Goal: Information Seeking & Learning: Learn about a topic

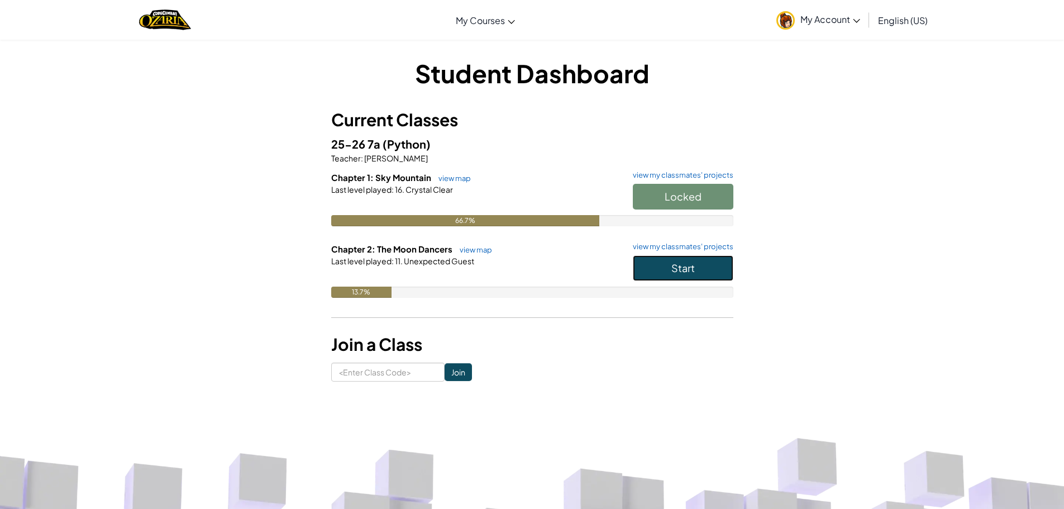
click at [665, 259] on button "Start" at bounding box center [683, 268] width 101 height 26
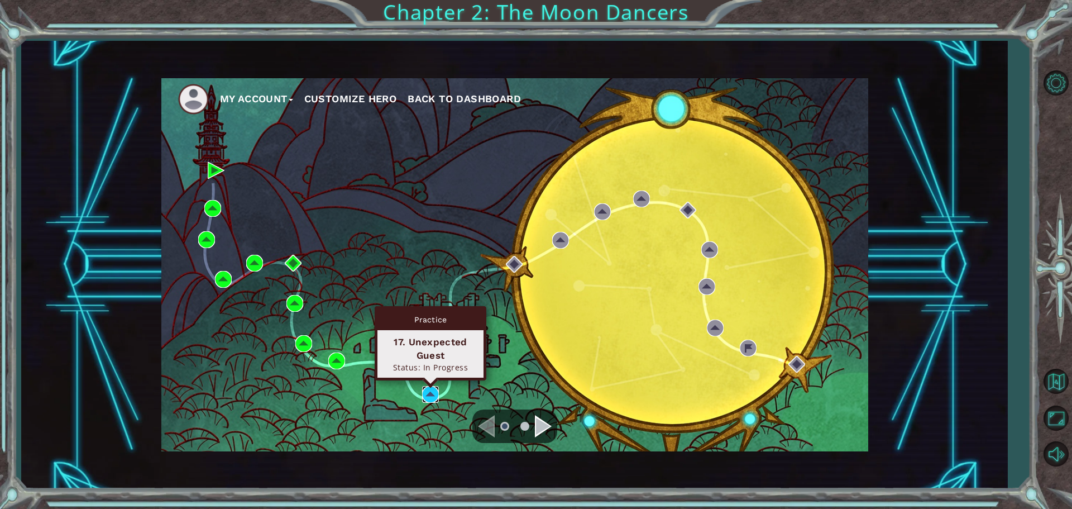
click at [429, 392] on img at bounding box center [430, 394] width 17 height 17
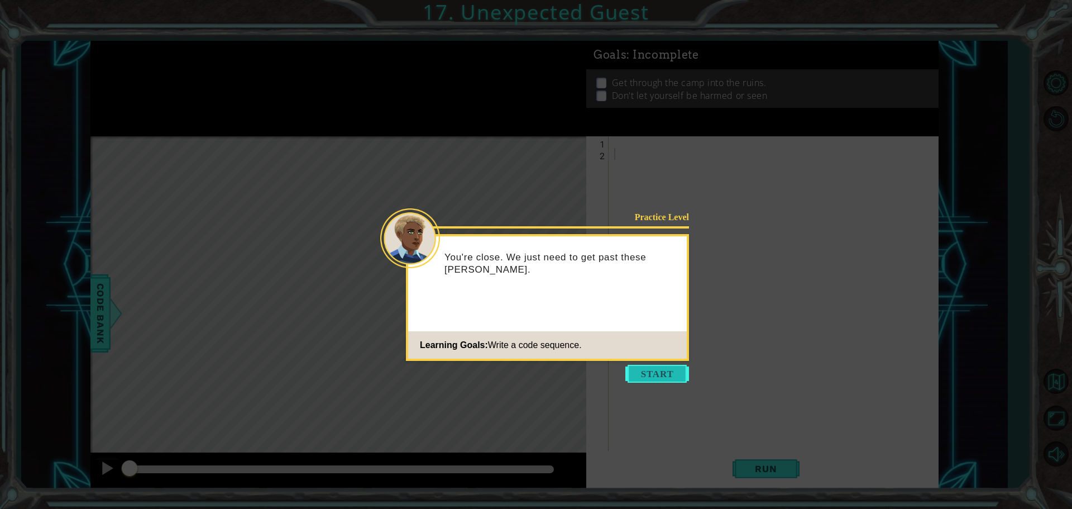
click at [658, 370] on button "Start" at bounding box center [658, 374] width 64 height 18
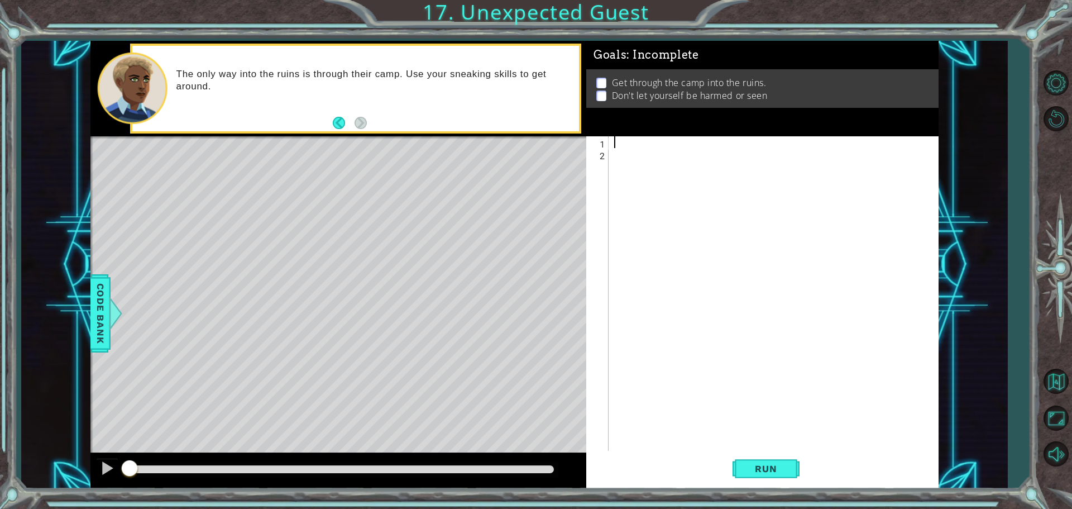
click at [630, 142] on div at bounding box center [776, 306] width 329 height 340
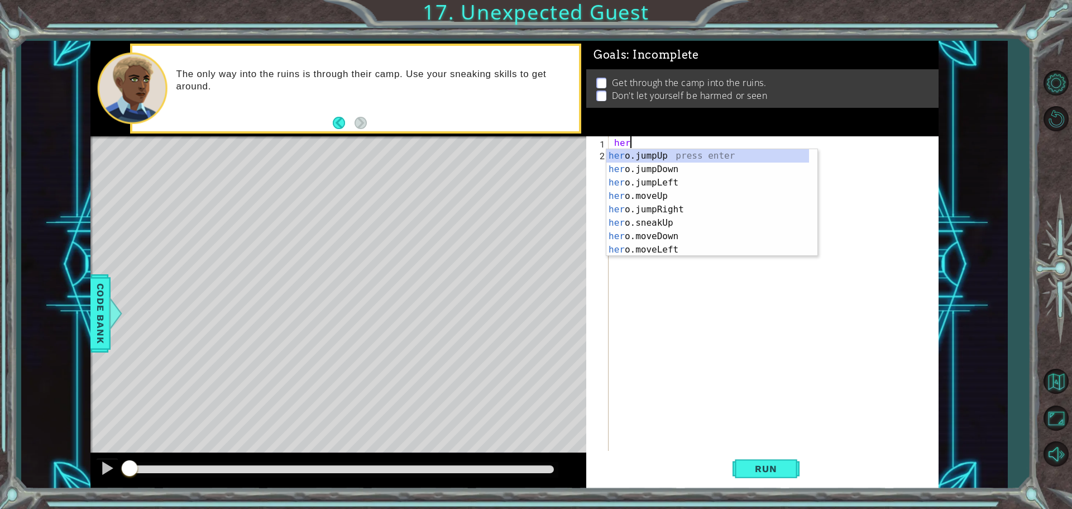
type textarea "hero"
click at [653, 170] on div "hero .jumpUp press enter hero .jumpDown press enter hero .jumpLeft press enter …" at bounding box center [708, 216] width 203 height 134
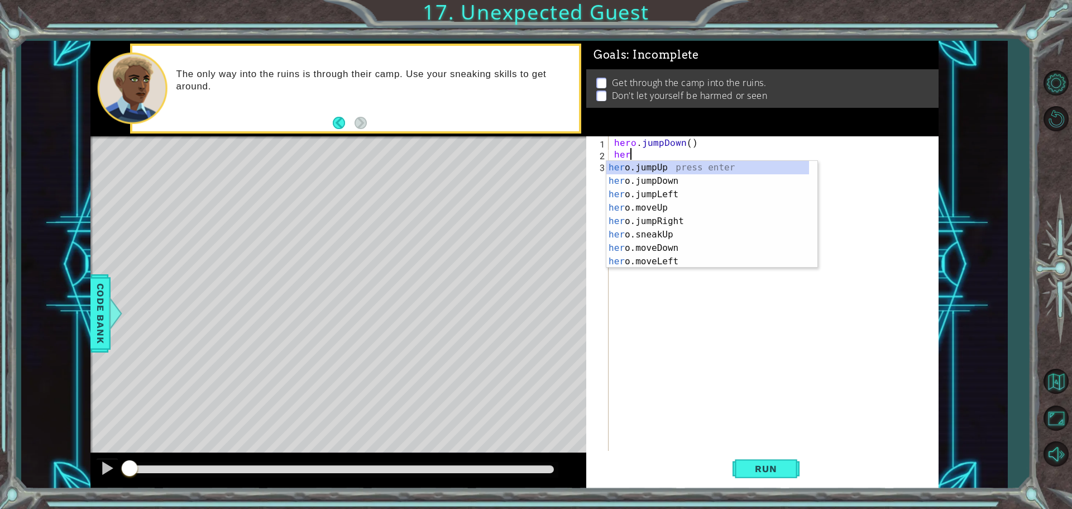
type textarea "hero"
click at [646, 203] on div "hero .jumpUp press enter hero .jumpDown press enter hero .jumpLeft press enter …" at bounding box center [708, 228] width 203 height 134
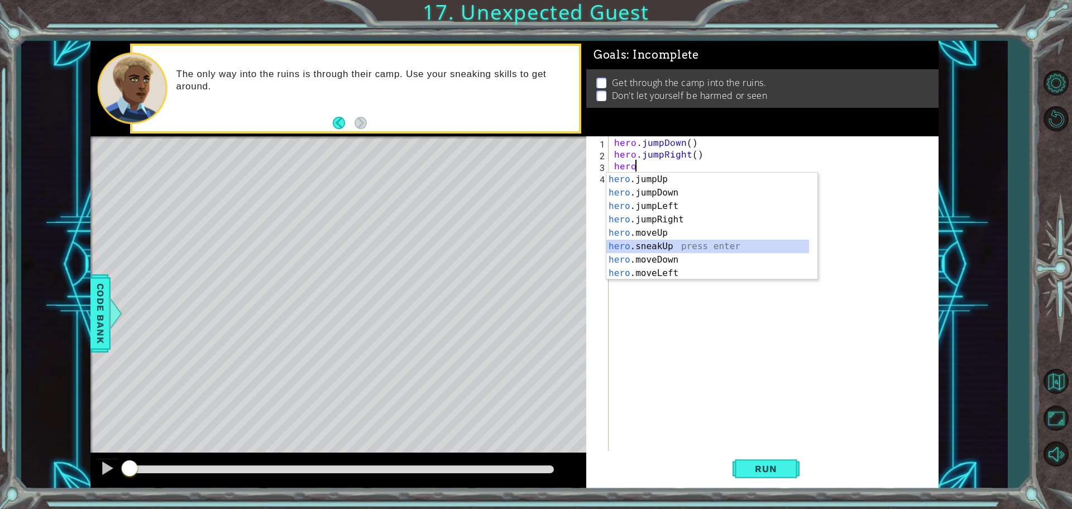
click at [662, 243] on div "hero .jumpUp press enter hero .jumpDown press enter hero .jumpLeft press enter …" at bounding box center [708, 240] width 203 height 134
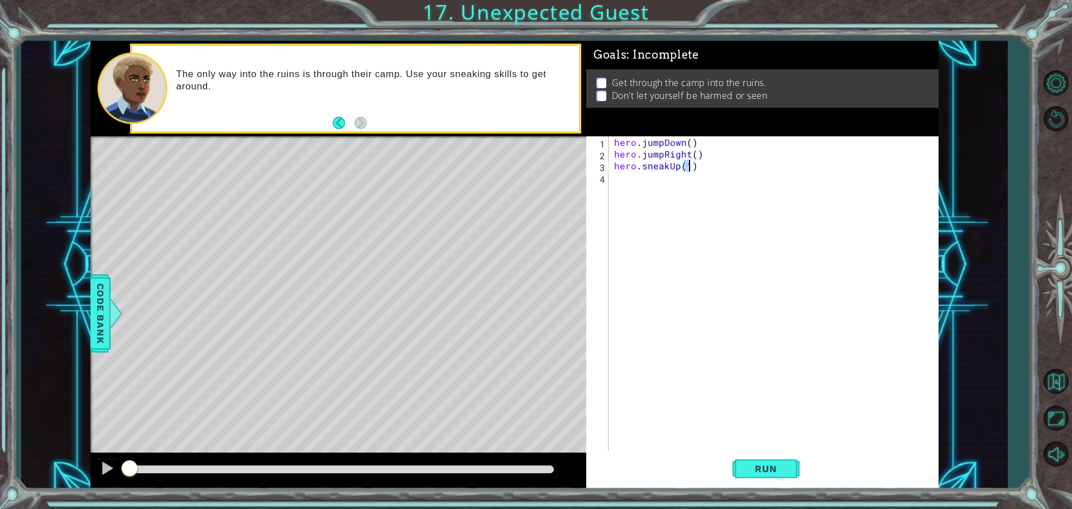
click at [679, 168] on div "hero . jumpDown ( ) hero . jumpRight ( ) hero . sneakUp ( 1 )" at bounding box center [776, 306] width 329 height 340
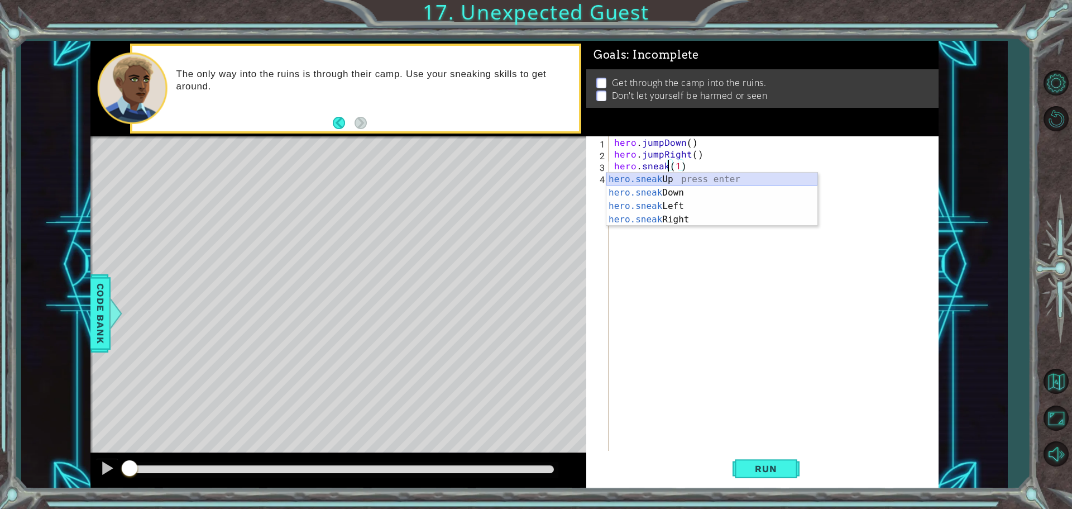
click at [662, 175] on div "hero.sneak Up press enter hero.sneak Down press enter hero.sneak Left press ent…" at bounding box center [712, 213] width 211 height 80
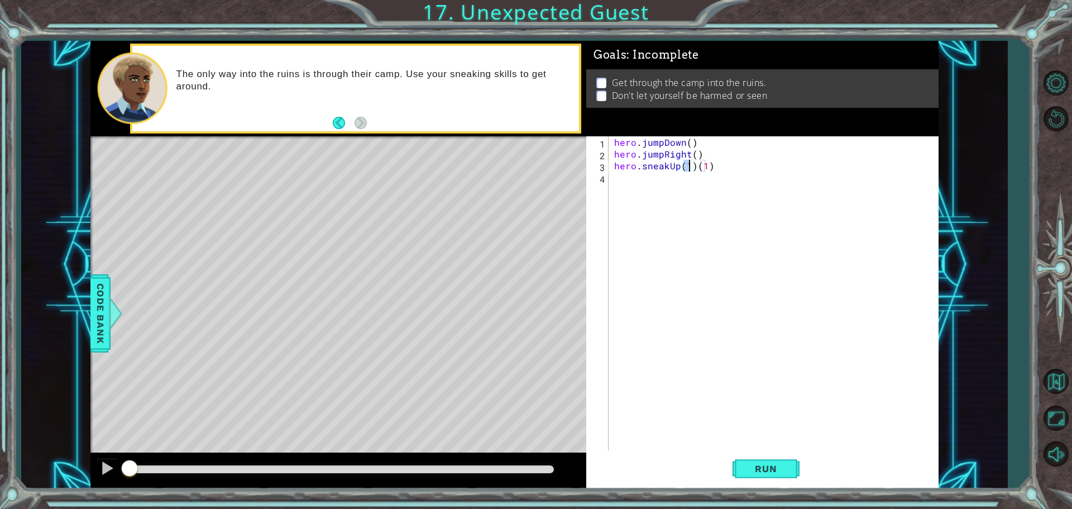
click at [715, 163] on div "hero . jumpDown ( ) hero . jumpRight ( ) hero . sneakUp ( 1 ) ( 1 )" at bounding box center [776, 306] width 329 height 340
type textarea "hero.sneakUp(1)"
click at [784, 459] on button "Run" at bounding box center [766, 468] width 67 height 35
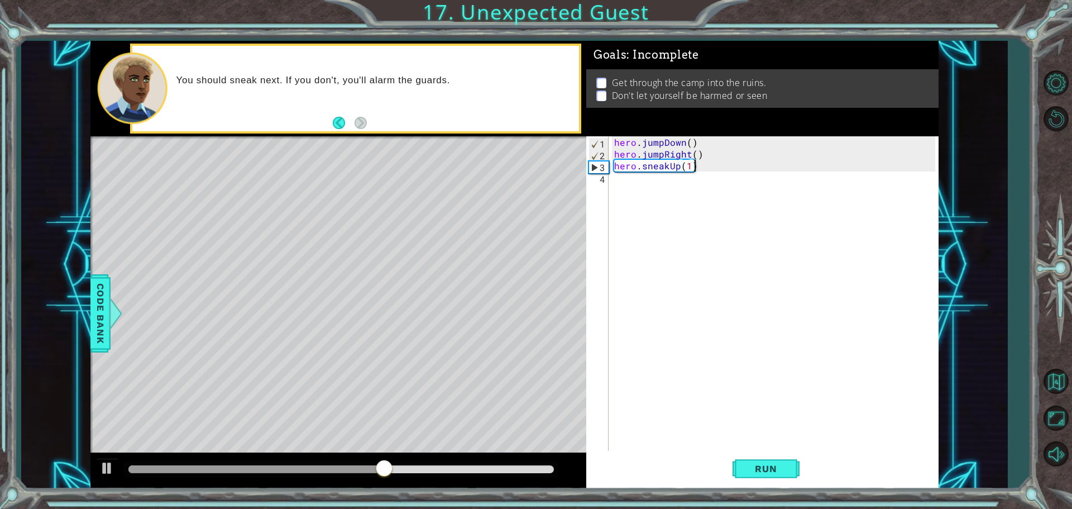
click at [651, 166] on div "hero . jumpDown ( ) hero . jumpRight ( ) hero . sneakUp ( 1 )" at bounding box center [776, 306] width 329 height 340
click at [651, 178] on div "hero . jumpDown ( ) hero . jumpRight ( ) hero . sneakUp ( 1 )" at bounding box center [776, 306] width 329 height 340
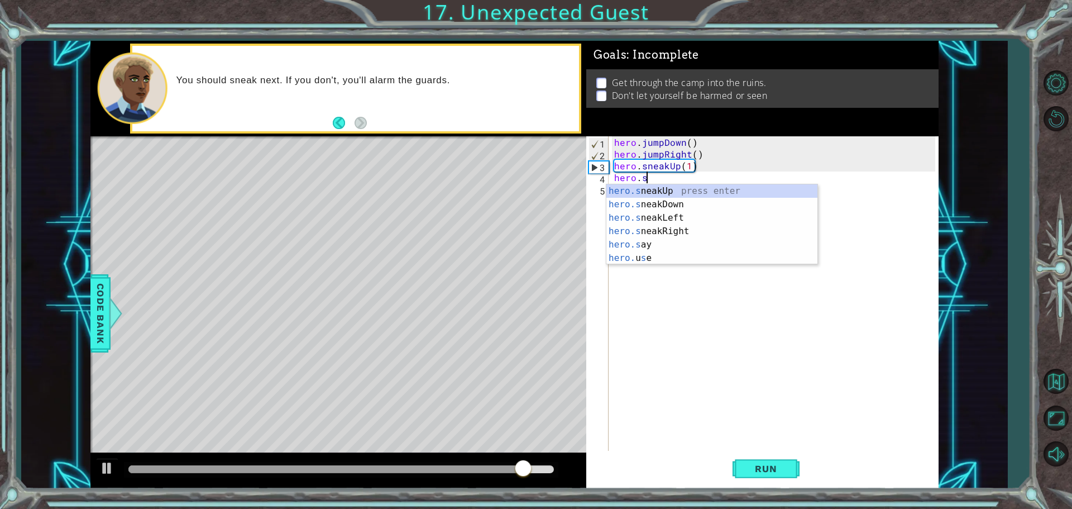
scroll to position [0, 2]
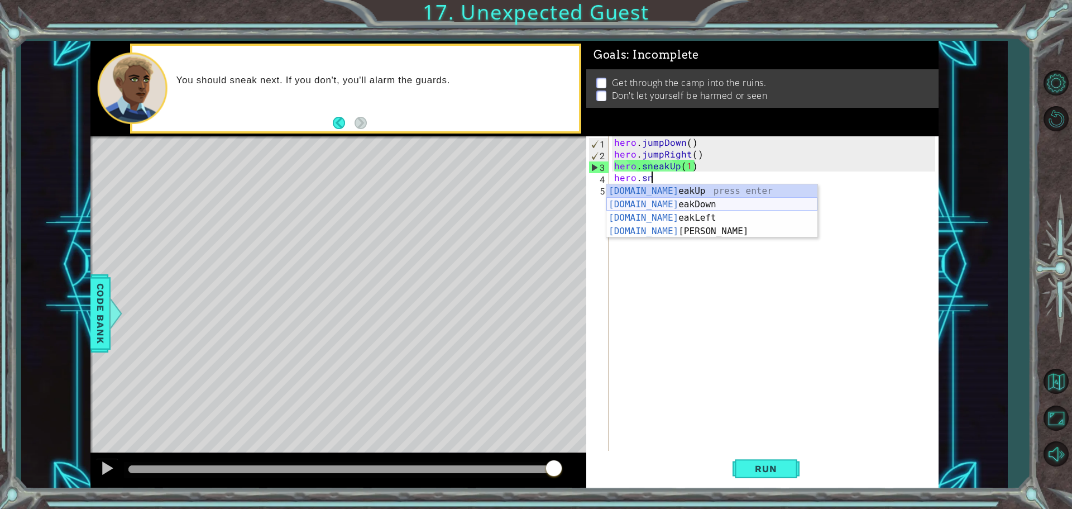
click at [675, 202] on div "[DOMAIN_NAME] eakUp press enter [DOMAIN_NAME] eakDown press enter [DOMAIN_NAME]…" at bounding box center [712, 224] width 211 height 80
type textarea "hero.sneakDown(1)"
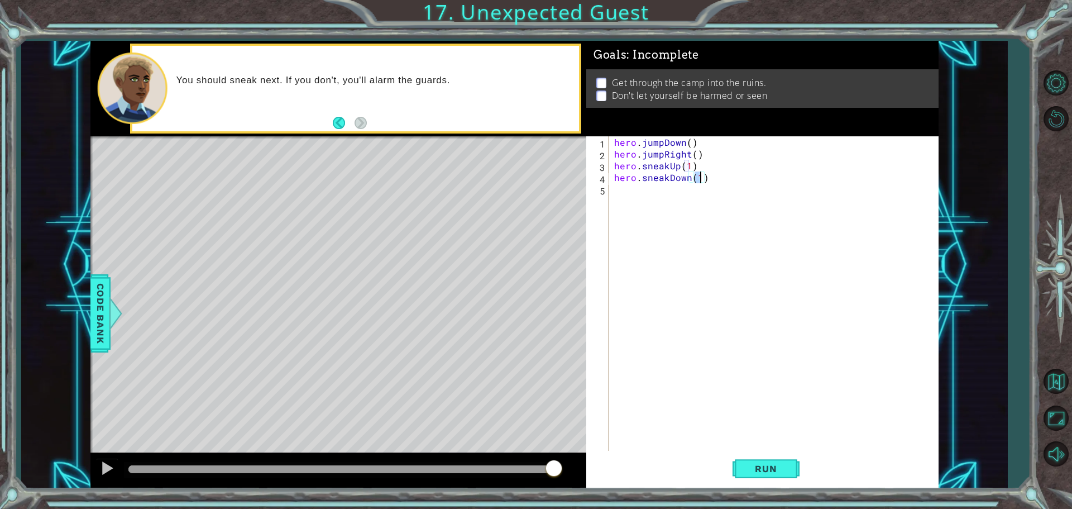
click at [675, 193] on div "hero . jumpDown ( ) hero . jumpRight ( ) hero . sneakUp ( 1 ) hero . sneakDown …" at bounding box center [776, 306] width 329 height 340
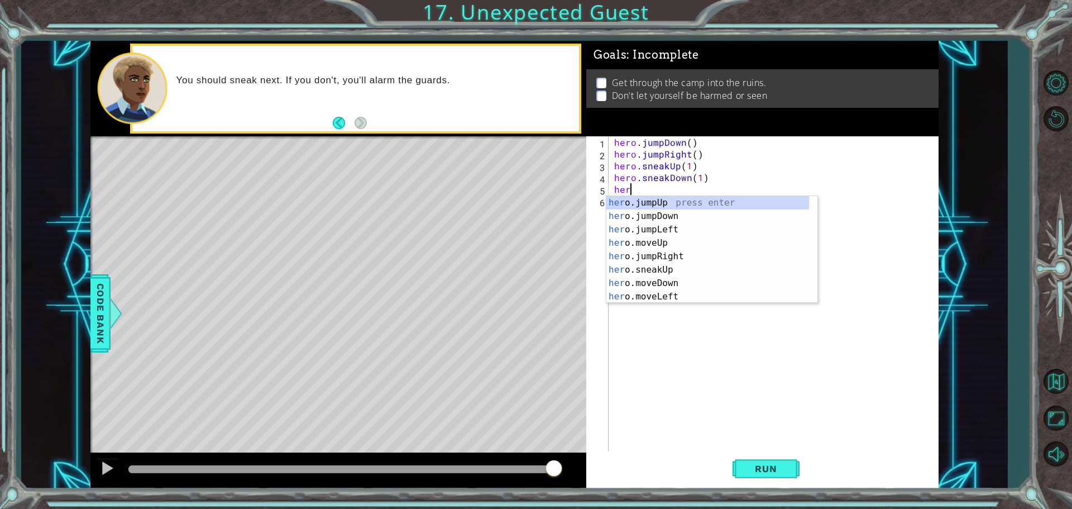
type textarea "hero"
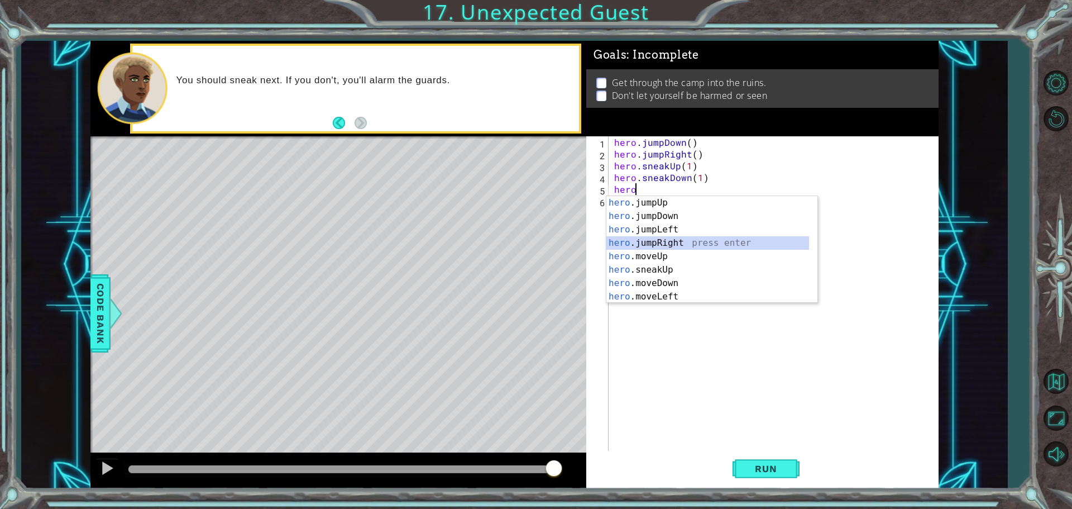
click at [656, 242] on div "hero .jumpUp press enter hero .jumpDown press enter hero .jumpLeft press enter …" at bounding box center [708, 263] width 203 height 134
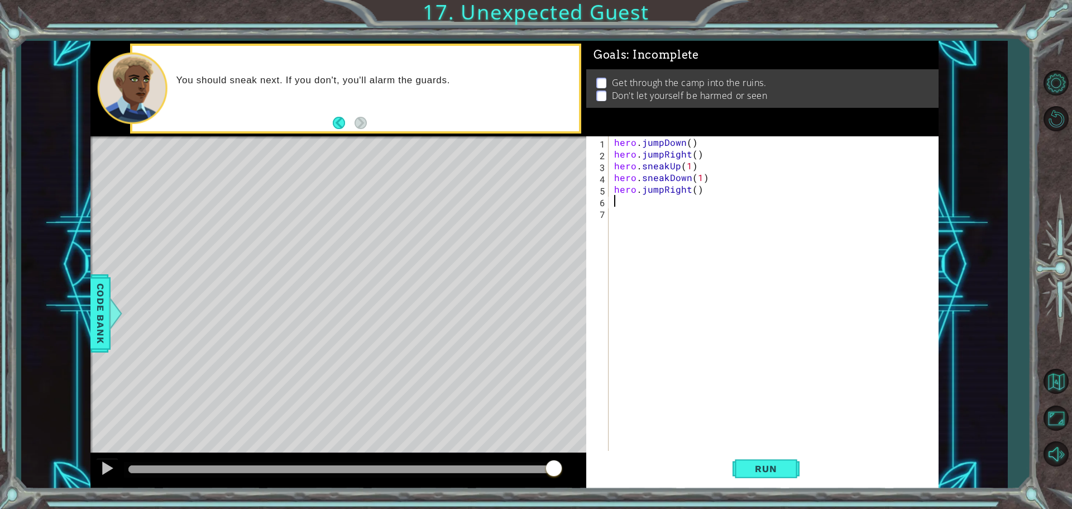
click at [695, 191] on div "hero . jumpDown ( ) hero . jumpRight ( ) hero . sneakUp ( 1 ) hero . sneakDown …" at bounding box center [776, 306] width 329 height 340
type textarea "hero.jumpRight(2)"
click at [665, 209] on div "hero . jumpDown ( ) hero . jumpRight ( ) hero . sneakUp ( 1 ) hero . sneakDown …" at bounding box center [776, 306] width 329 height 340
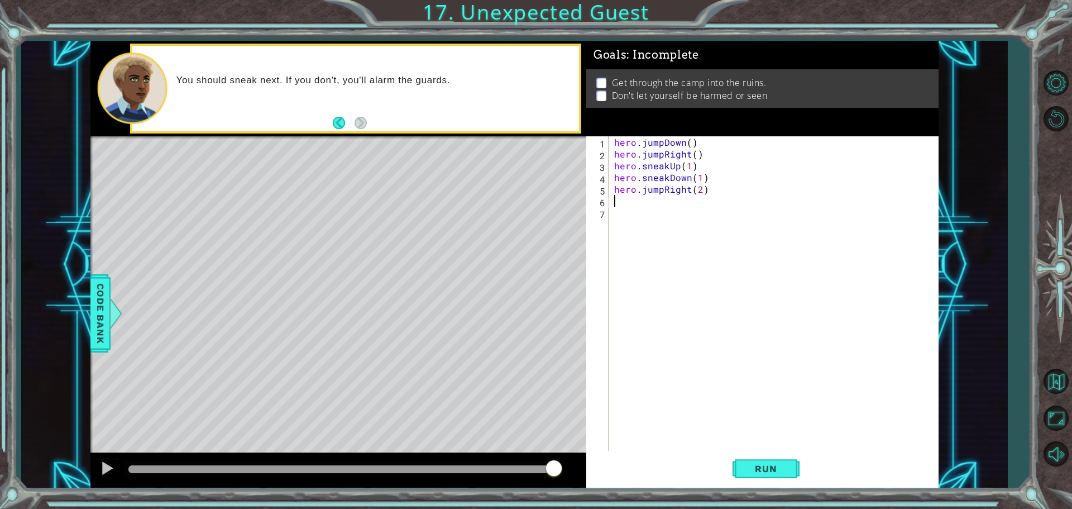
click at [661, 205] on div "hero . jumpDown ( ) hero . jumpRight ( ) hero . sneakUp ( 1 ) hero . sneakDown …" at bounding box center [776, 306] width 329 height 340
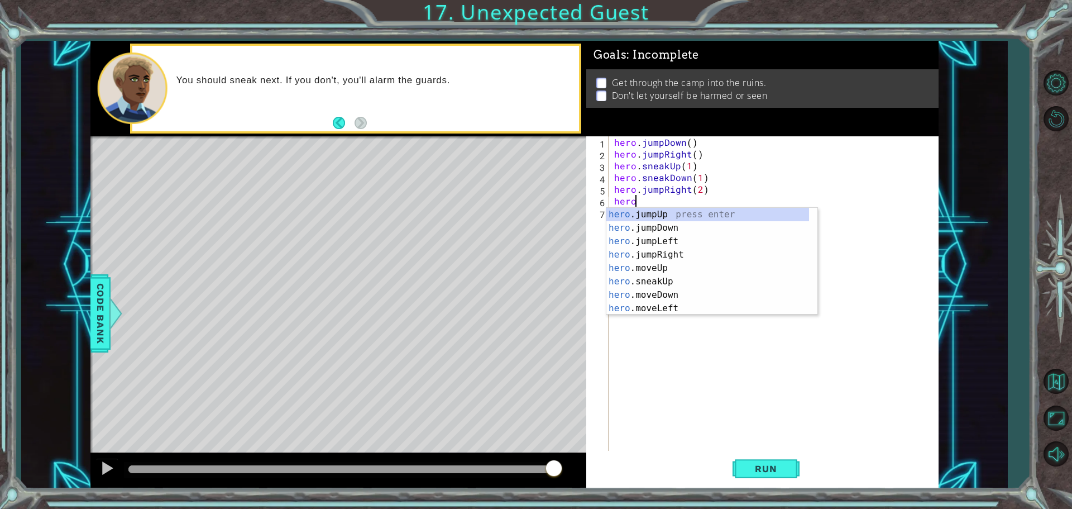
scroll to position [0, 1]
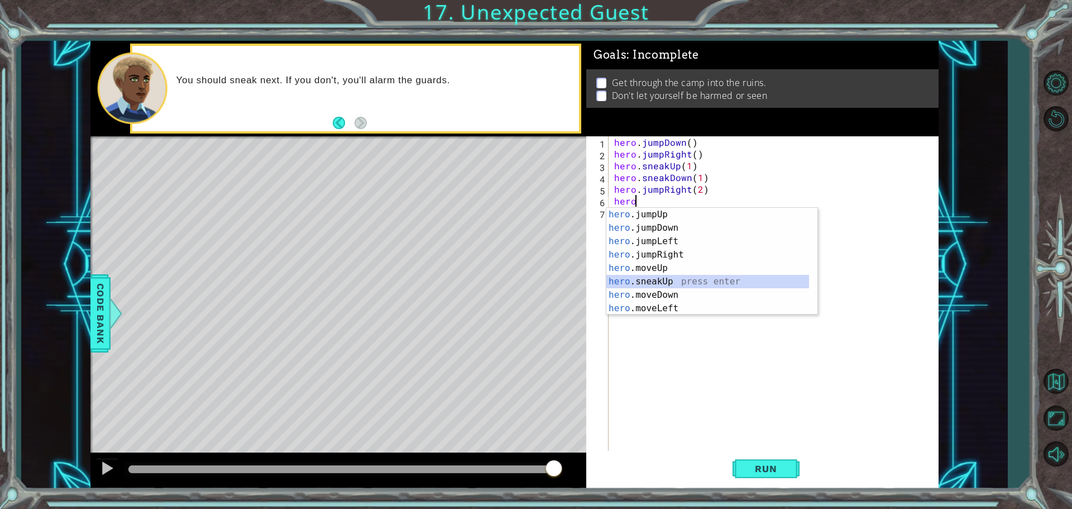
click at [657, 279] on div "hero .jumpUp press enter hero .jumpDown press enter hero .jumpLeft press enter …" at bounding box center [708, 275] width 203 height 134
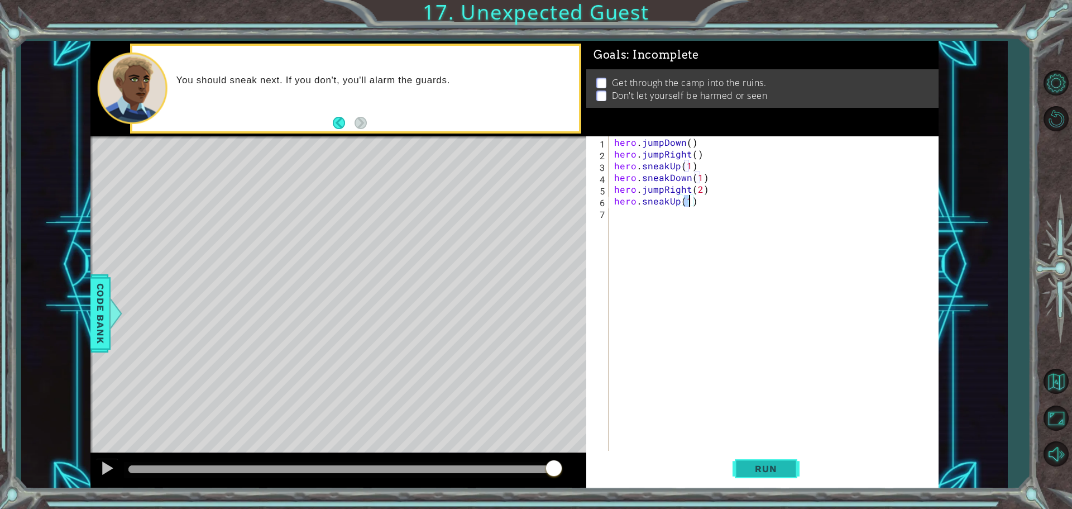
type textarea "hero.sneakUp(1)"
click at [774, 471] on span "Run" at bounding box center [766, 468] width 44 height 11
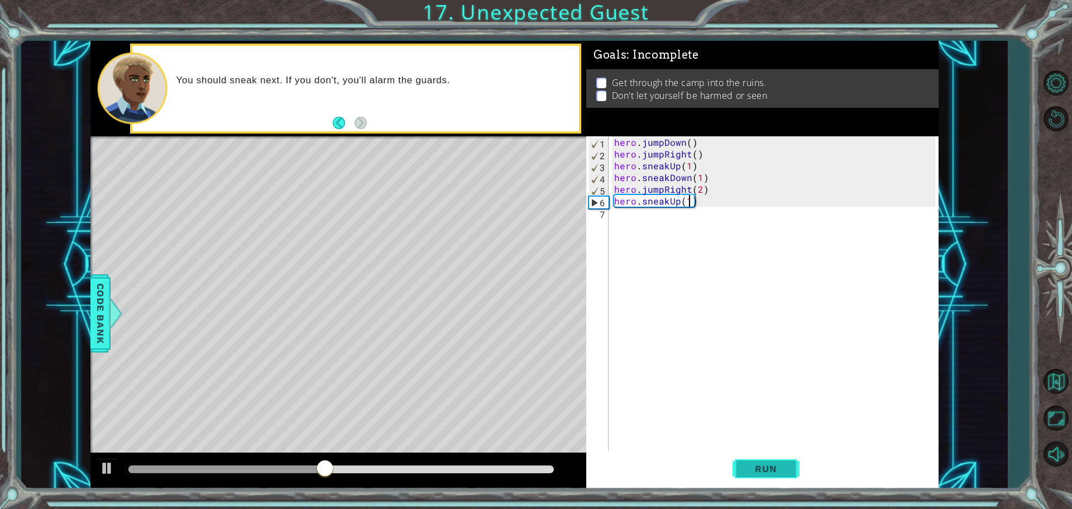
click at [766, 463] on span "Run" at bounding box center [766, 468] width 44 height 11
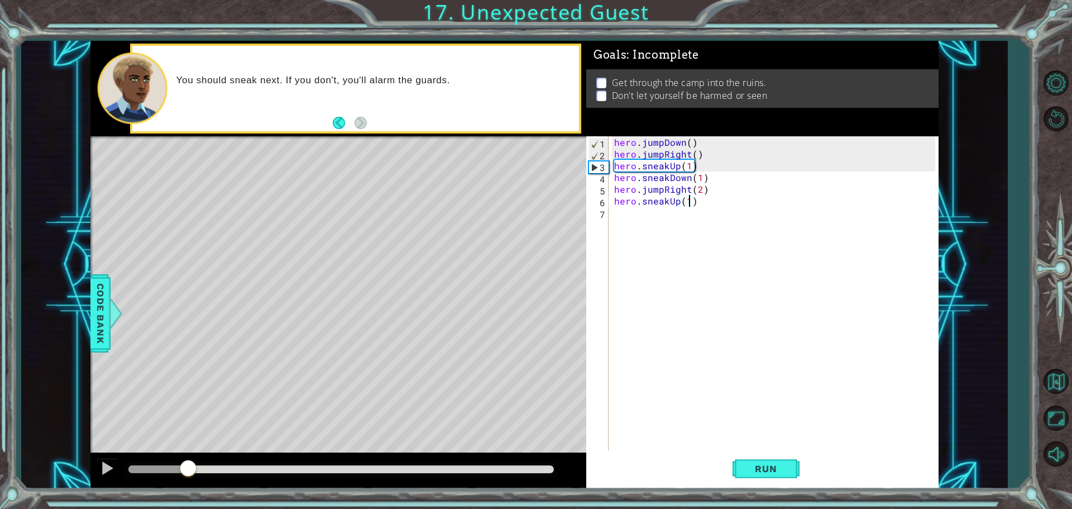
drag, startPoint x: 157, startPoint y: 465, endPoint x: 188, endPoint y: 476, distance: 32.4
click at [188, 476] on div at bounding box center [188, 469] width 20 height 20
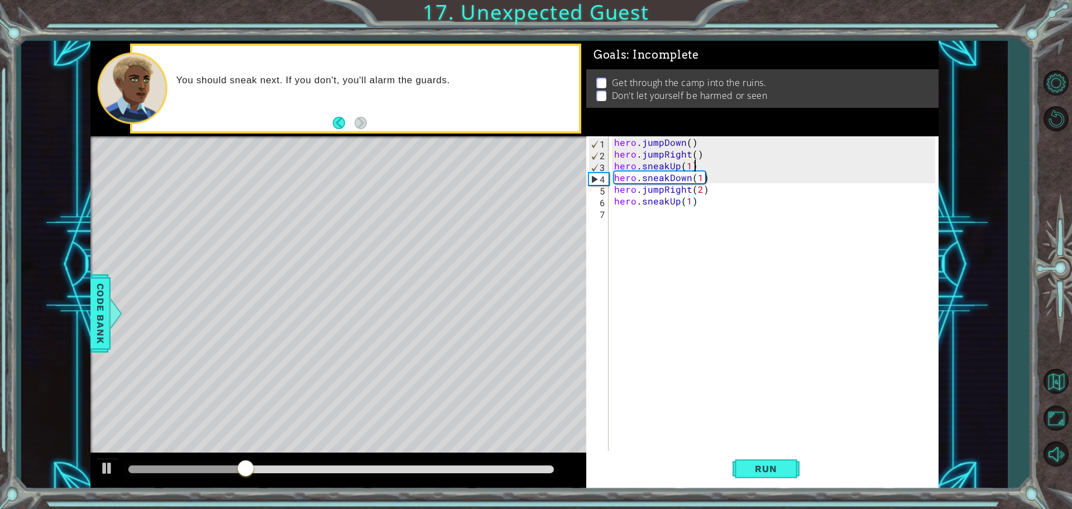
click at [703, 168] on div "hero . jumpDown ( ) hero . jumpRight ( ) hero . sneakUp ( 1 ) hero . sneakDown …" at bounding box center [776, 306] width 329 height 340
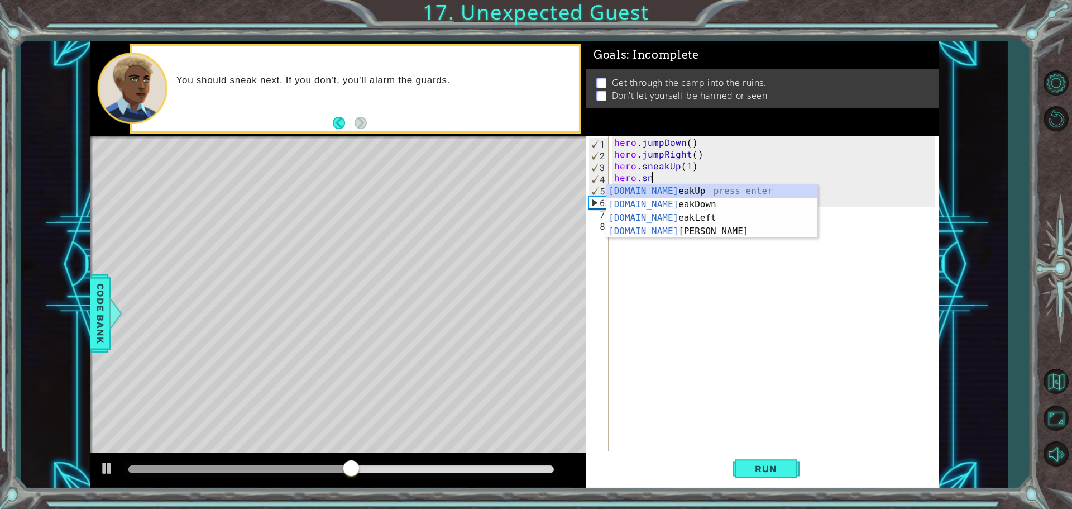
scroll to position [0, 2]
click at [669, 231] on div "[DOMAIN_NAME] eakUp press enter [DOMAIN_NAME] eakDown press enter [DOMAIN_NAME]…" at bounding box center [712, 224] width 211 height 80
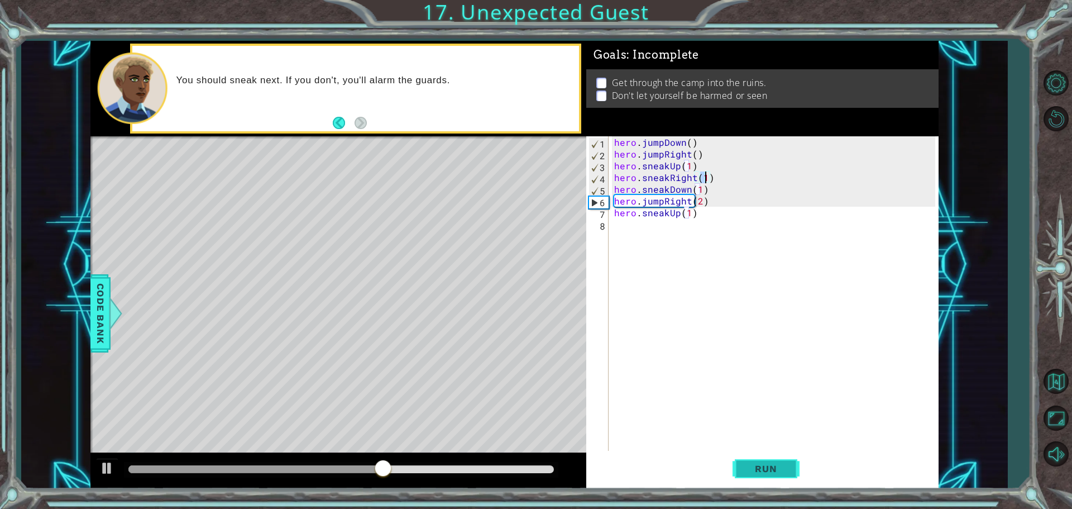
click at [775, 460] on button "Run" at bounding box center [766, 468] width 67 height 35
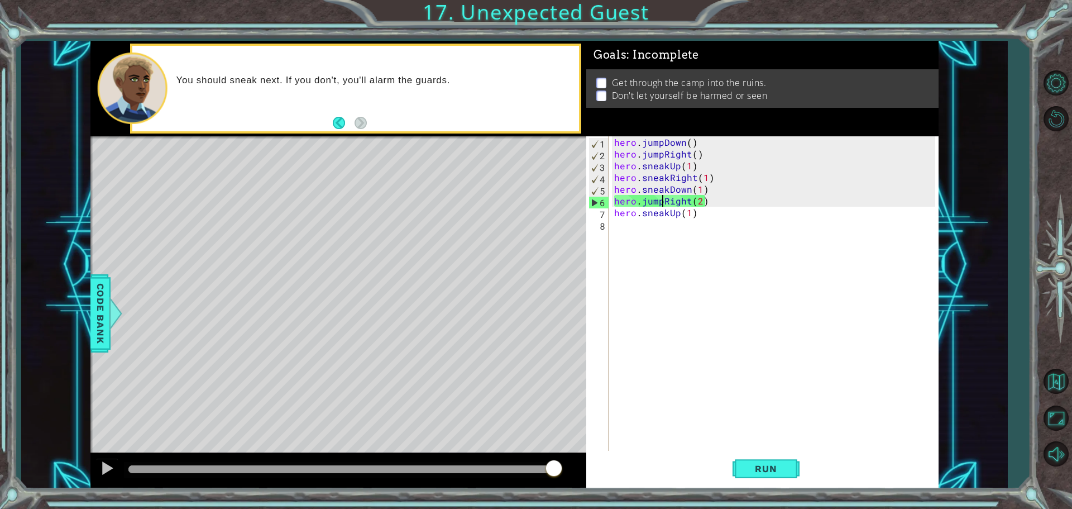
click at [661, 206] on div "hero . jumpDown ( ) hero . jumpRight ( ) hero . sneakUp ( 1 ) hero . sneakRight…" at bounding box center [776, 306] width 329 height 340
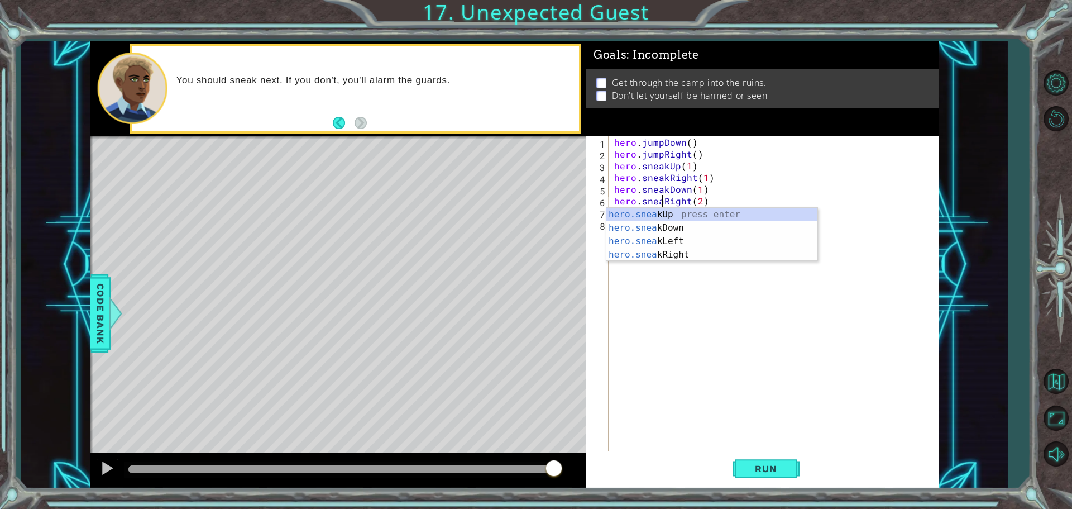
scroll to position [0, 3]
type textarea "hero.sneakRight(2)"
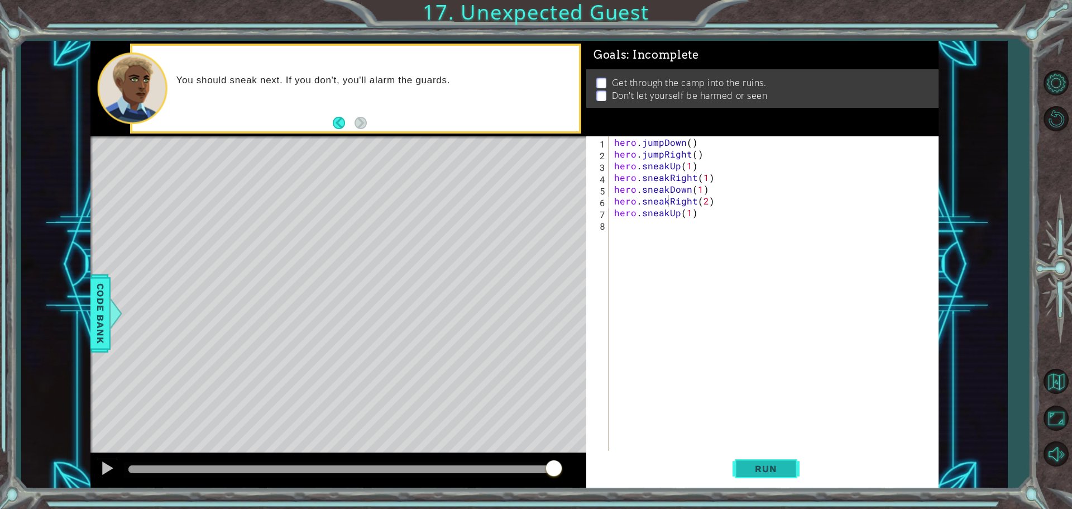
click at [762, 465] on span "Run" at bounding box center [766, 468] width 44 height 11
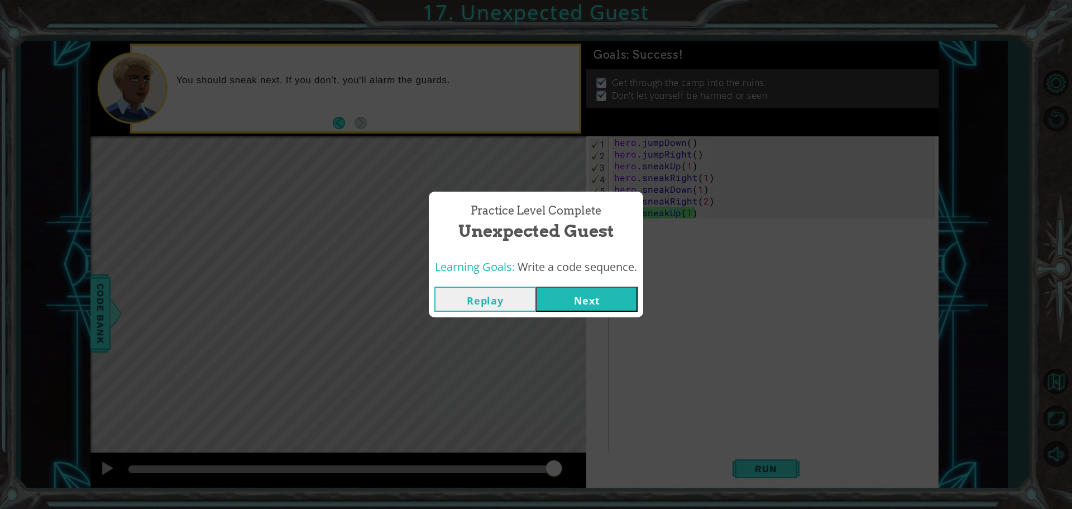
click at [577, 297] on button "Next" at bounding box center [587, 299] width 102 height 25
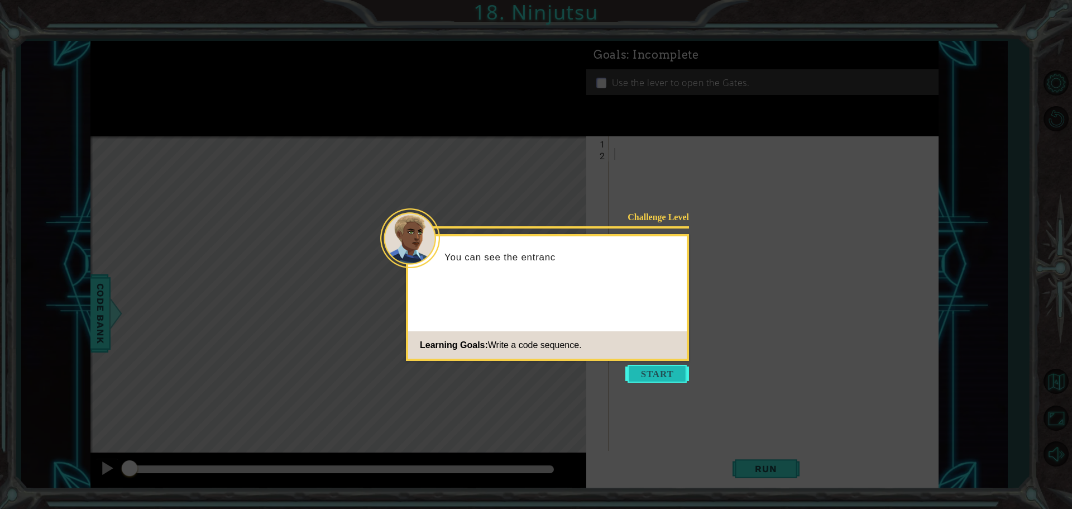
click at [649, 369] on button "Start" at bounding box center [658, 374] width 64 height 18
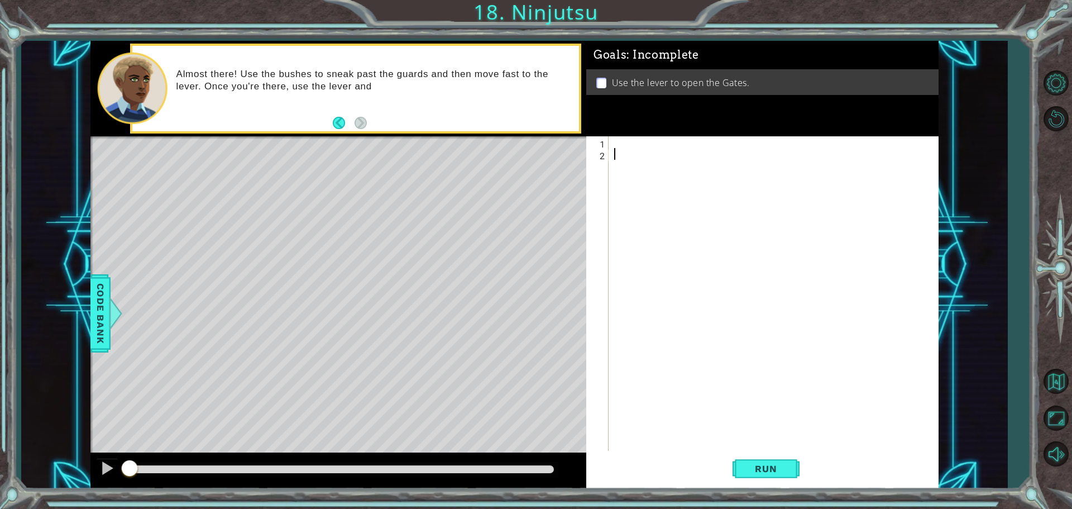
click at [618, 144] on div at bounding box center [776, 306] width 329 height 340
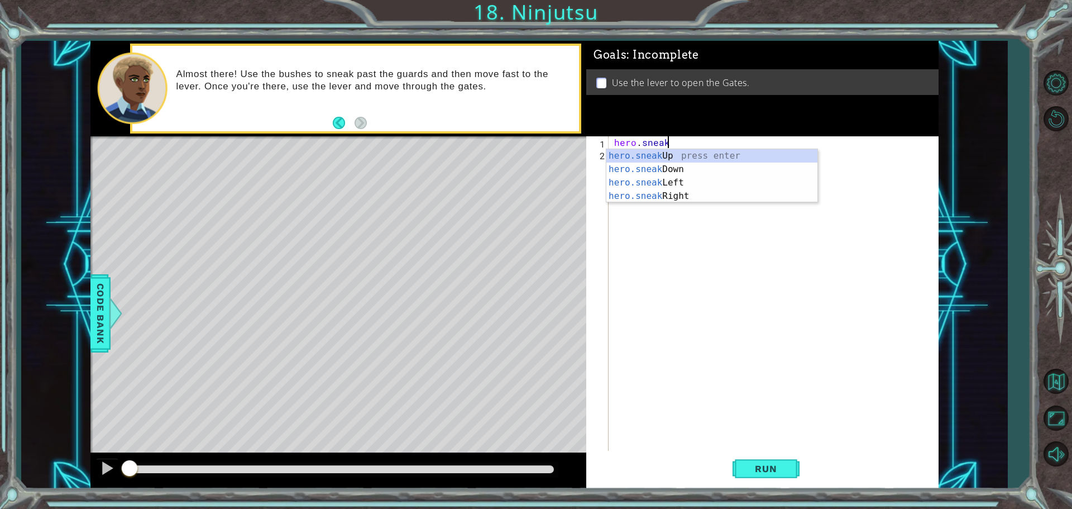
scroll to position [0, 3]
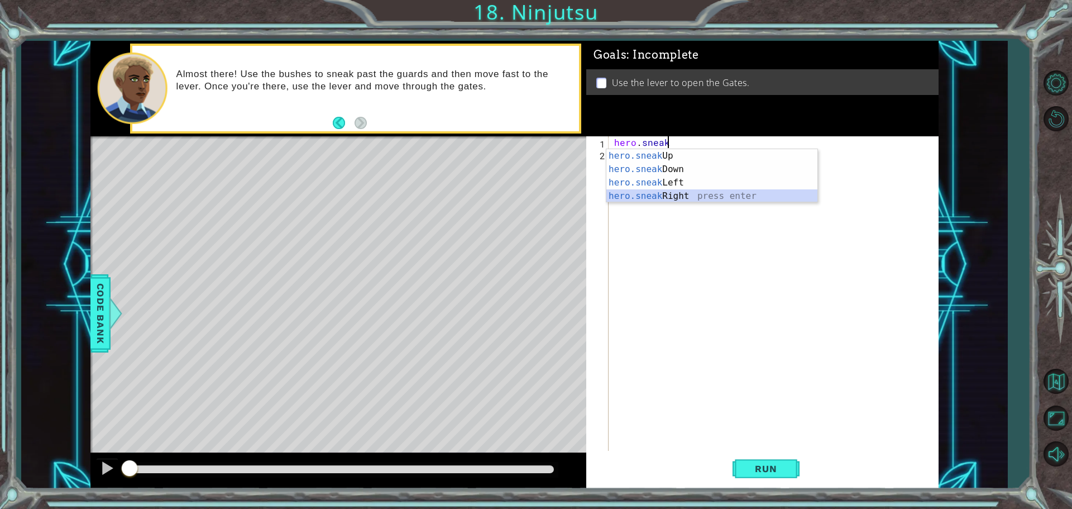
click at [668, 190] on div "hero.sneak Up press enter hero.sneak Down press enter hero.sneak Left press ent…" at bounding box center [712, 189] width 211 height 80
type textarea "hero.sneakRight(1)"
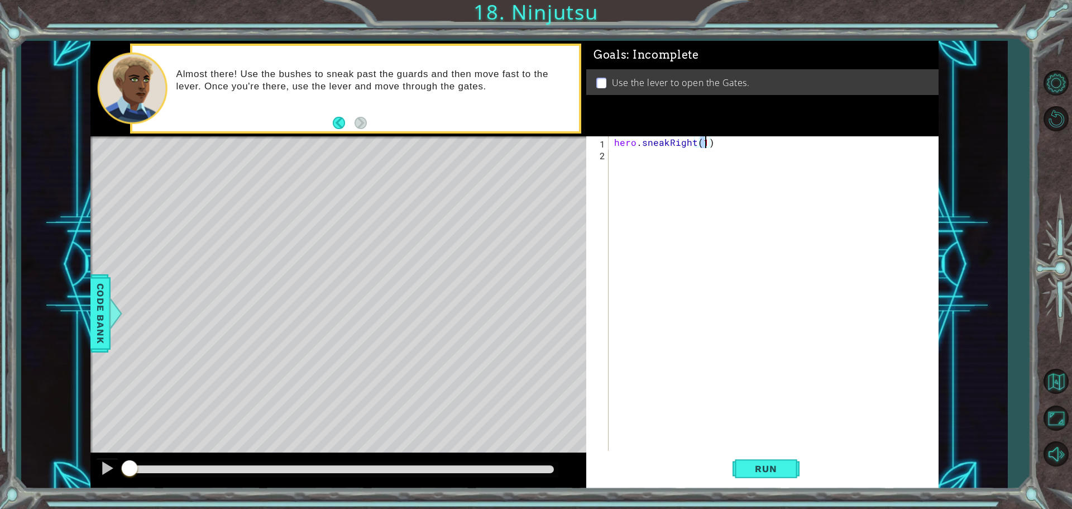
click at [639, 160] on div "hero . sneakRight ( 1 )" at bounding box center [776, 306] width 329 height 340
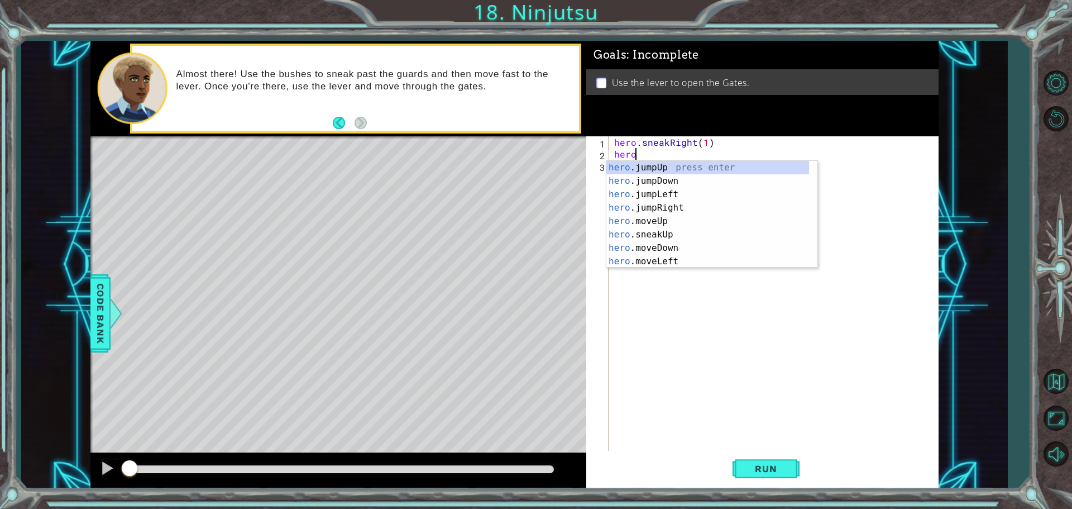
scroll to position [0, 1]
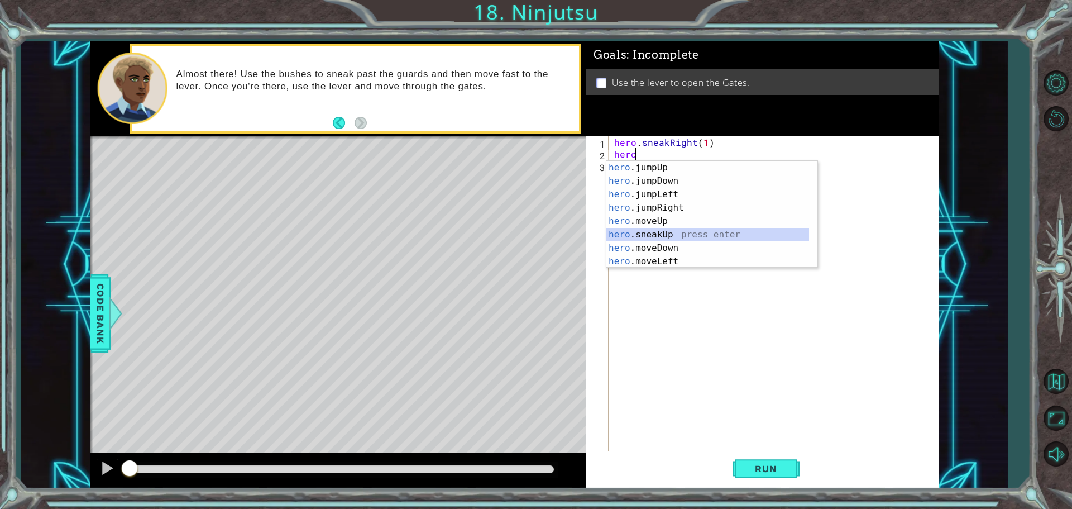
click at [658, 234] on div "hero .jumpUp press enter hero .jumpDown press enter hero .jumpLeft press enter …" at bounding box center [708, 228] width 203 height 134
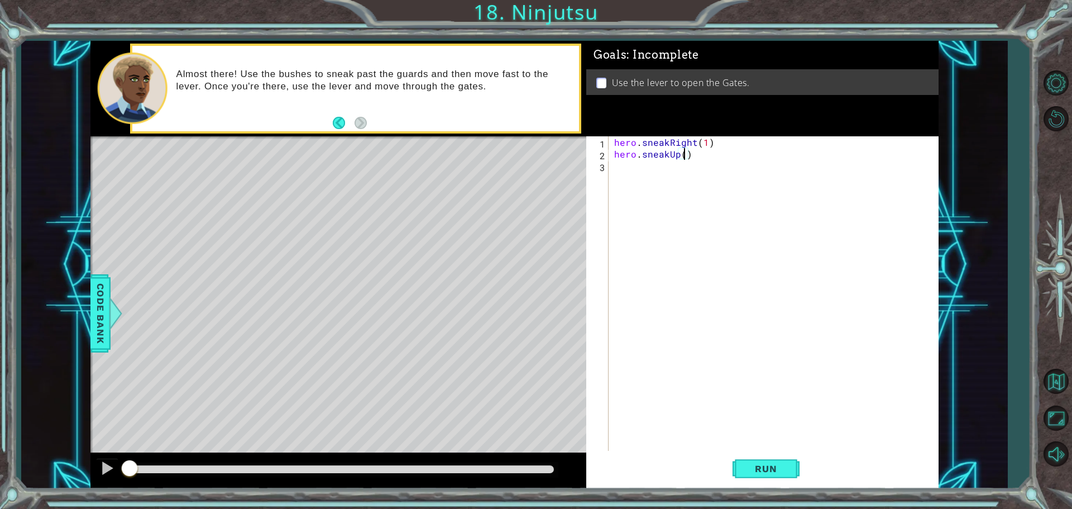
type textarea "hero.sneakUp(2)"
click at [670, 172] on div "hero . sneakRight ( 1 ) hero . sneakUp ( 2 )" at bounding box center [776, 306] width 329 height 340
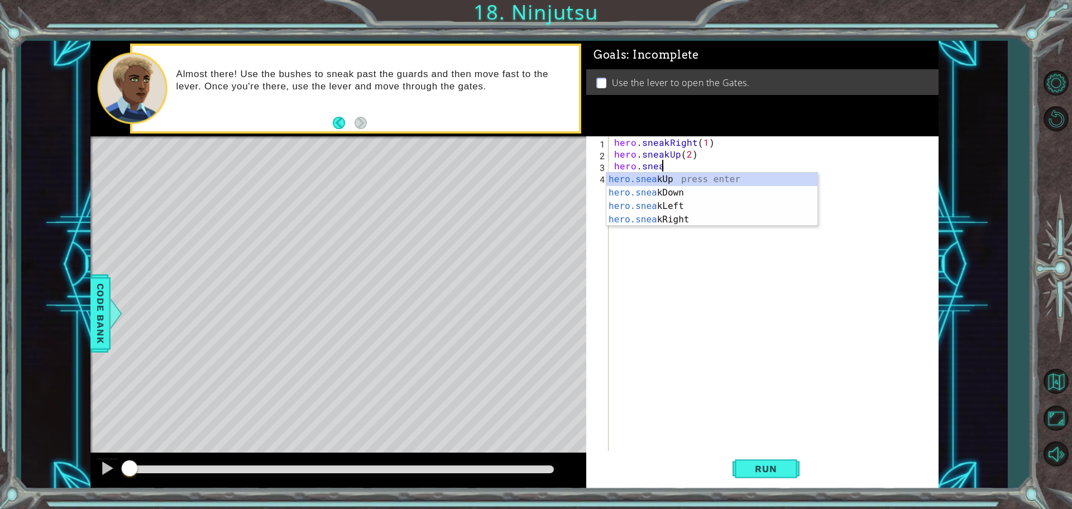
scroll to position [0, 3]
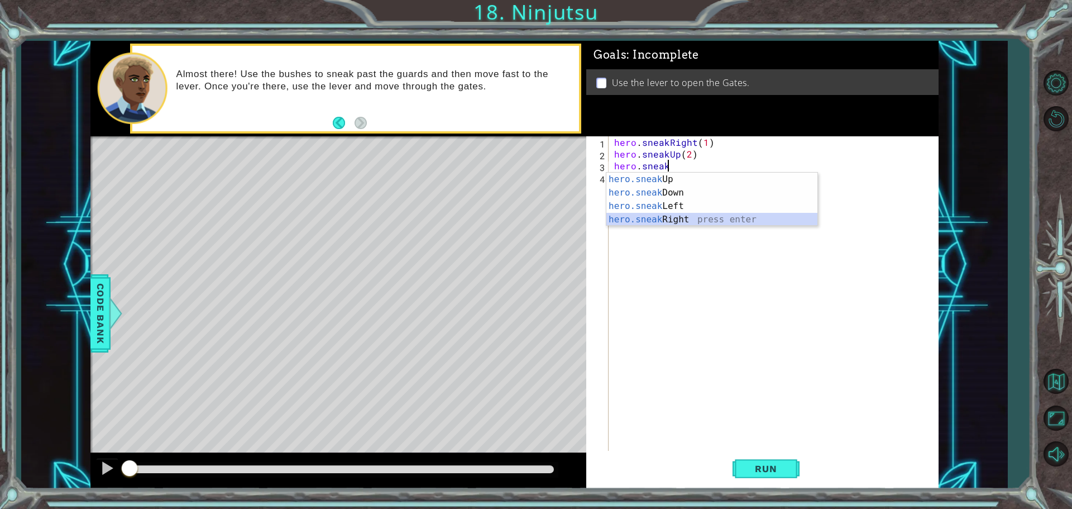
click at [677, 214] on div "hero.sneak Up press enter hero.sneak Down press enter hero.sneak Left press ent…" at bounding box center [712, 213] width 211 height 80
type textarea "hero.sneakRight(1)"
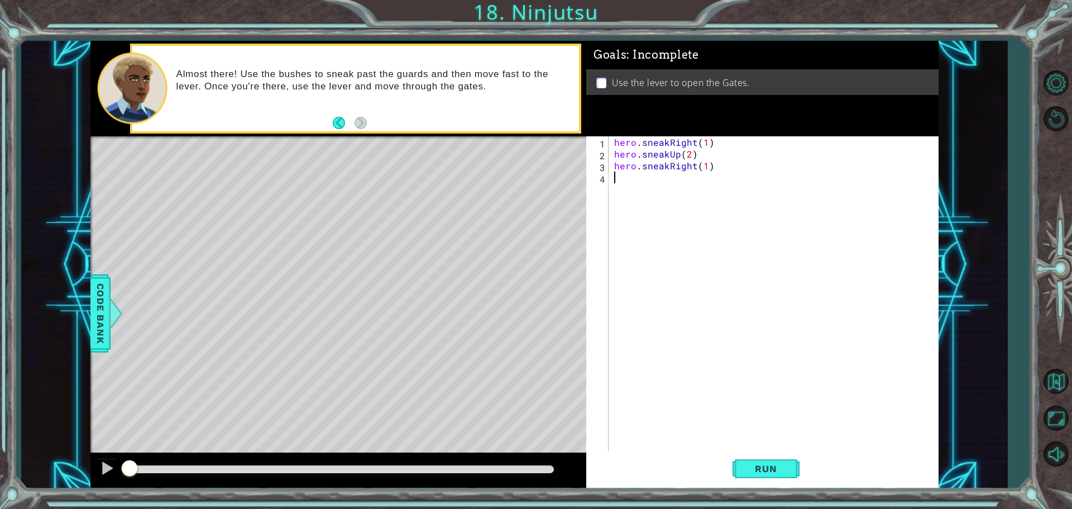
click at [652, 183] on div "hero . sneakRight ( 1 ) hero . sneakUp ( 2 ) hero . sneakRight ( 1 )" at bounding box center [776, 306] width 329 height 340
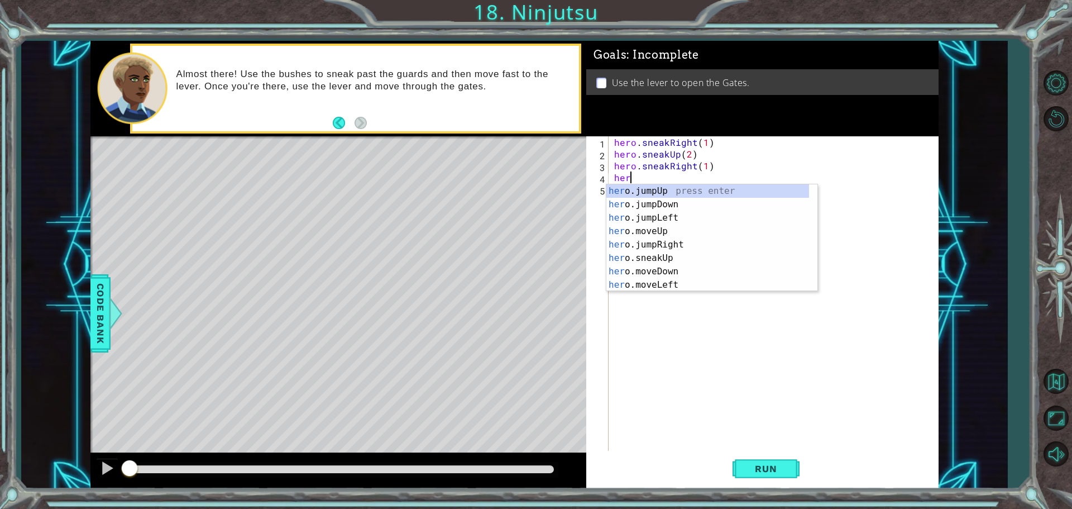
scroll to position [0, 1]
click at [666, 256] on div "hero .jumpUp press enter hero .jumpDown press enter hero .jumpLeft press enter …" at bounding box center [708, 251] width 203 height 134
type textarea "hero.sneakUp(1)"
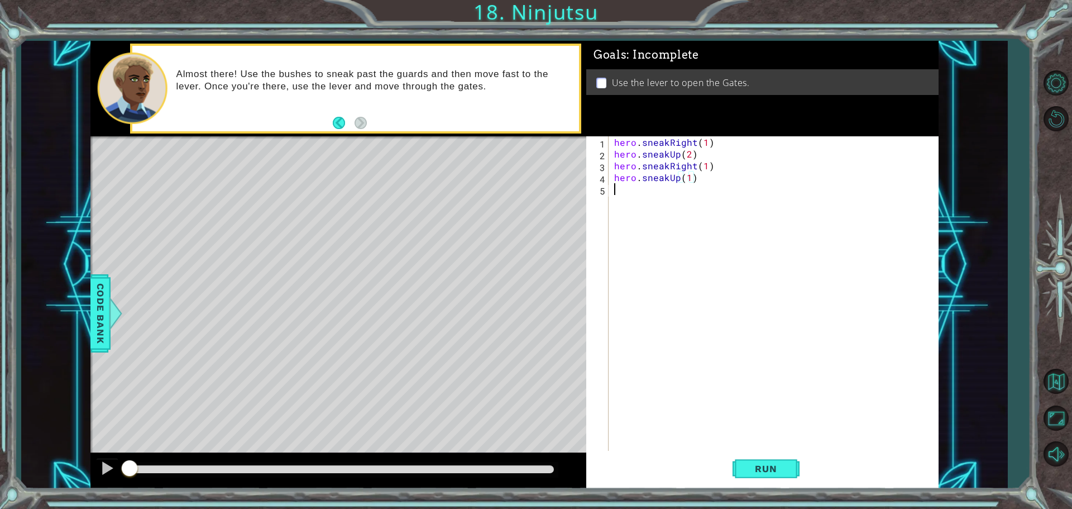
click at [627, 193] on div "hero . sneakRight ( 1 ) hero . sneakUp ( 2 ) hero . sneakRight ( 1 ) hero . sne…" at bounding box center [776, 306] width 329 height 340
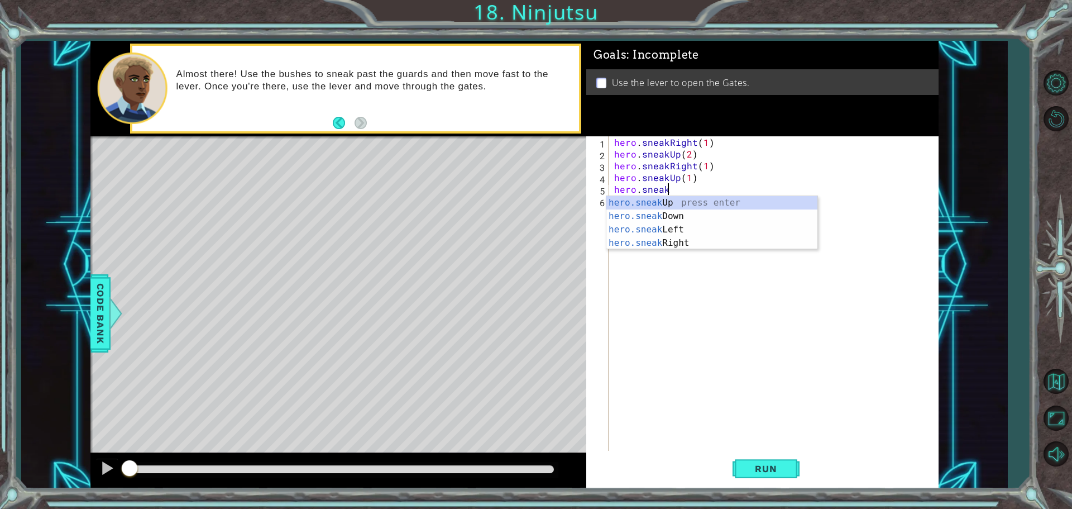
scroll to position [0, 3]
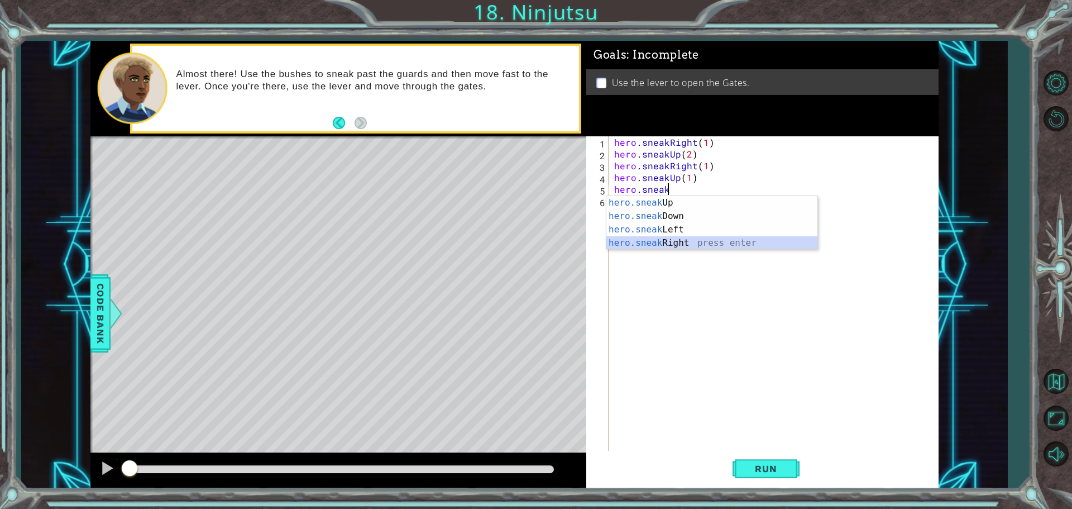
click at [638, 247] on div "hero.sneak Up press enter hero.sneak Down press enter hero.sneak Left press ent…" at bounding box center [712, 236] width 211 height 80
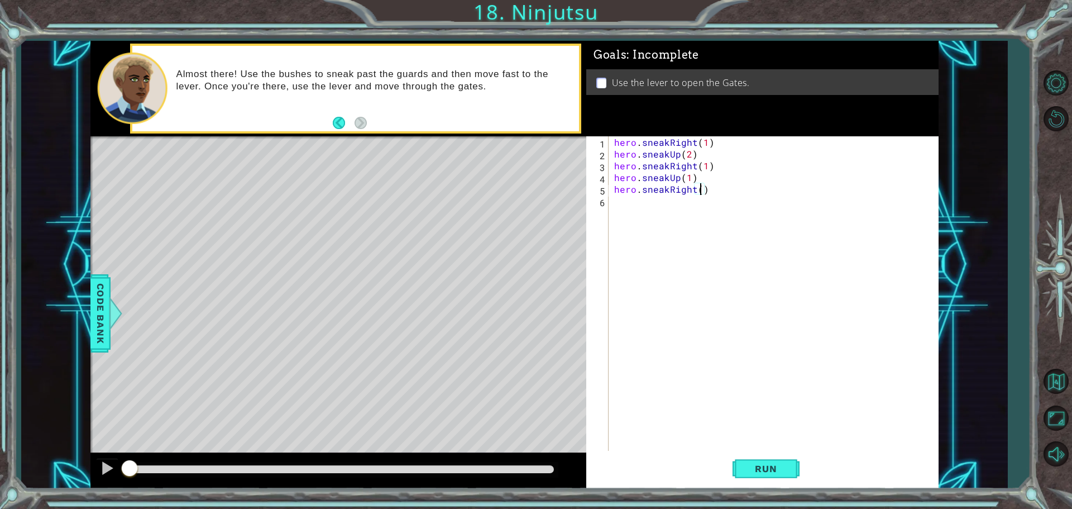
type textarea "hero.sneakRight(2)"
click at [652, 206] on div "hero . sneakRight ( 1 ) hero . sneakUp ( 2 ) hero . sneakRight ( 1 ) hero . sne…" at bounding box center [776, 306] width 329 height 340
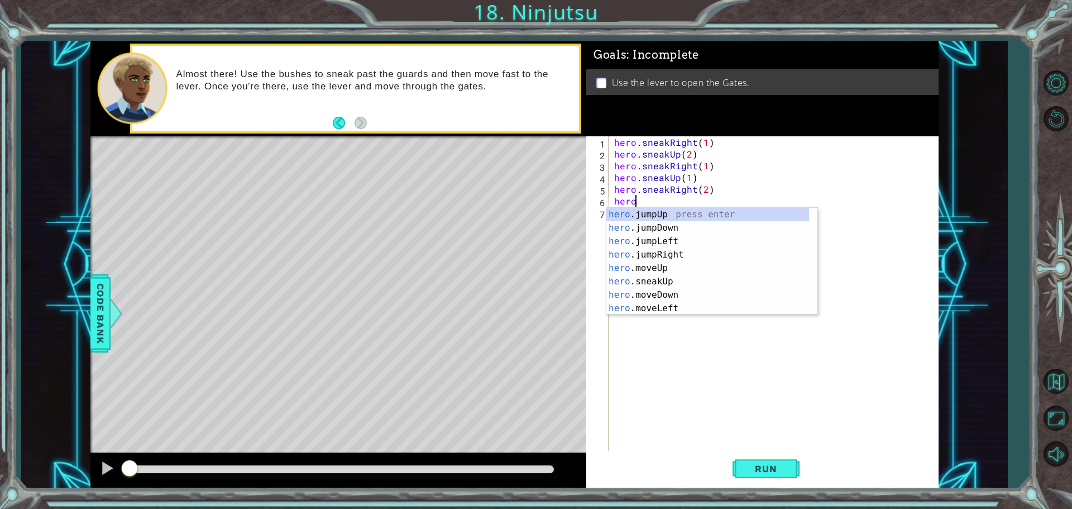
scroll to position [0, 1]
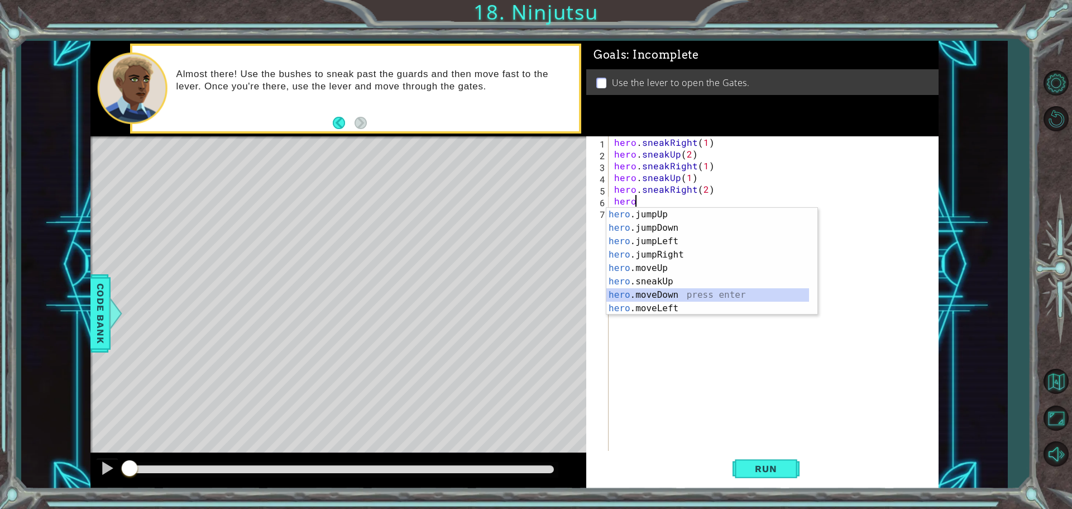
click at [662, 293] on div "hero .jumpUp press enter hero .jumpDown press enter hero .jumpLeft press enter …" at bounding box center [708, 275] width 203 height 134
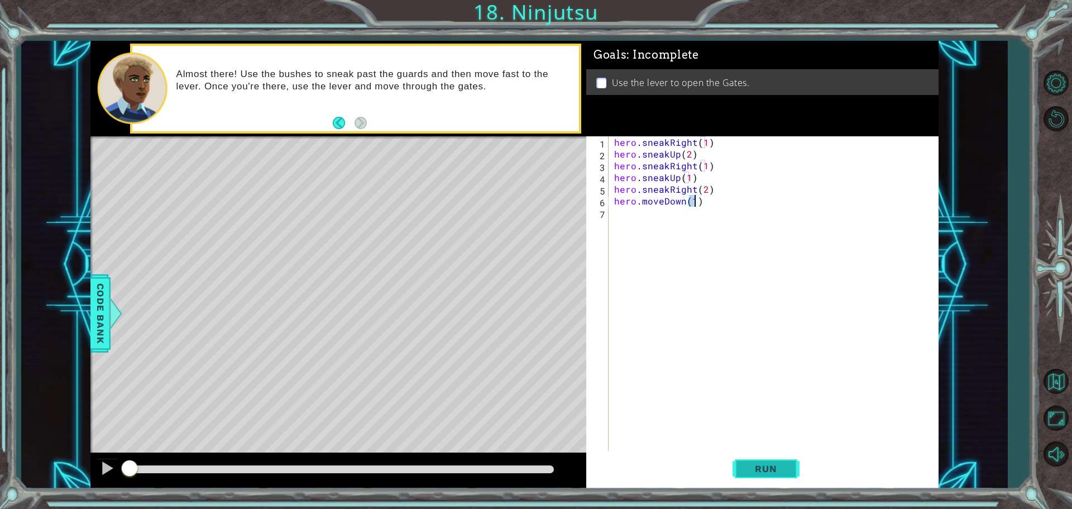
click at [771, 472] on span "Run" at bounding box center [766, 468] width 44 height 11
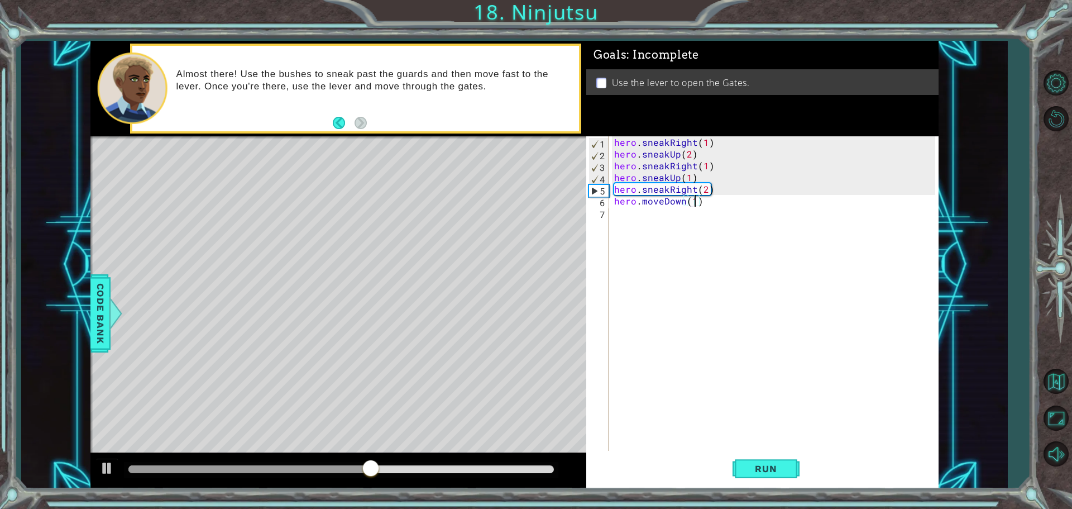
click at [666, 189] on div "hero . sneakRight ( 1 ) hero . sneakUp ( 2 ) hero . sneakRight ( 1 ) hero . sne…" at bounding box center [776, 306] width 329 height 340
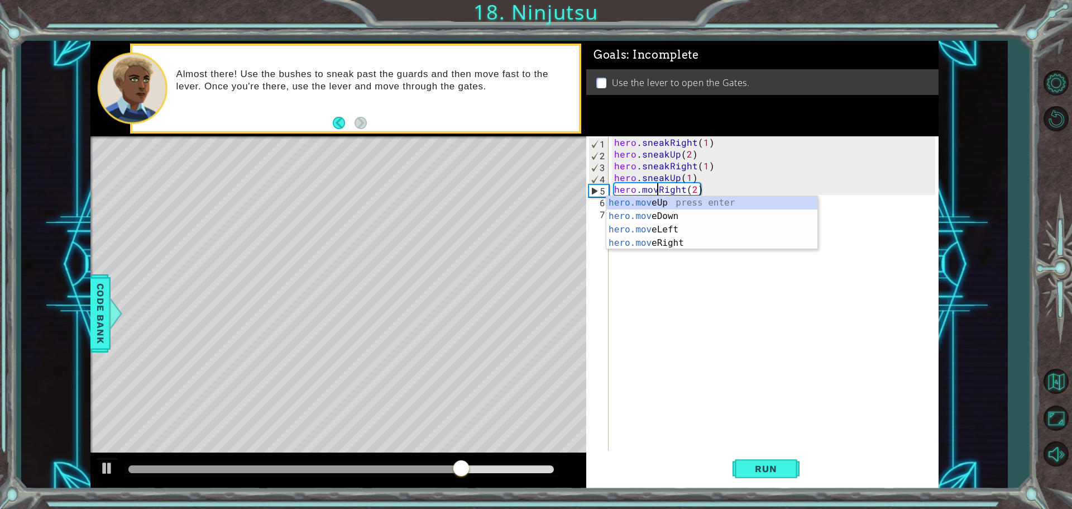
scroll to position [0, 3]
type textarea "hero.moveRight(2)"
click at [755, 469] on span "Run" at bounding box center [766, 468] width 44 height 11
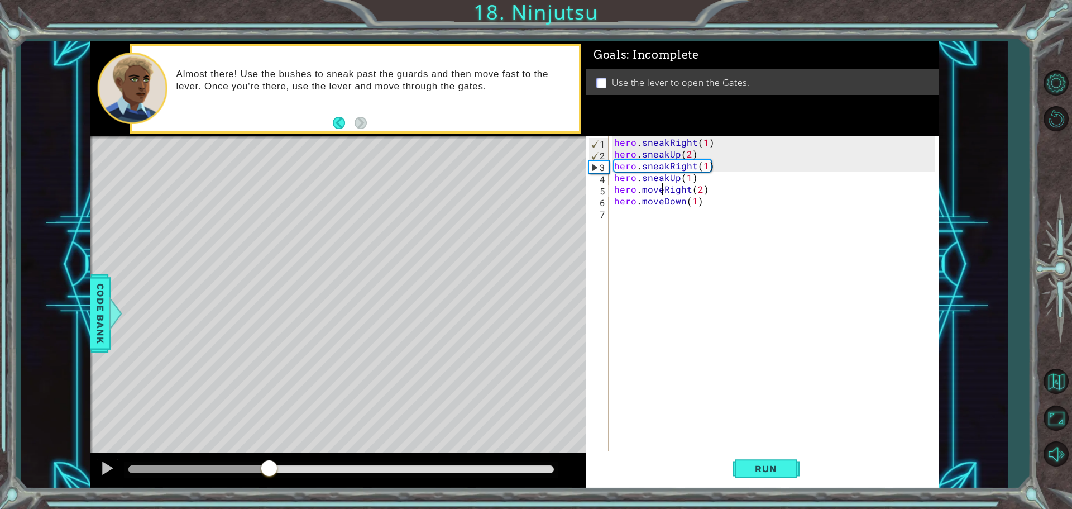
drag, startPoint x: 165, startPoint y: 464, endPoint x: 284, endPoint y: 476, distance: 119.0
click at [279, 476] on div at bounding box center [269, 469] width 20 height 20
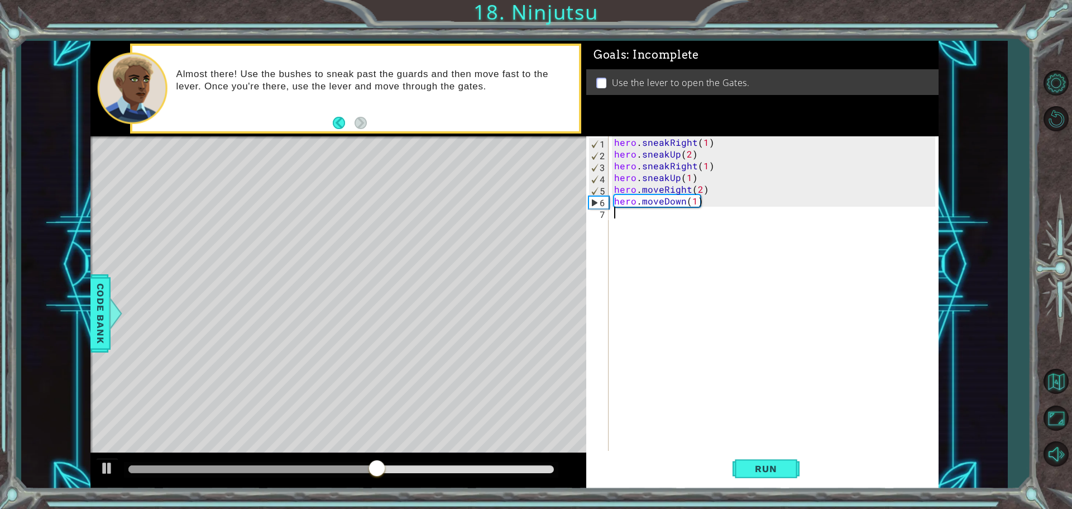
click at [649, 232] on div "hero . sneakRight ( 1 ) hero . sneakUp ( 2 ) hero . sneakRight ( 1 ) hero . sne…" at bounding box center [776, 306] width 329 height 340
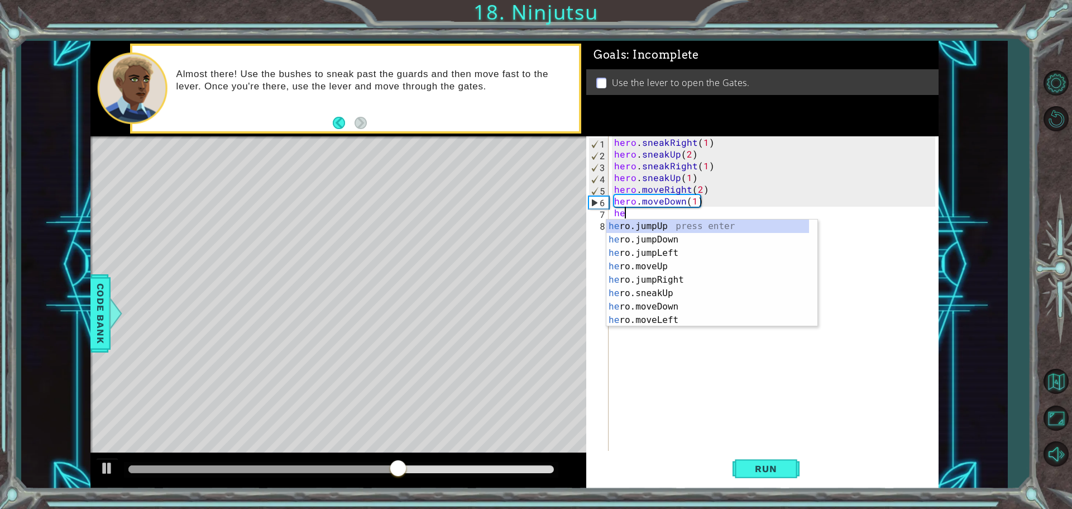
type textarea "hero"
click at [676, 241] on div "hero .jumpUp press enter hero .jumpDown press enter hero .jumpLeft press enter …" at bounding box center [708, 286] width 203 height 134
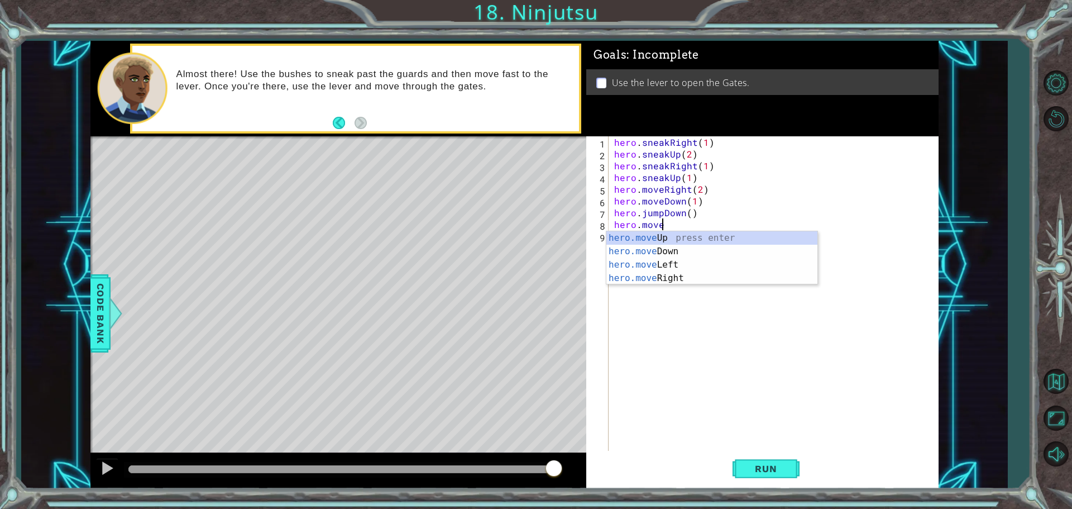
scroll to position [0, 2]
click at [656, 279] on div "hero.move Up press enter hero.move Down press enter hero.move Left press enter …" at bounding box center [712, 271] width 211 height 80
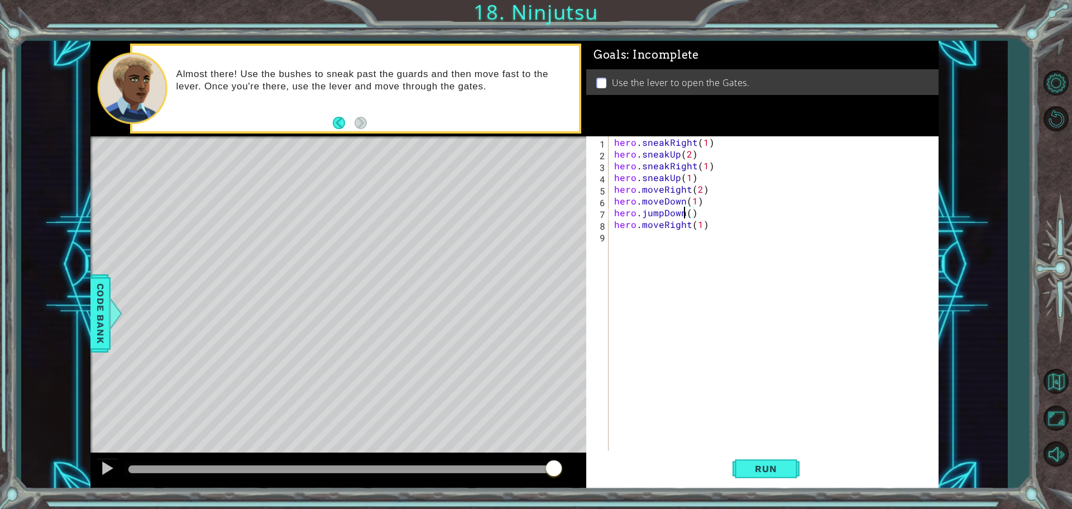
click at [686, 212] on div "hero . sneakRight ( 1 ) hero . sneakUp ( 2 ) hero . sneakRight ( 1 ) hero . sne…" at bounding box center [776, 306] width 329 height 340
click at [689, 212] on div "hero . sneakRight ( 1 ) hero . sneakUp ( 2 ) hero . sneakRight ( 1 ) hero . sne…" at bounding box center [776, 306] width 329 height 340
click at [698, 225] on div "hero . sneakRight ( 1 ) hero . sneakUp ( 2 ) hero . sneakRight ( 1 ) hero . sne…" at bounding box center [776, 306] width 329 height 340
type textarea "hero.moveRight(2)"
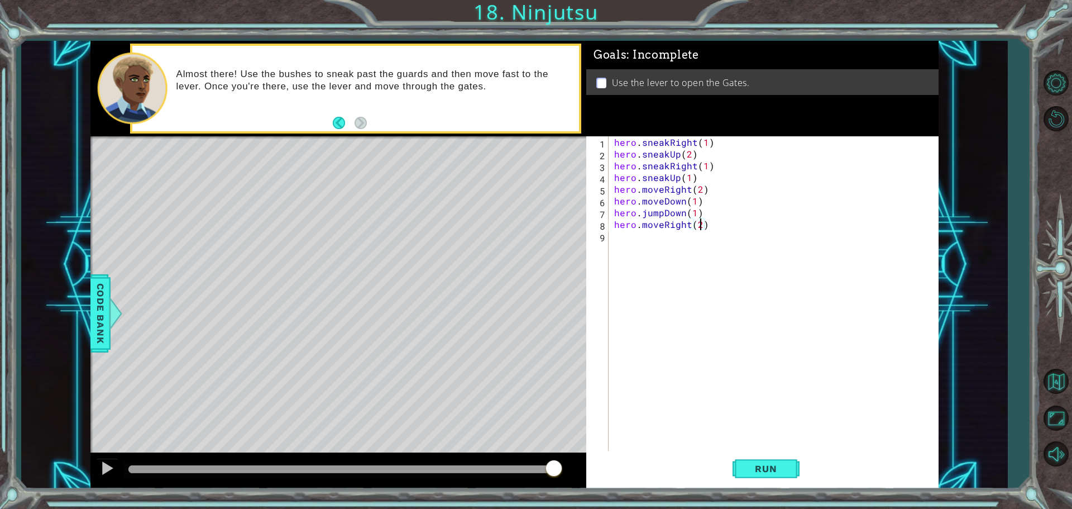
scroll to position [0, 5]
click at [638, 238] on div "hero . sneakRight ( 1 ) hero . sneakUp ( 2 ) hero . sneakRight ( 1 ) hero . sne…" at bounding box center [776, 306] width 329 height 340
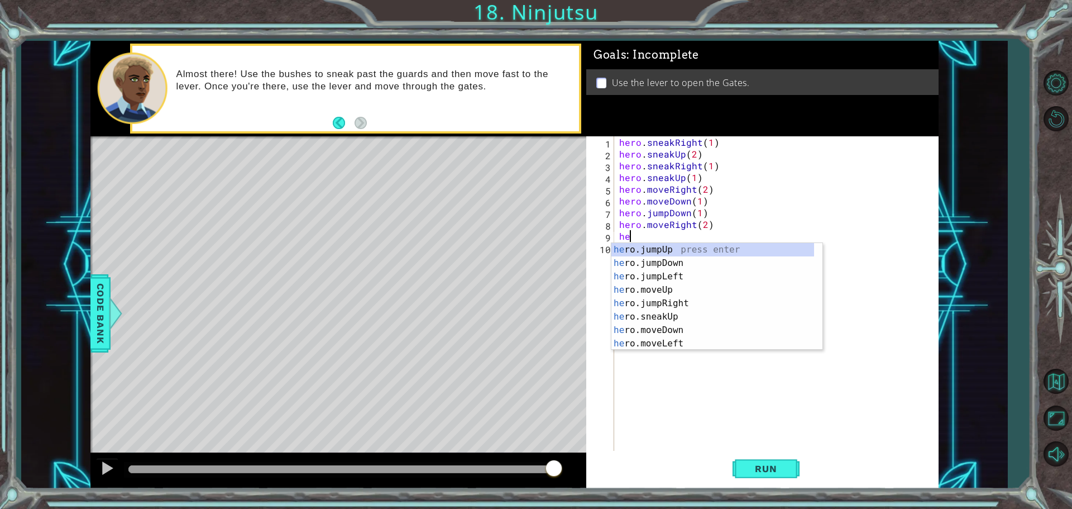
type textarea "hero"
click at [656, 247] on div "hero .jumpUp press enter hero .jumpDown press enter hero .jumpLeft press enter …" at bounding box center [713, 310] width 203 height 134
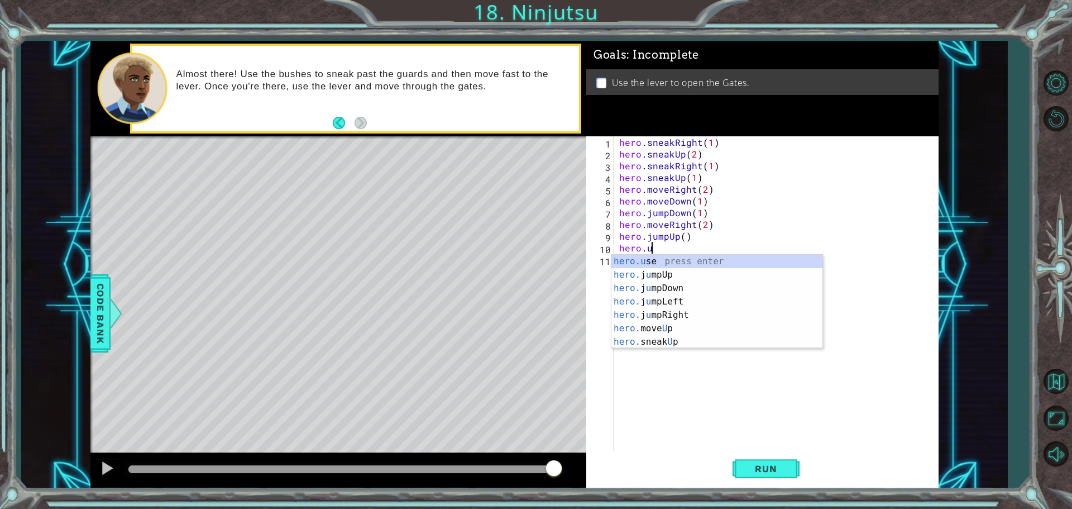
scroll to position [0, 1]
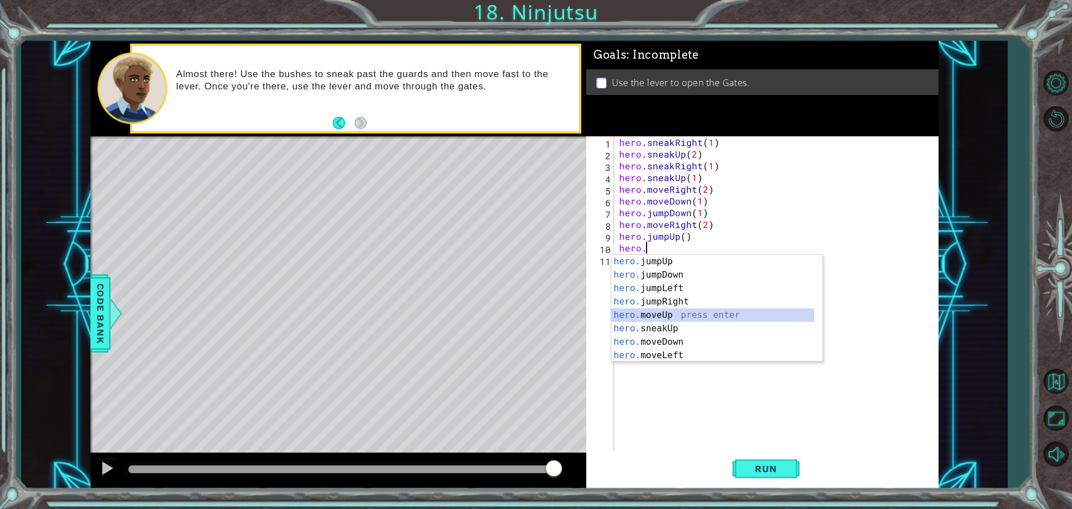
click at [672, 312] on div "hero. jumpUp press enter hero. jumpDown press enter hero. jumpLeft press enter …" at bounding box center [713, 322] width 203 height 134
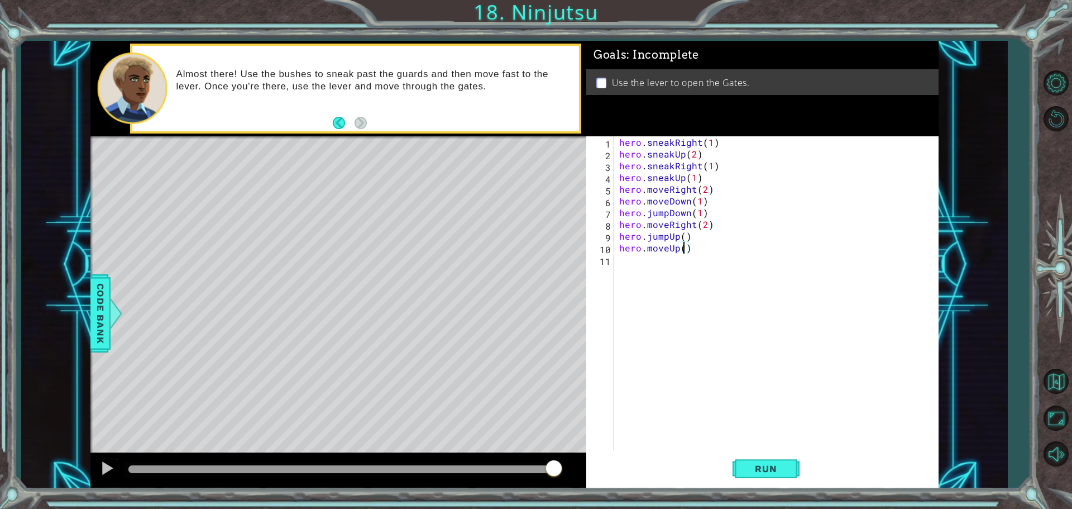
scroll to position [0, 4]
click at [783, 460] on button "Run" at bounding box center [766, 468] width 67 height 35
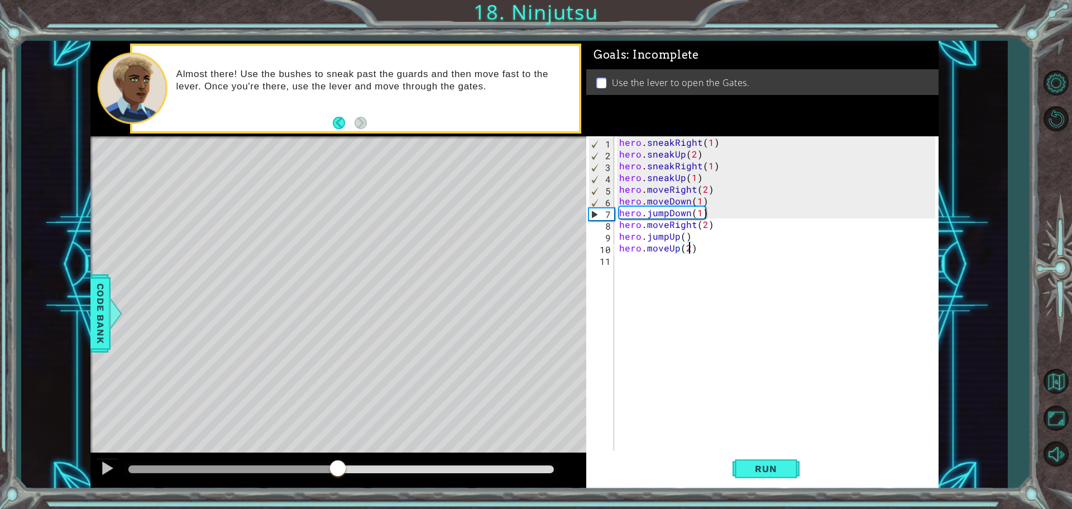
click at [339, 442] on div "methods hero use(thing) moveUp(steps) moveDown(steps) moveLeft(steps) moveRight…" at bounding box center [514, 265] width 848 height 448
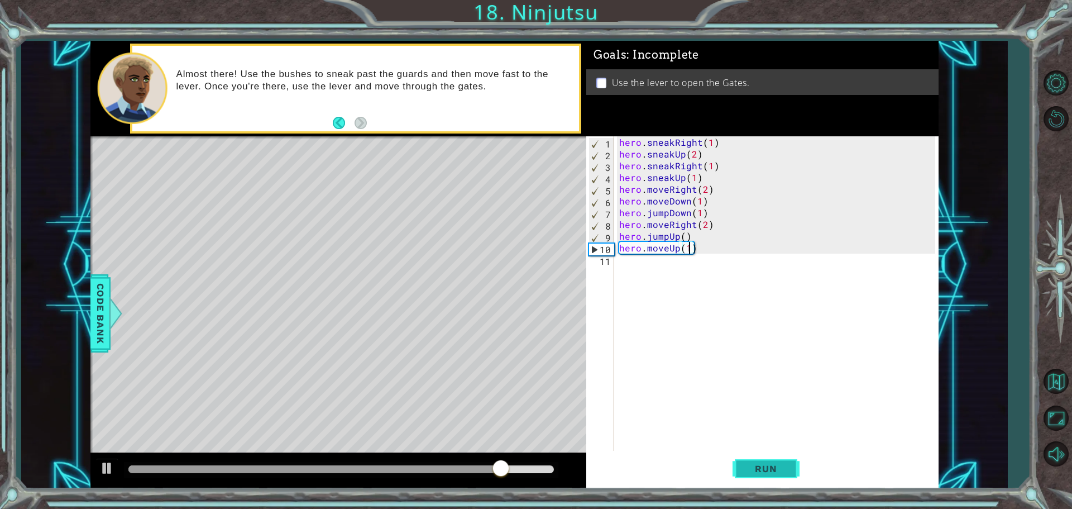
type textarea "hero.moveUp(1)"
click at [755, 461] on button "Run" at bounding box center [766, 468] width 67 height 35
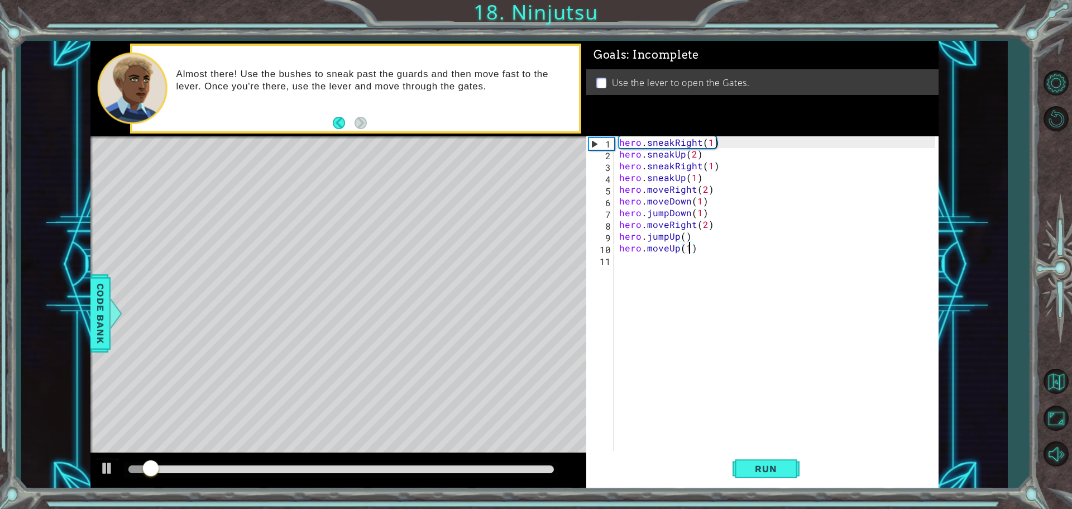
click at [287, 468] on div at bounding box center [341, 469] width 426 height 8
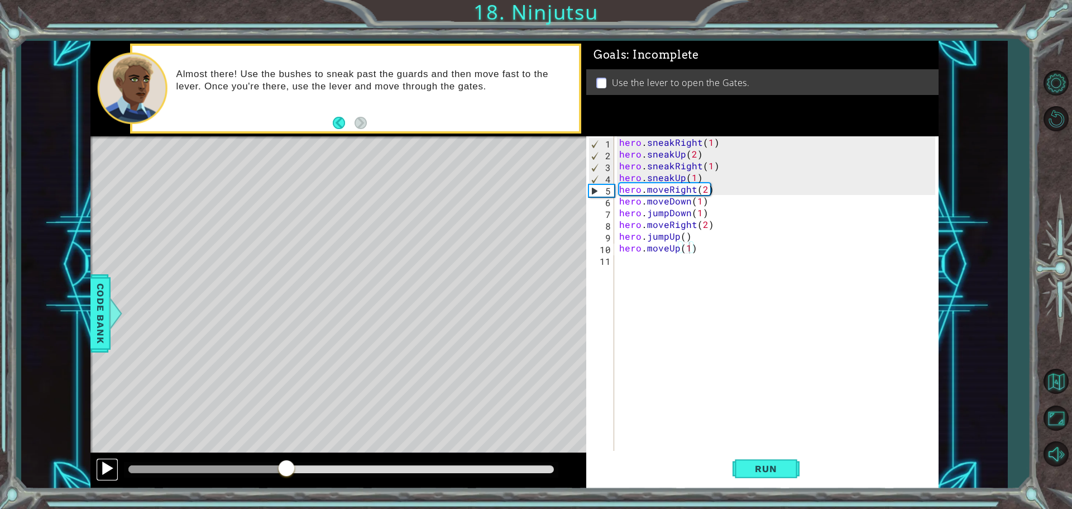
click at [105, 467] on div at bounding box center [107, 468] width 15 height 15
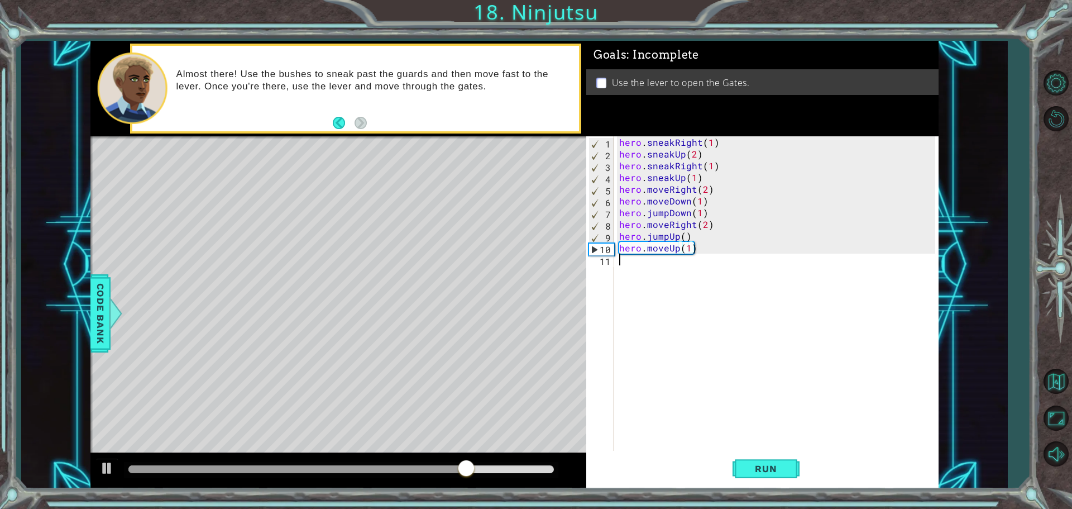
click at [632, 273] on div "hero . sneakRight ( 1 ) hero . sneakUp ( 2 ) hero . sneakRight ( 1 ) hero . sne…" at bounding box center [779, 306] width 324 height 340
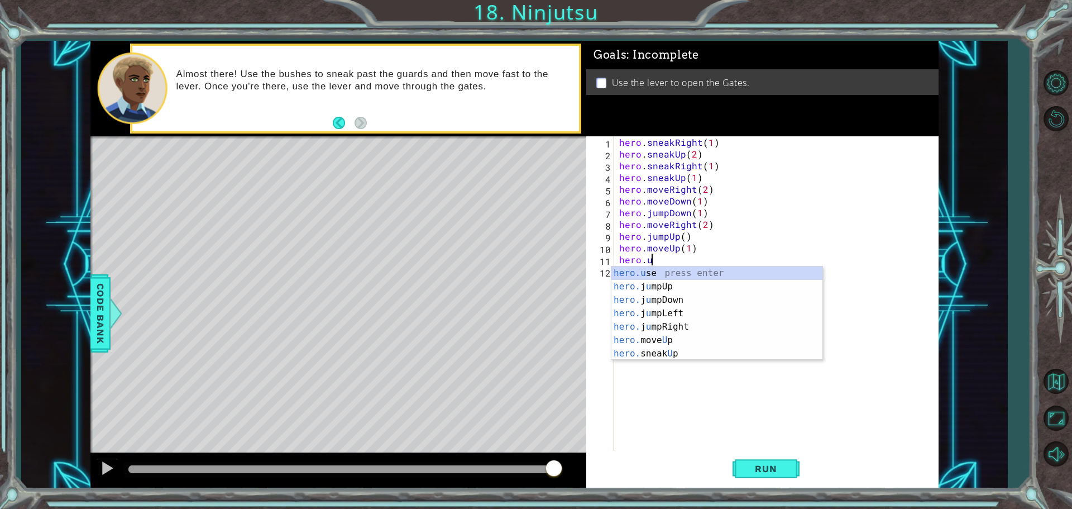
scroll to position [0, 2]
click at [632, 273] on div "hero.use press enter" at bounding box center [717, 286] width 211 height 40
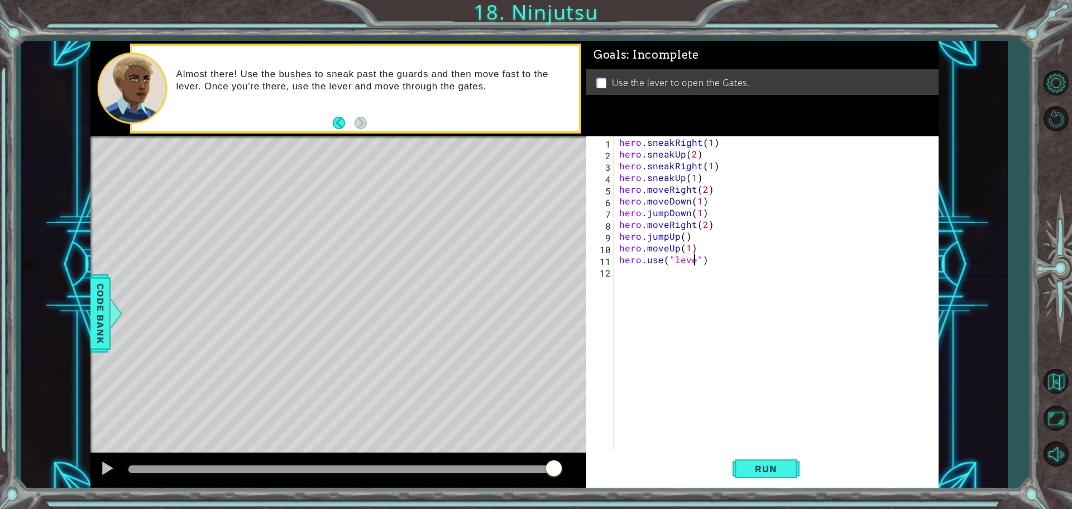
scroll to position [0, 5]
type textarea "hero.use("lever")"
click at [775, 465] on span "Run" at bounding box center [766, 468] width 44 height 11
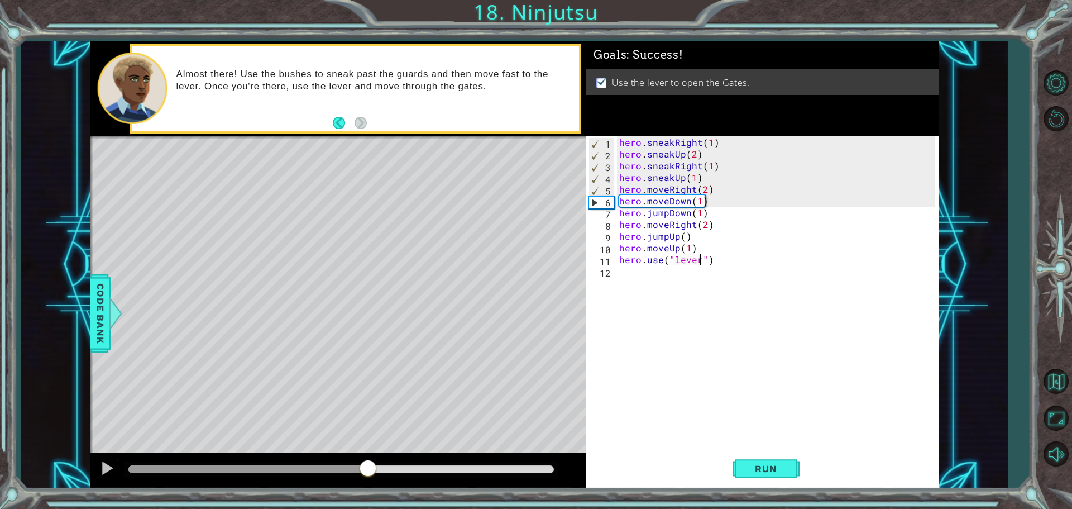
drag, startPoint x: 156, startPoint y: 471, endPoint x: 369, endPoint y: 460, distance: 213.1
click at [369, 460] on div at bounding box center [368, 469] width 20 height 20
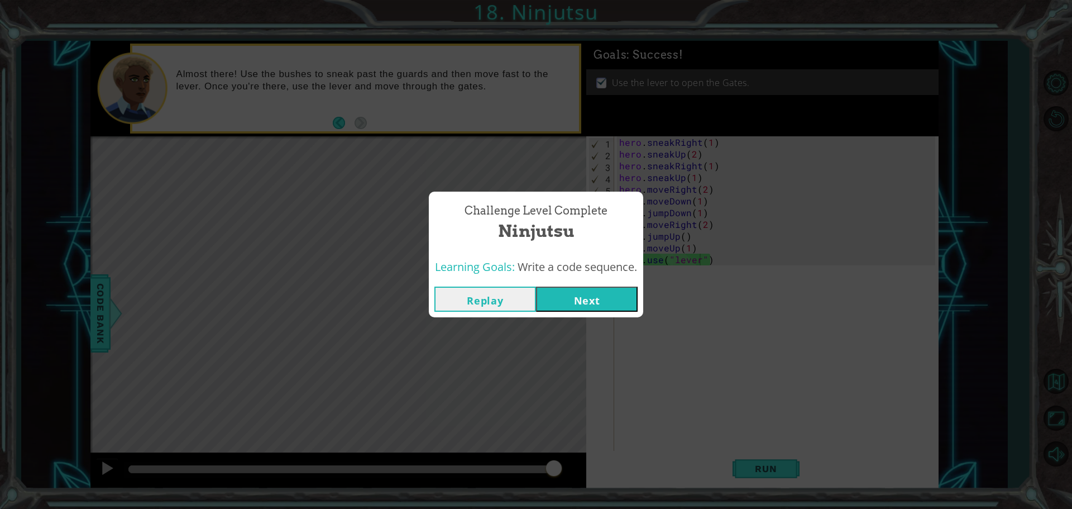
drag, startPoint x: 756, startPoint y: 471, endPoint x: 462, endPoint y: 376, distance: 309.3
click at [749, 470] on div "Challenge Level Complete Ninjutsu Learning Goals: Write a code sequence. Replay…" at bounding box center [536, 254] width 1072 height 509
drag, startPoint x: 588, startPoint y: 297, endPoint x: 585, endPoint y: 302, distance: 6.0
click at [589, 297] on button "Next" at bounding box center [587, 299] width 102 height 25
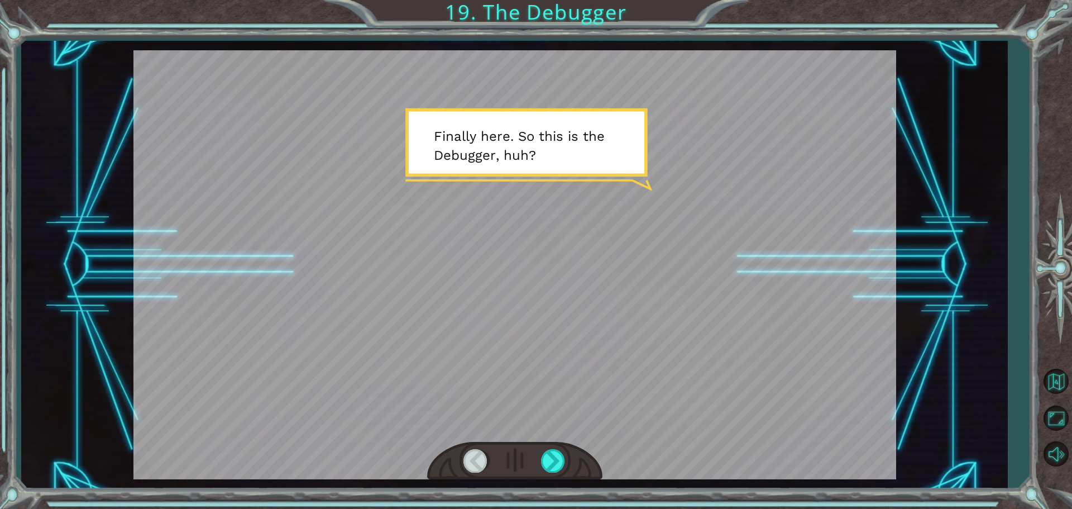
click at [522, 268] on div at bounding box center [514, 264] width 763 height 429
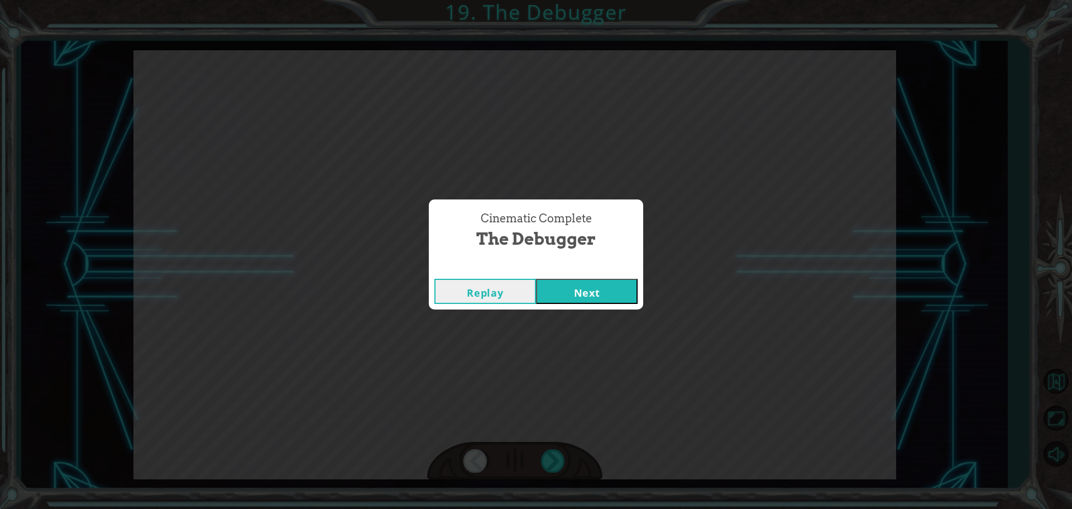
click at [618, 283] on button "Next" at bounding box center [587, 291] width 102 height 25
click at [610, 286] on button "Next" at bounding box center [587, 291] width 102 height 25
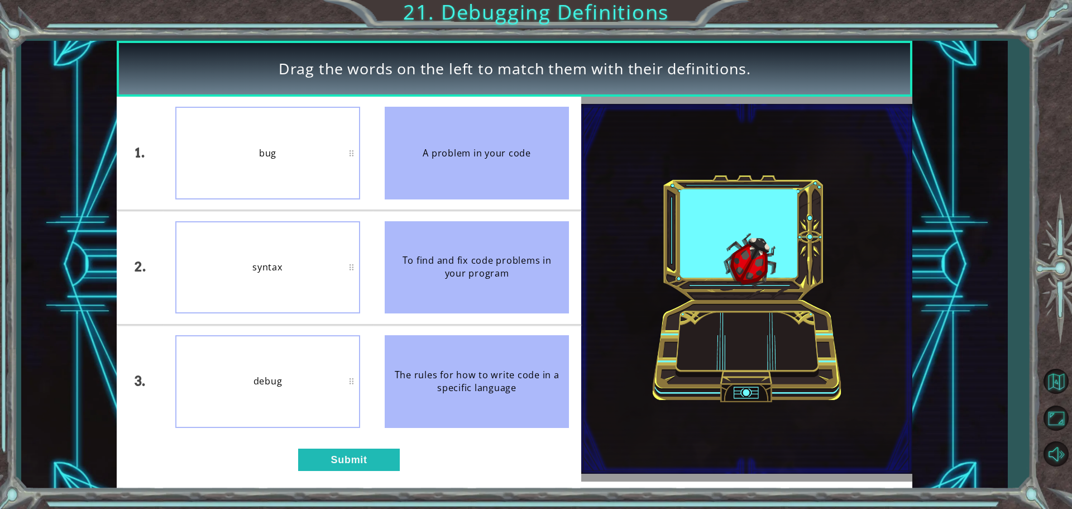
drag, startPoint x: 436, startPoint y: 164, endPoint x: 358, endPoint y: 161, distance: 77.7
click at [358, 161] on div "1. 2. 3. bug syntax debug A problem in your code To find and fix code problems …" at bounding box center [349, 267] width 465 height 341
click at [359, 161] on div "bug" at bounding box center [267, 153] width 185 height 92
click at [409, 158] on div "A problem in your code" at bounding box center [477, 153] width 185 height 92
drag, startPoint x: 504, startPoint y: 147, endPoint x: 255, endPoint y: 152, distance: 249.1
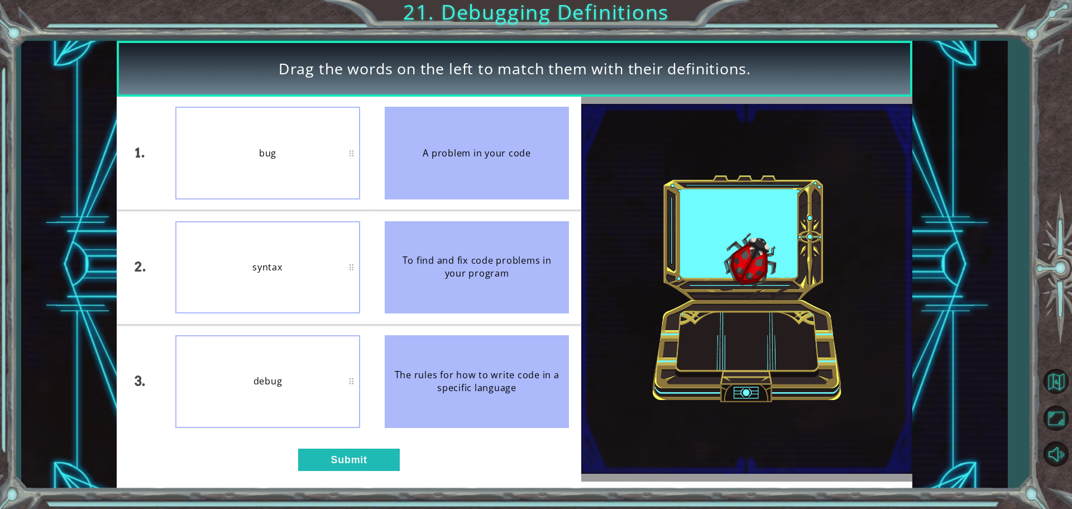
click at [255, 152] on div "1. 2. 3. bug syntax debug A problem in your code To find and fix code problems …" at bounding box center [349, 267] width 465 height 341
drag, startPoint x: 421, startPoint y: 149, endPoint x: 358, endPoint y: 154, distance: 63.4
click at [366, 155] on div "1. 2. 3. bug syntax debug A problem in your code To find and fix code problems …" at bounding box center [349, 267] width 465 height 341
drag, startPoint x: 442, startPoint y: 155, endPoint x: 311, endPoint y: 157, distance: 130.7
click at [312, 157] on div "1. 2. 3. bug syntax debug A problem in your code To find and fix code problems …" at bounding box center [349, 267] width 465 height 341
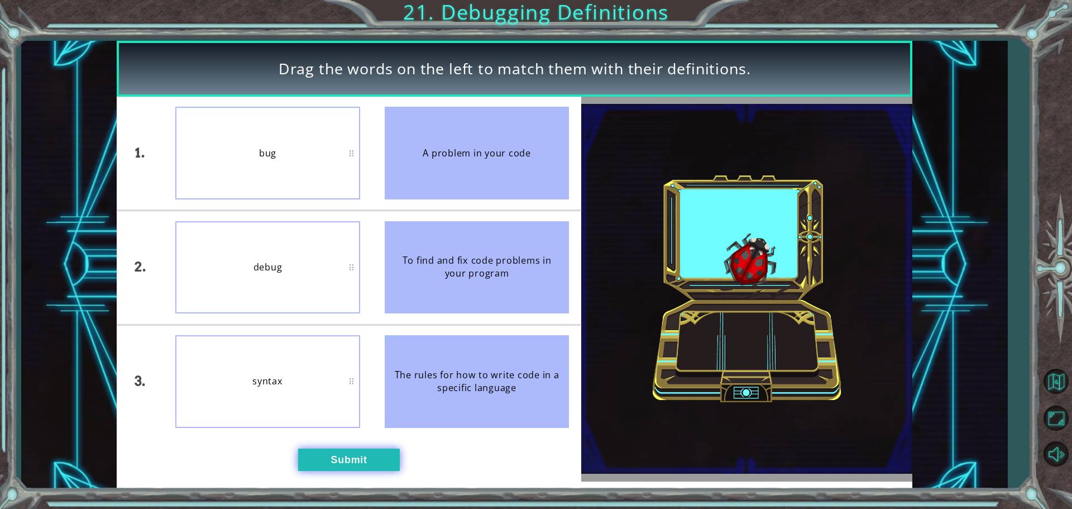
click at [351, 456] on button "Submit" at bounding box center [349, 459] width 102 height 22
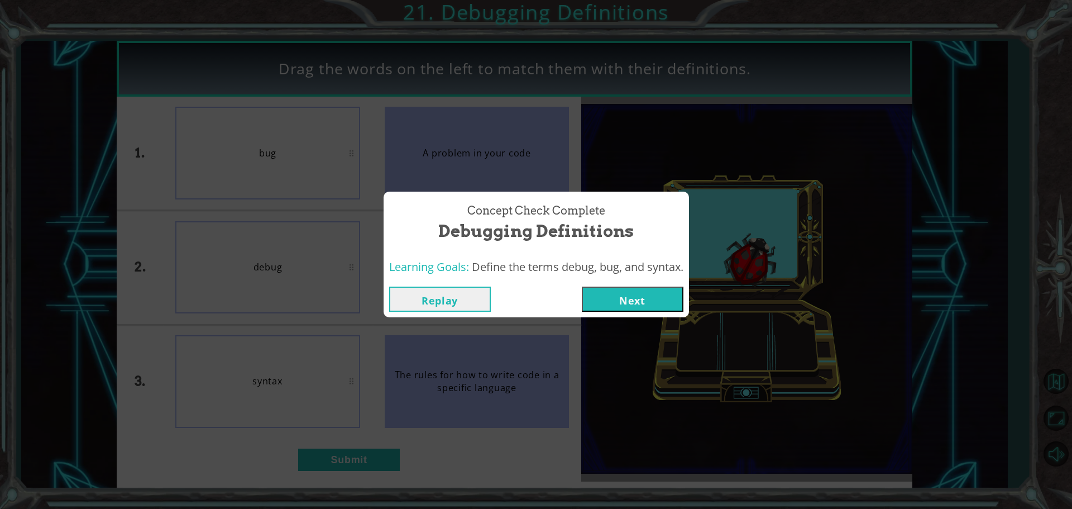
click at [665, 287] on button "Next" at bounding box center [633, 299] width 102 height 25
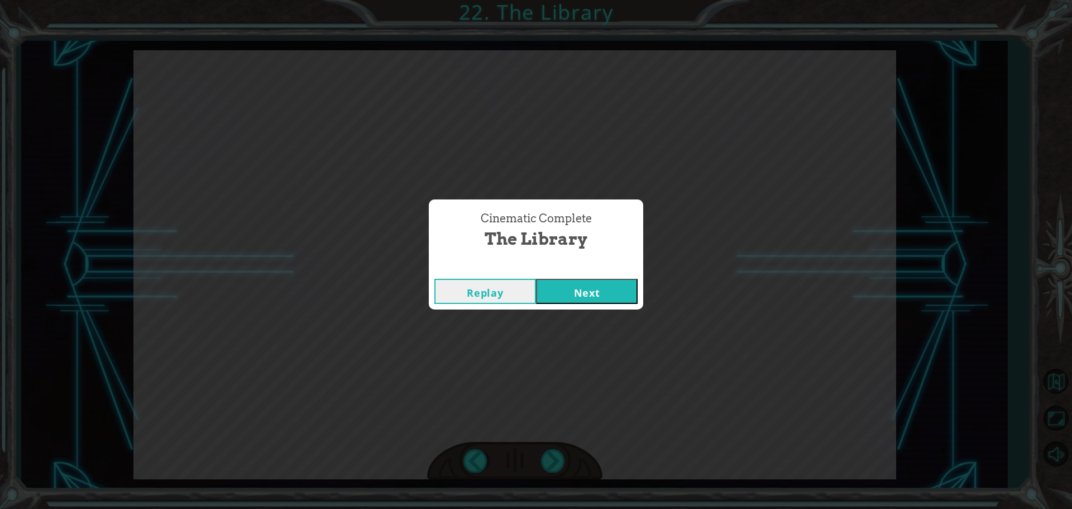
click at [558, 293] on button "Next" at bounding box center [587, 291] width 102 height 25
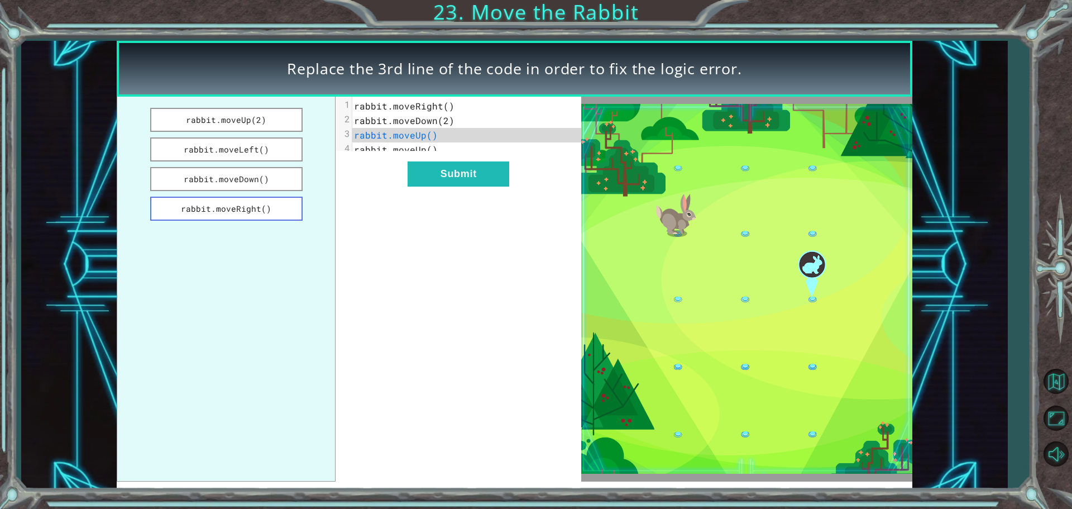
click at [262, 205] on button "rabbit.moveRight()" at bounding box center [226, 209] width 152 height 24
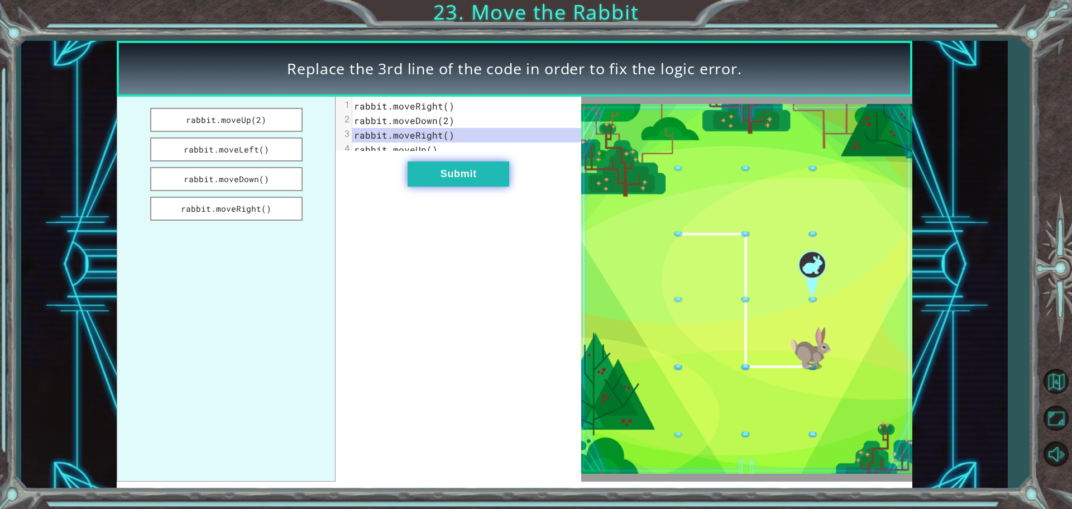
click at [428, 180] on button "Submit" at bounding box center [459, 173] width 102 height 25
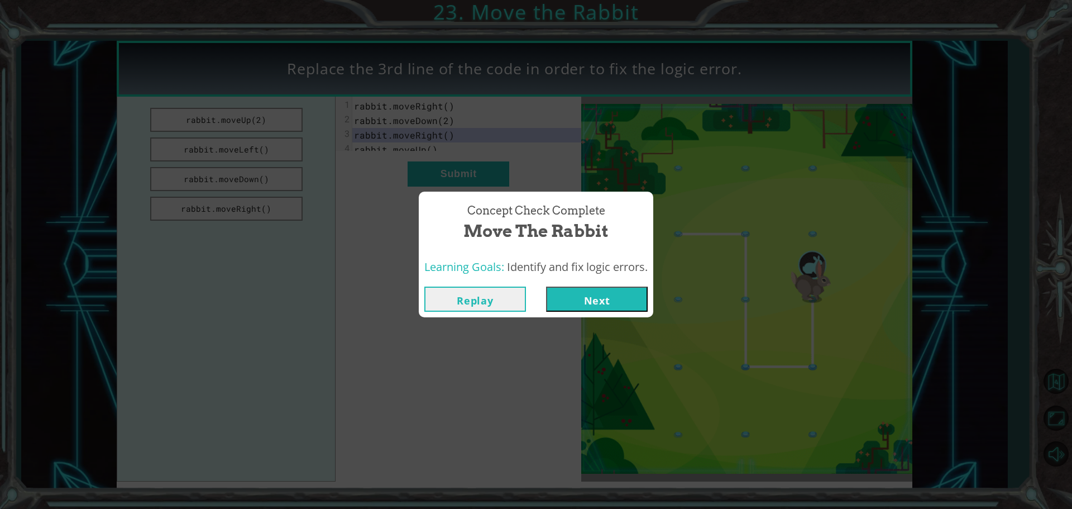
click at [565, 301] on button "Next" at bounding box center [597, 299] width 102 height 25
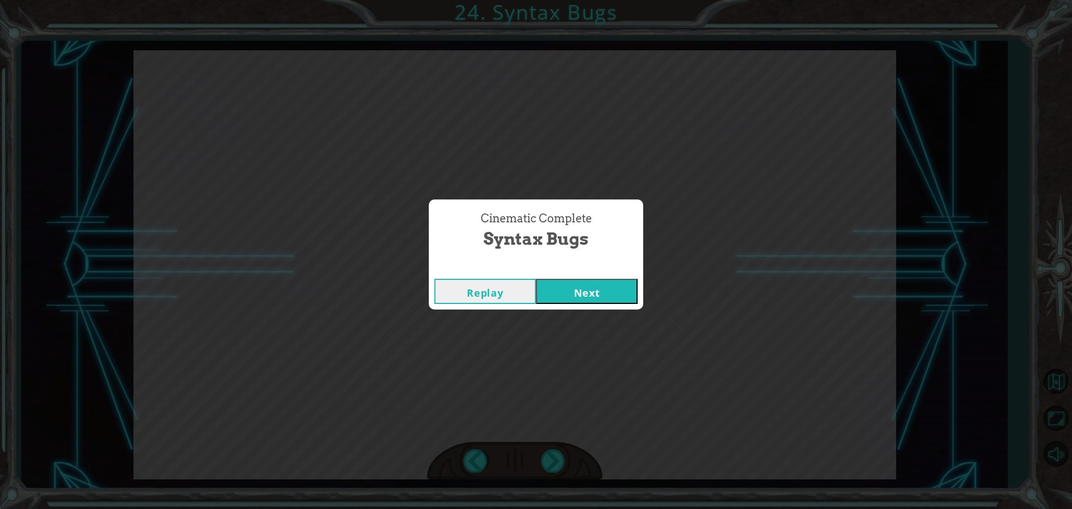
click at [552, 299] on button "Next" at bounding box center [587, 291] width 102 height 25
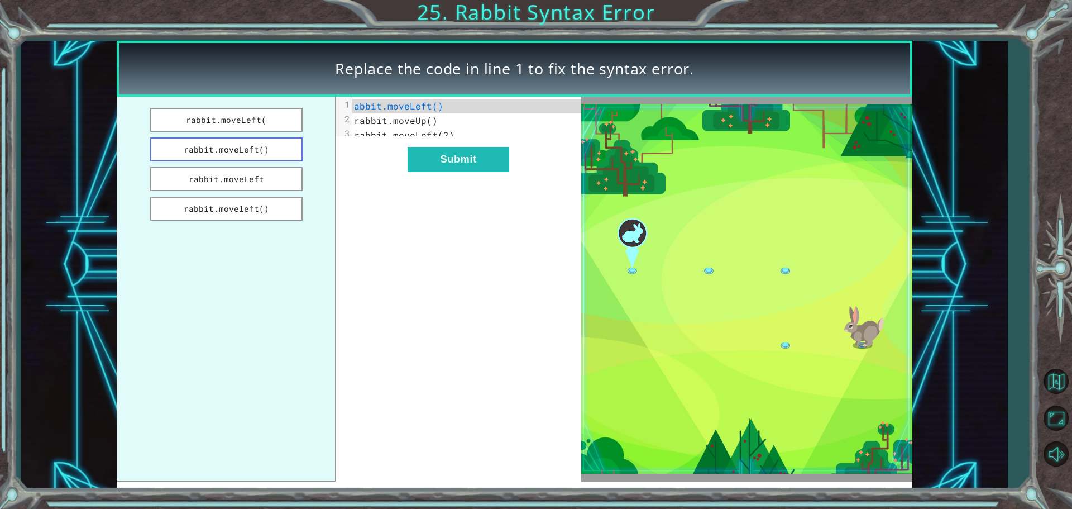
click at [271, 155] on button "rabbit.moveLeft()" at bounding box center [226, 149] width 152 height 24
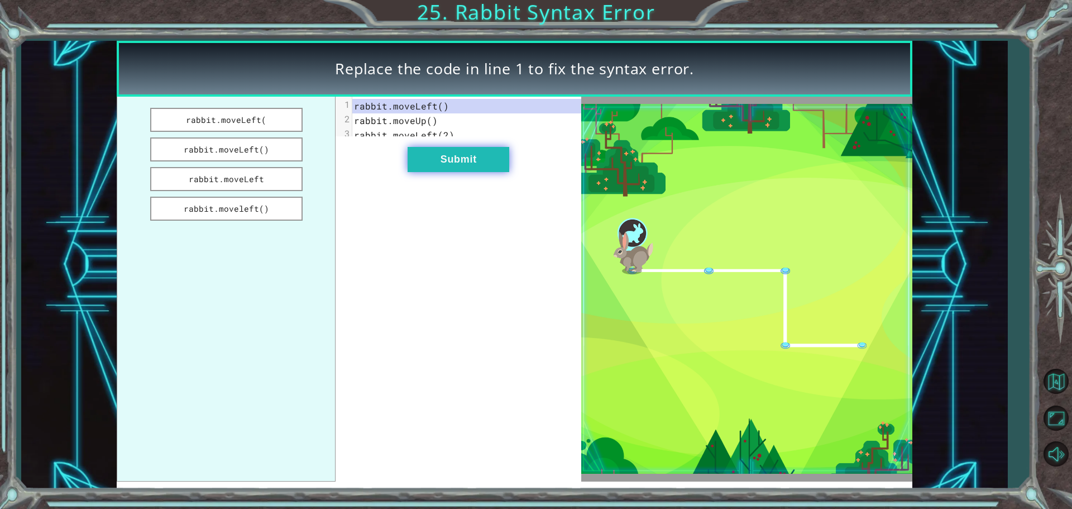
click at [441, 170] on button "Submit" at bounding box center [459, 159] width 102 height 25
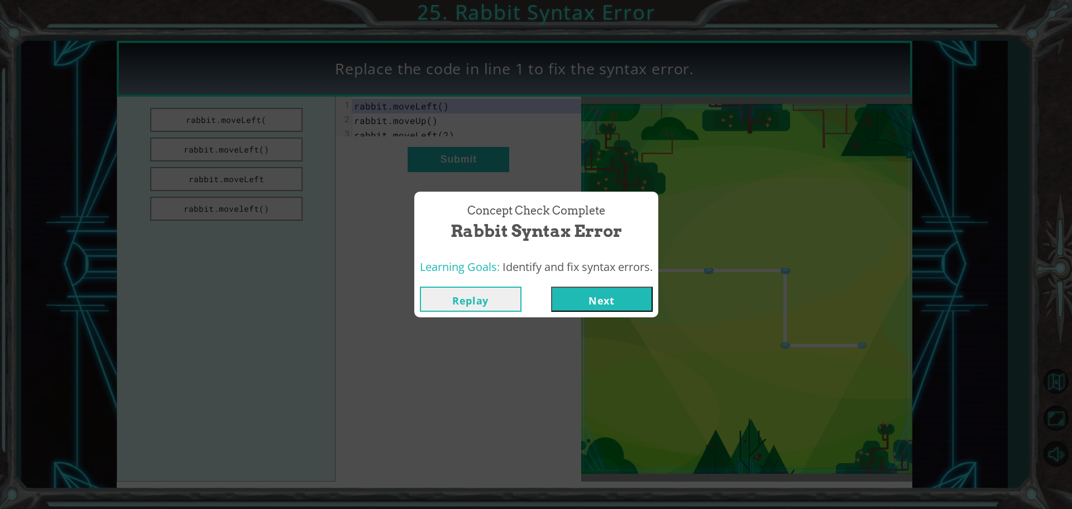
click at [577, 292] on button "Next" at bounding box center [602, 299] width 102 height 25
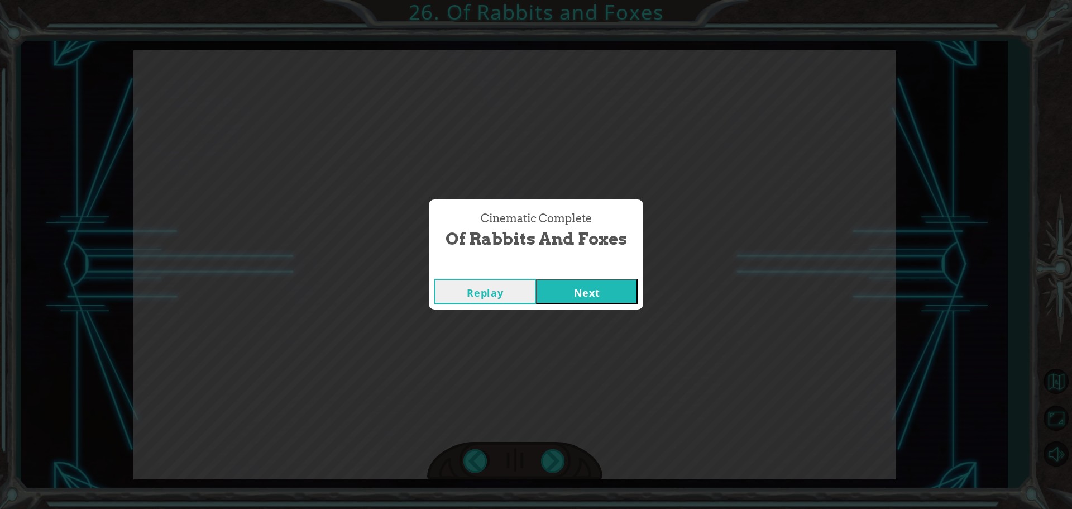
click at [579, 302] on button "Next" at bounding box center [587, 291] width 102 height 25
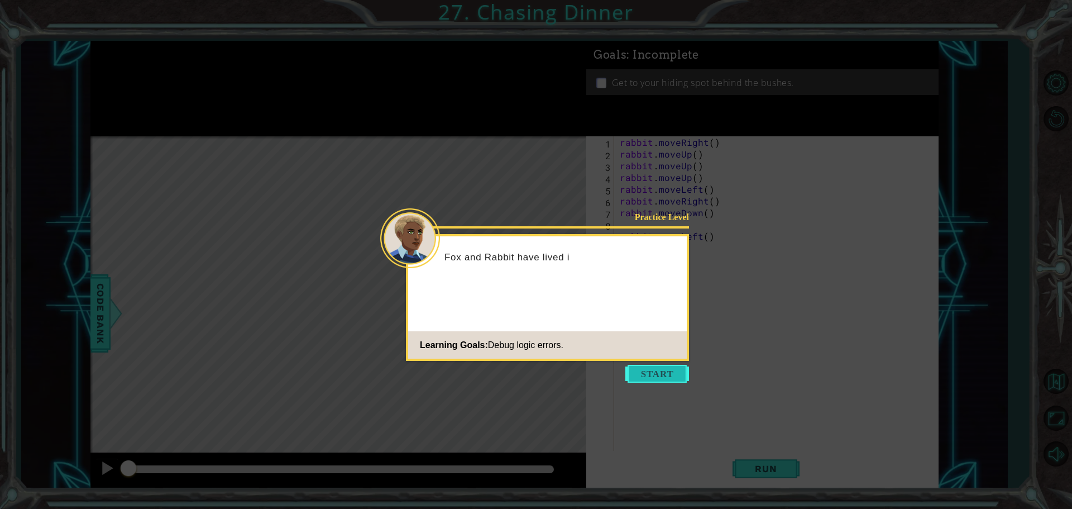
click at [663, 378] on button "Start" at bounding box center [658, 374] width 64 height 18
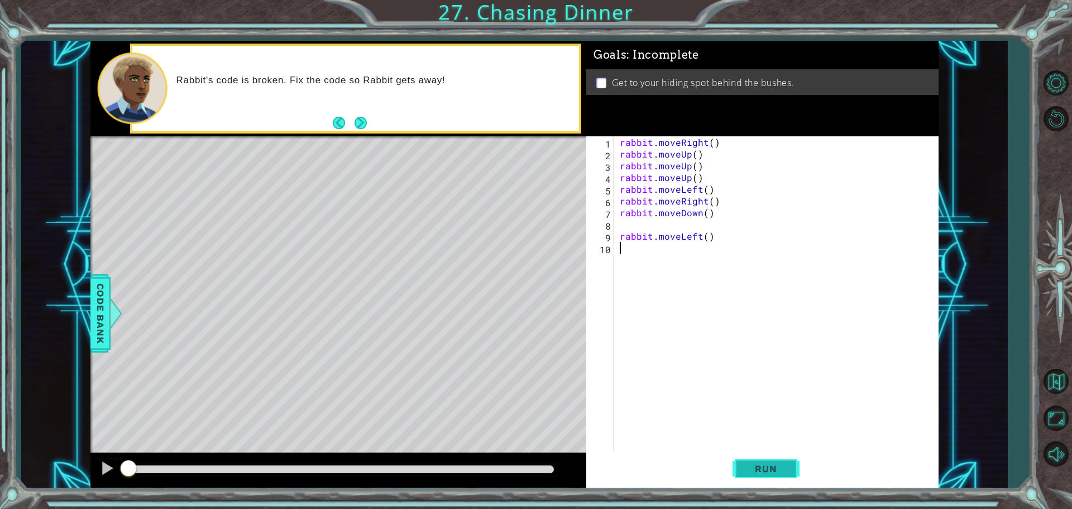
click at [770, 478] on button "Run" at bounding box center [766, 468] width 67 height 35
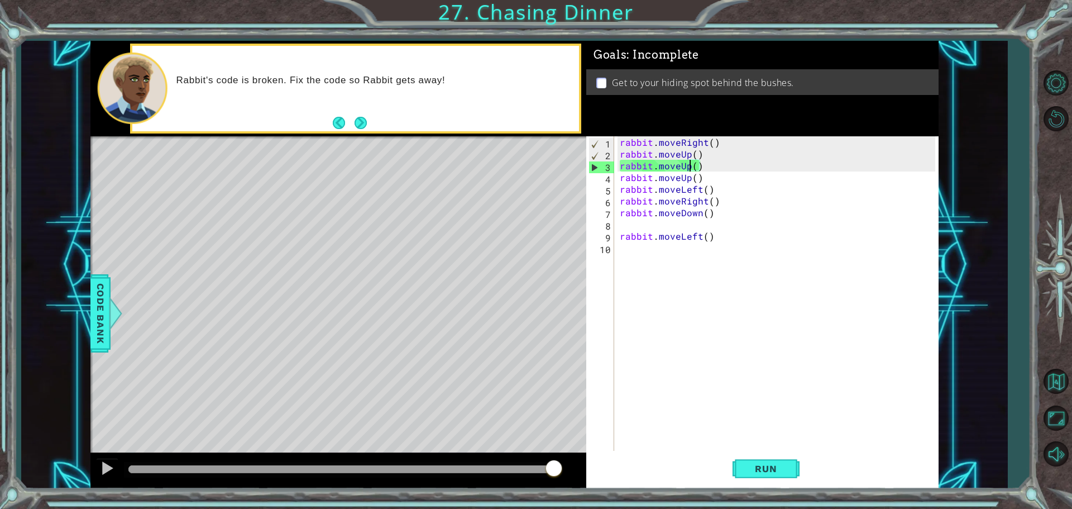
click at [689, 166] on div "rabbit . moveRight ( ) rabbit . moveUp ( ) rabbit . moveUp ( ) rabbit . moveUp …" at bounding box center [779, 306] width 323 height 340
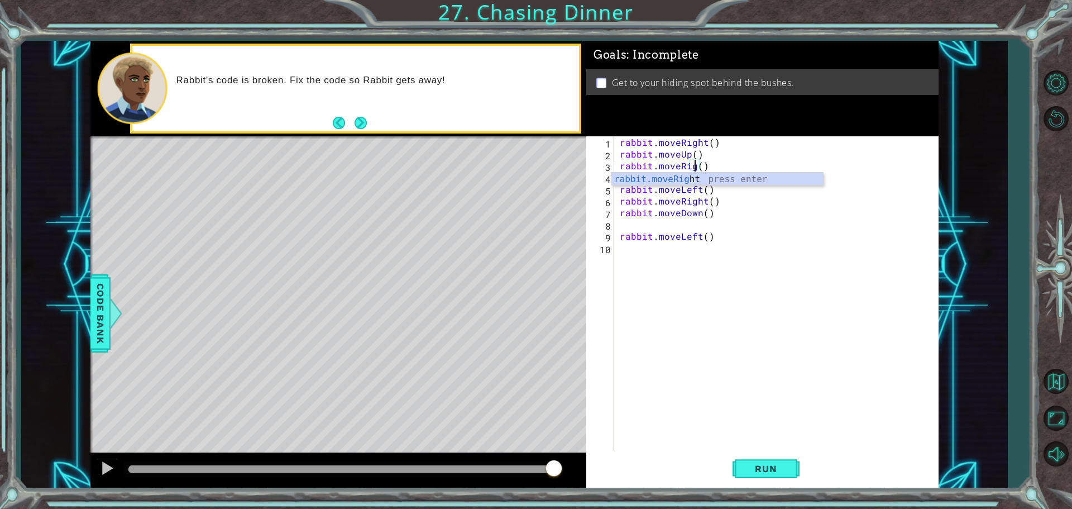
scroll to position [0, 5]
click at [698, 187] on div "rabbit . moveRight ( ) rabbit . moveUp ( ) rabbit . moveRight ( ) rabbit . move…" at bounding box center [779, 306] width 323 height 340
click at [698, 212] on div "rabbit . moveRight ( ) rabbit . moveUp ( ) rabbit . moveRight ( ) rabbit . move…" at bounding box center [779, 306] width 323 height 340
click at [700, 212] on div "rabbit . moveRight ( ) rabbit . moveUp ( ) rabbit . moveRight ( ) rabbit . move…" at bounding box center [779, 306] width 323 height 340
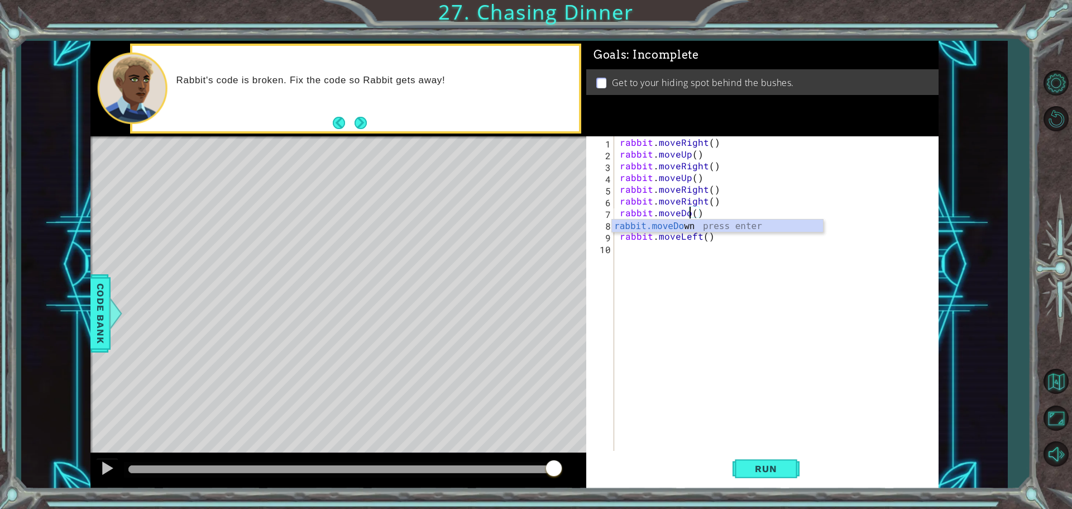
scroll to position [0, 4]
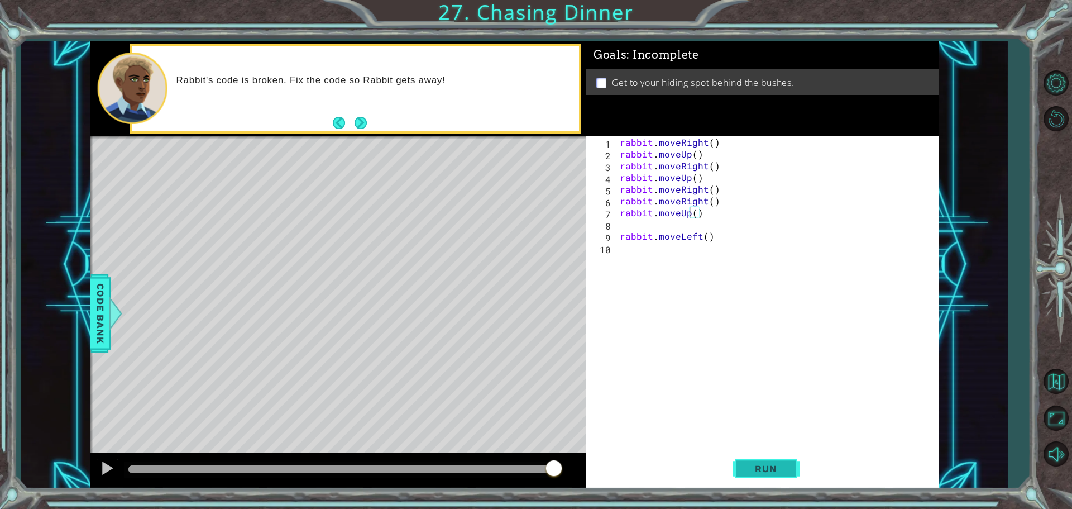
click at [780, 461] on button "Run" at bounding box center [766, 468] width 67 height 35
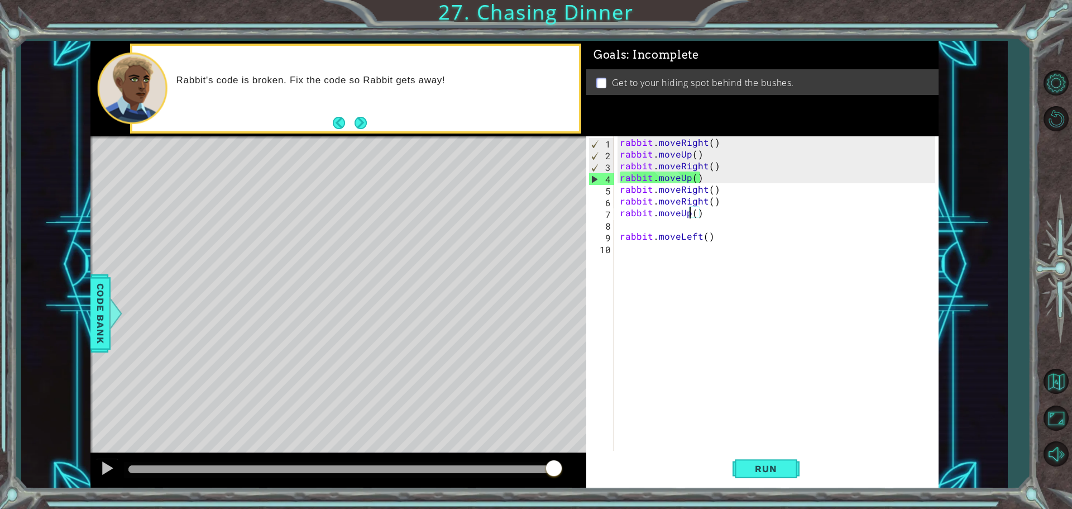
click at [689, 156] on div "rabbit . moveRight ( ) rabbit . moveUp ( ) rabbit . moveRight ( ) rabbit . move…" at bounding box center [779, 306] width 323 height 340
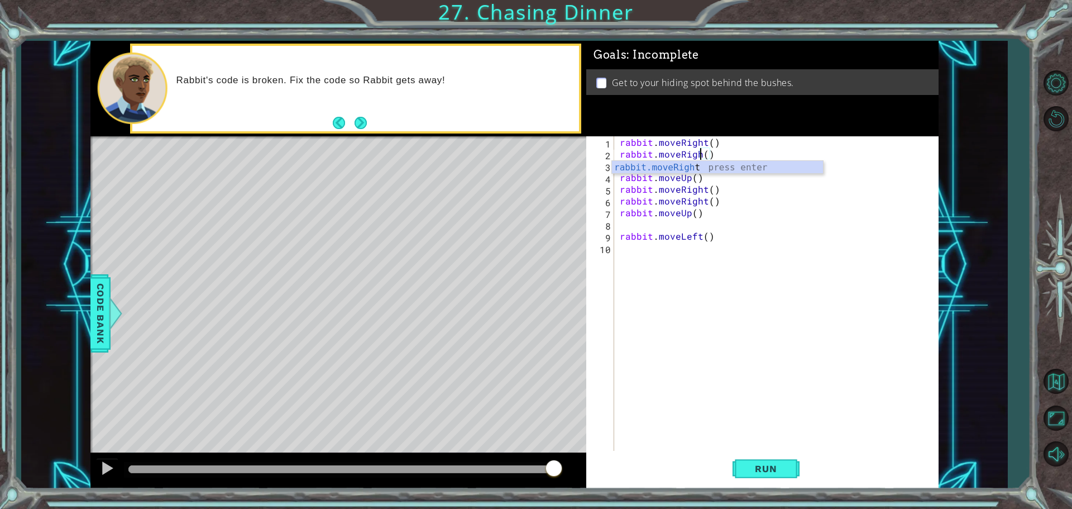
scroll to position [0, 5]
click at [770, 470] on span "Run" at bounding box center [766, 468] width 44 height 11
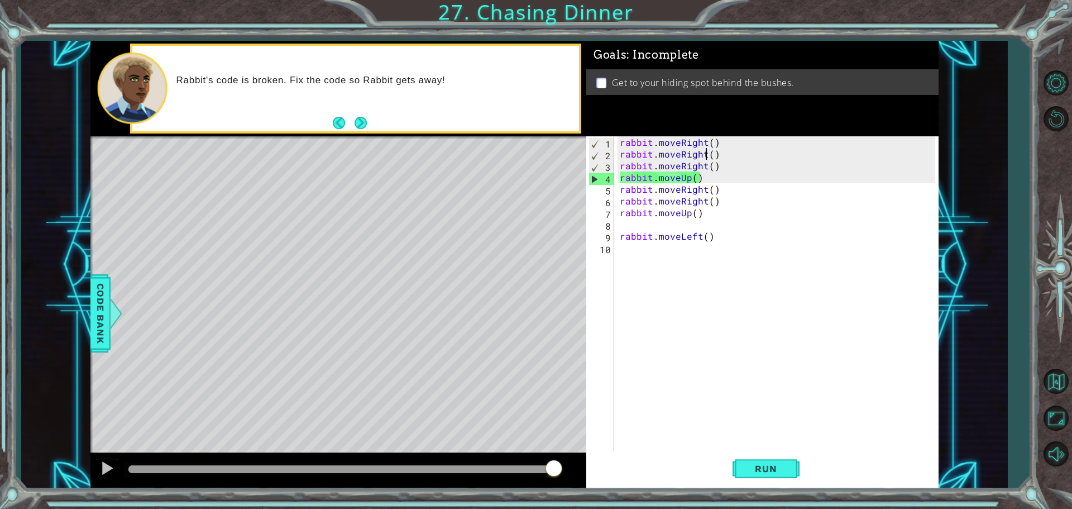
click at [705, 161] on div "rabbit . moveRight ( ) rabbit . moveRight ( ) rabbit . moveRight ( ) rabbit . m…" at bounding box center [779, 306] width 323 height 340
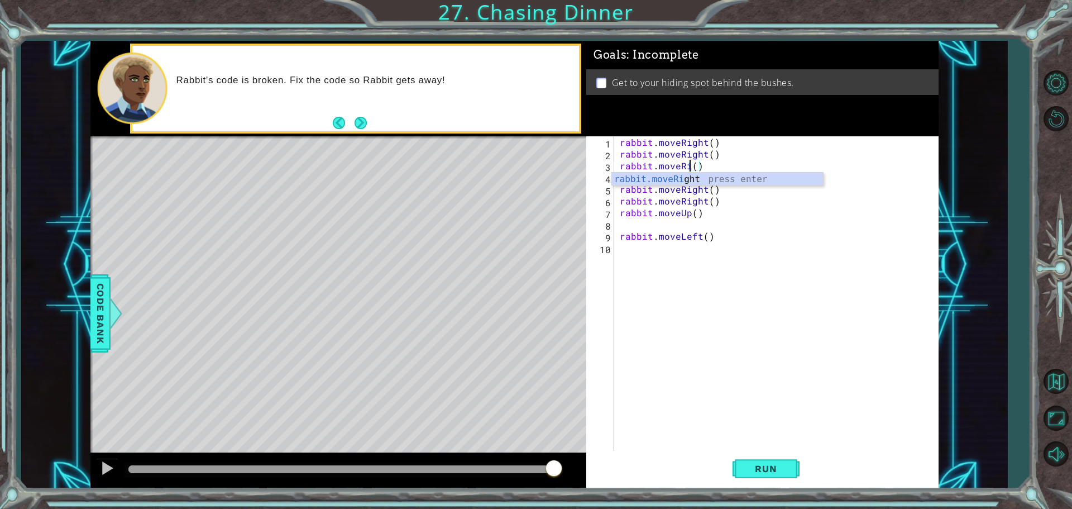
scroll to position [0, 4]
click at [696, 164] on div "rabbit . moveRight ( ) rabbit . moveRight ( ) rabbit . moveUp ( ) rabbit . move…" at bounding box center [779, 306] width 323 height 340
click at [705, 190] on div "rabbit . moveRight ( ) rabbit . moveRight ( ) rabbit . moveUp ( ) rabbit . move…" at bounding box center [779, 306] width 323 height 340
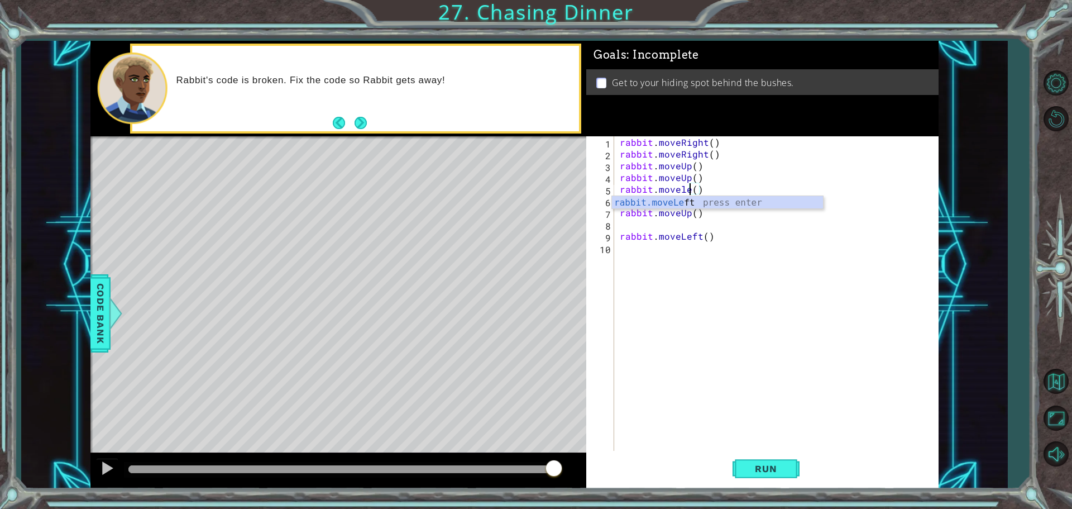
type textarea "rabbit.moveleft()"
click at [722, 260] on div "rabbit . moveRight ( ) rabbit . moveRight ( ) rabbit . moveUp ( ) rabbit . move…" at bounding box center [779, 306] width 323 height 340
click at [705, 189] on div "rabbit . moveRight ( ) rabbit . moveRight ( ) rabbit . moveUp ( ) rabbit . move…" at bounding box center [779, 306] width 323 height 340
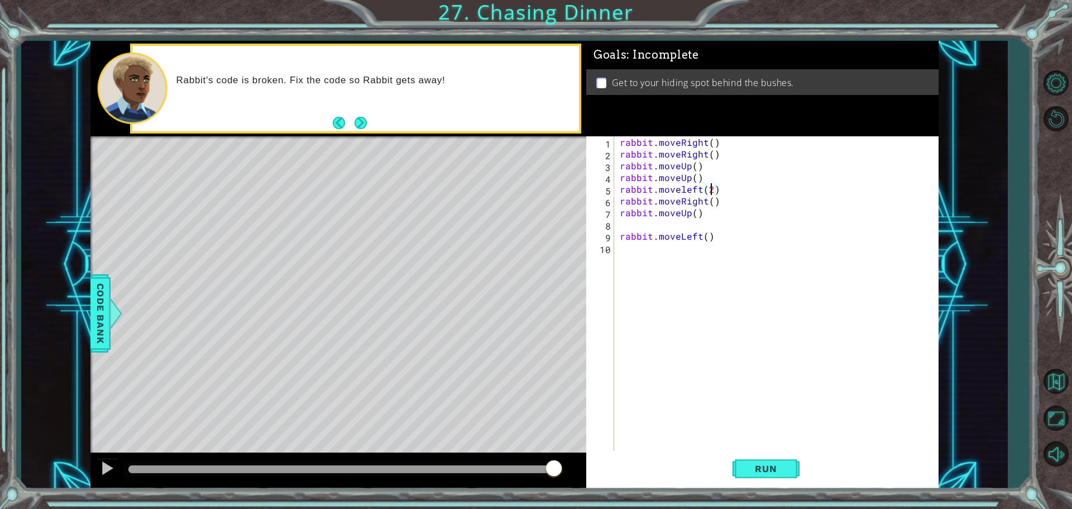
scroll to position [0, 5]
click at [715, 204] on div "rabbit . moveRight ( ) rabbit . moveRight ( ) rabbit . moveUp ( ) rabbit . move…" at bounding box center [779, 306] width 323 height 340
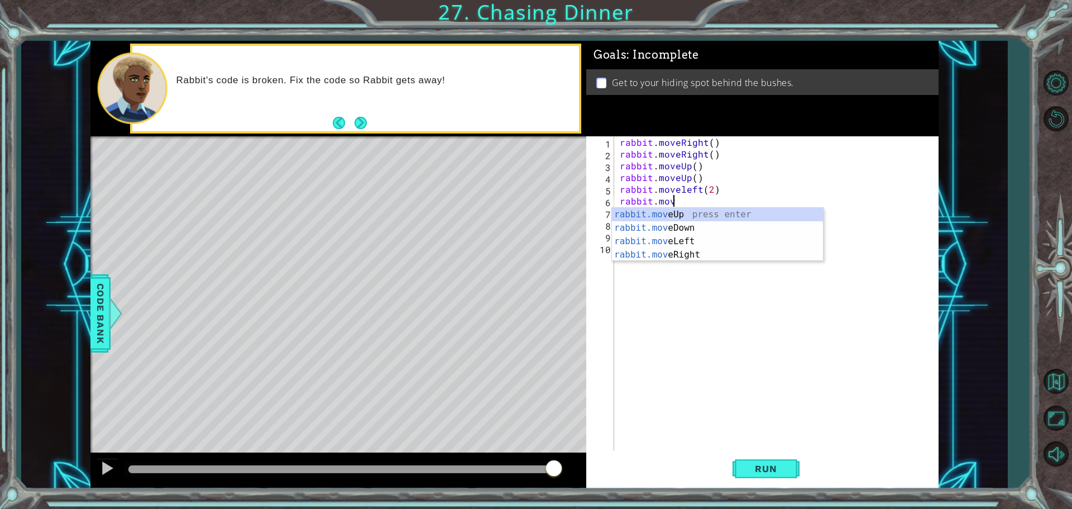
scroll to position [0, 1]
type textarea "r"
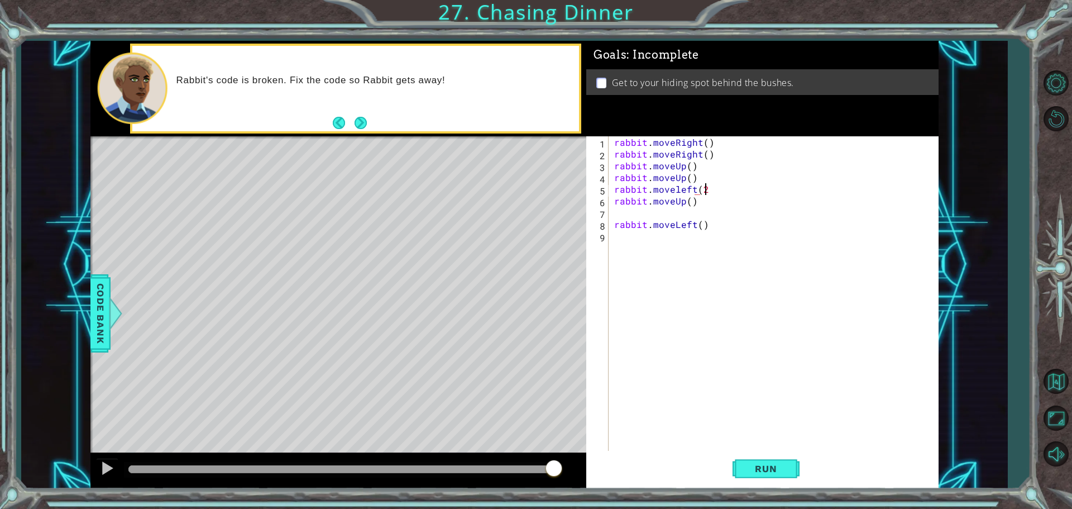
scroll to position [0, 5]
type textarea "rabbit.moveleft(2)"
click at [750, 455] on button "Run" at bounding box center [766, 468] width 67 height 35
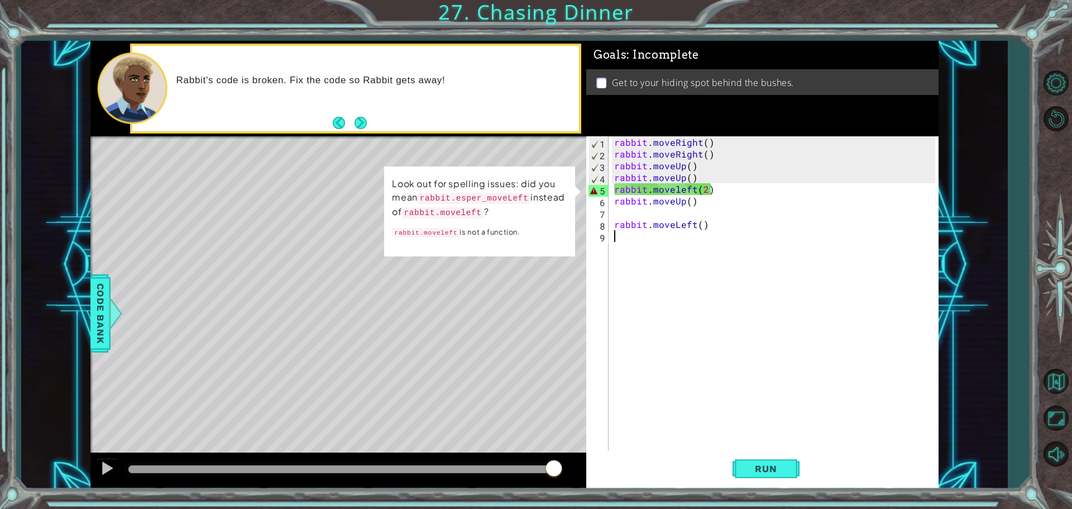
click at [621, 269] on div "rabbit . moveRight ( ) rabbit . moveRight ( ) rabbit . moveUp ( ) rabbit . move…" at bounding box center [776, 306] width 329 height 340
click at [523, 201] on code "rabbit.esper_moveLeft" at bounding box center [474, 198] width 113 height 11
click at [723, 188] on div "rabbit . moveRight ( ) rabbit . moveRight ( ) rabbit . moveUp ( ) rabbit . move…" at bounding box center [776, 306] width 329 height 340
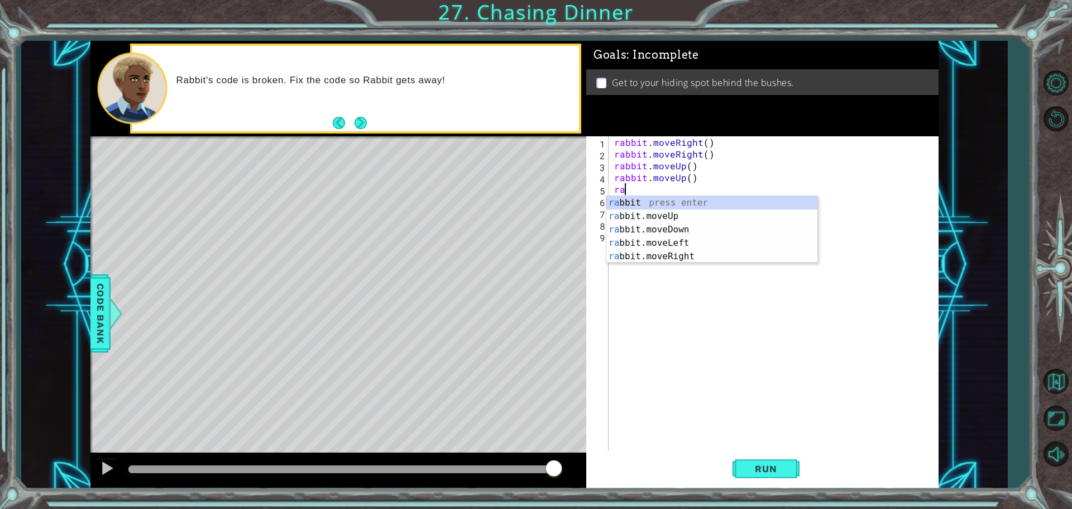
type textarea "r"
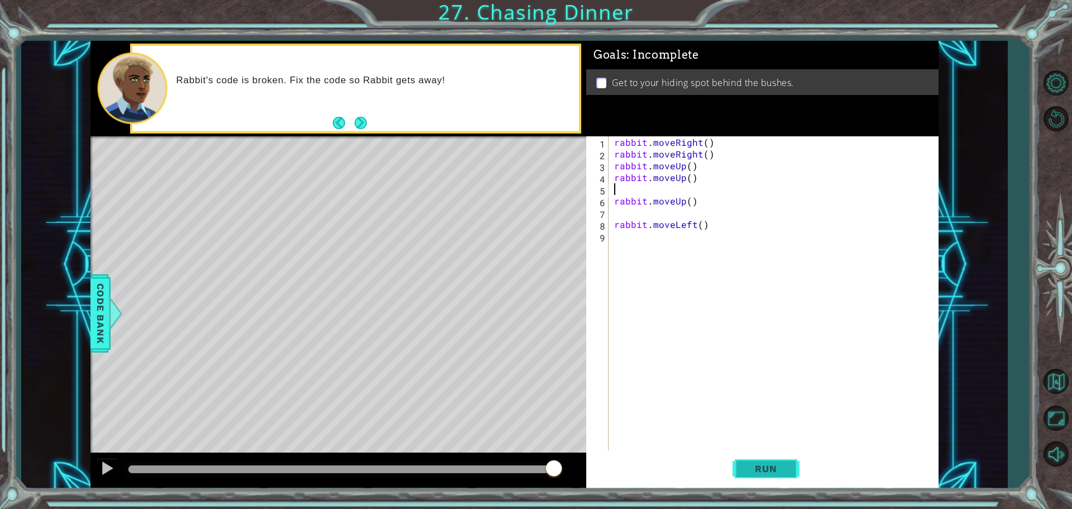
click at [747, 457] on button "Run" at bounding box center [766, 468] width 67 height 35
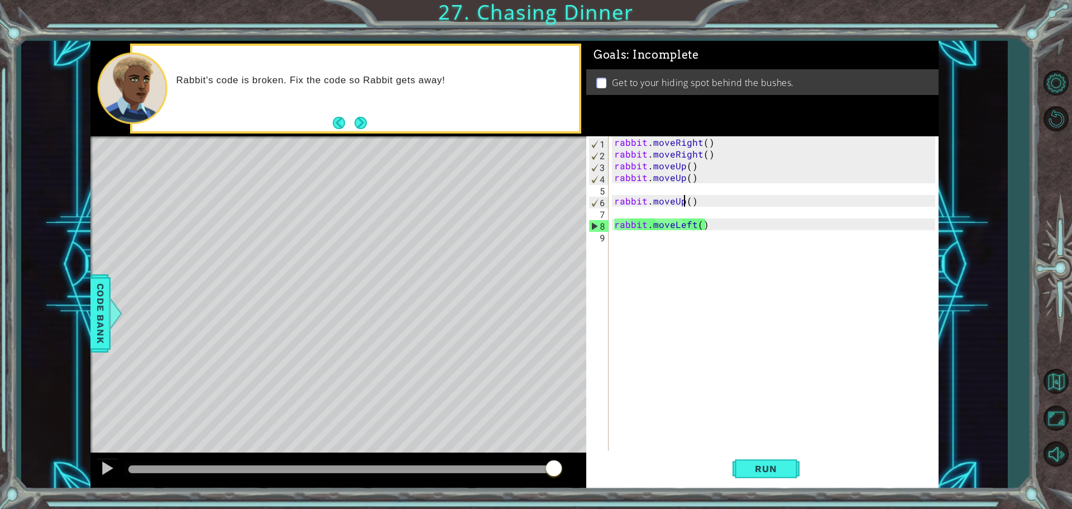
click at [685, 203] on div "rabbit . moveRight ( ) rabbit . moveRight ( ) rabbit . moveUp ( ) rabbit . move…" at bounding box center [776, 306] width 329 height 340
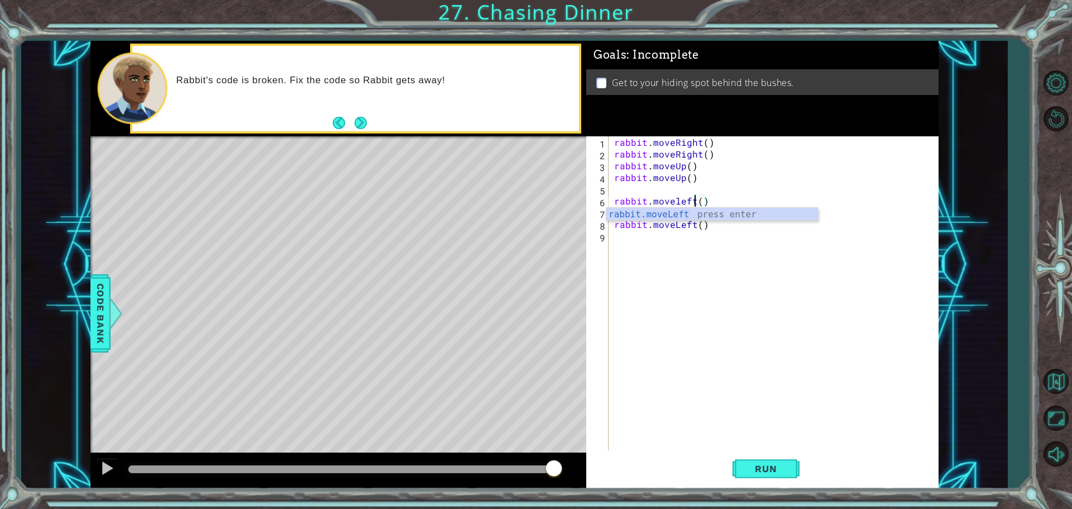
scroll to position [0, 5]
click at [698, 200] on div "rabbit . moveRight ( ) rabbit . moveRight ( ) rabbit . moveUp ( ) rabbit . move…" at bounding box center [776, 306] width 329 height 340
click at [694, 228] on div "rabbit . moveRight ( ) rabbit . moveRight ( ) rabbit . moveUp ( ) rabbit . move…" at bounding box center [776, 306] width 329 height 340
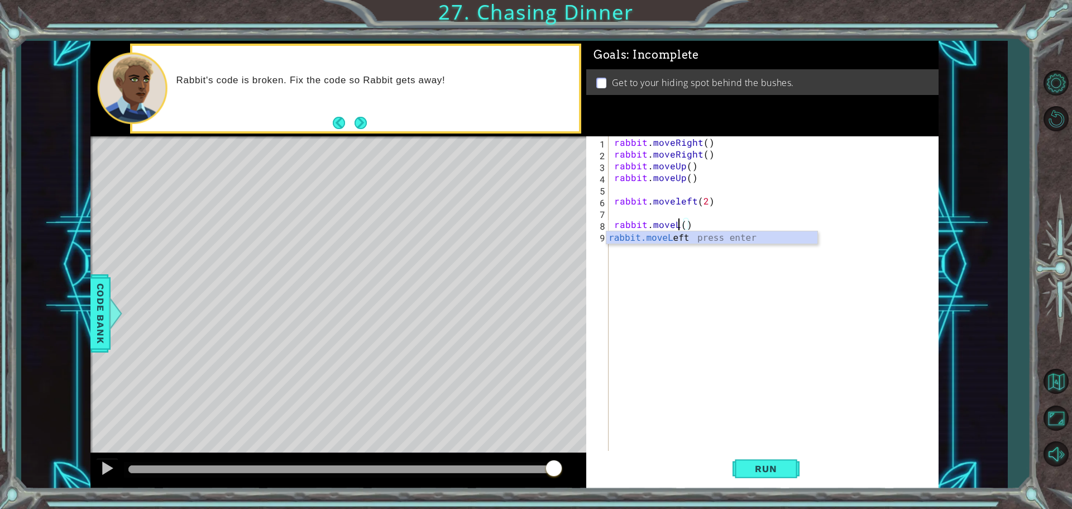
scroll to position [0, 4]
type textarea "rabbit.movedown()"
click at [639, 246] on div "rabbit . moveRight ( ) rabbit . moveRight ( ) rabbit . moveUp ( ) rabbit . move…" at bounding box center [776, 306] width 329 height 340
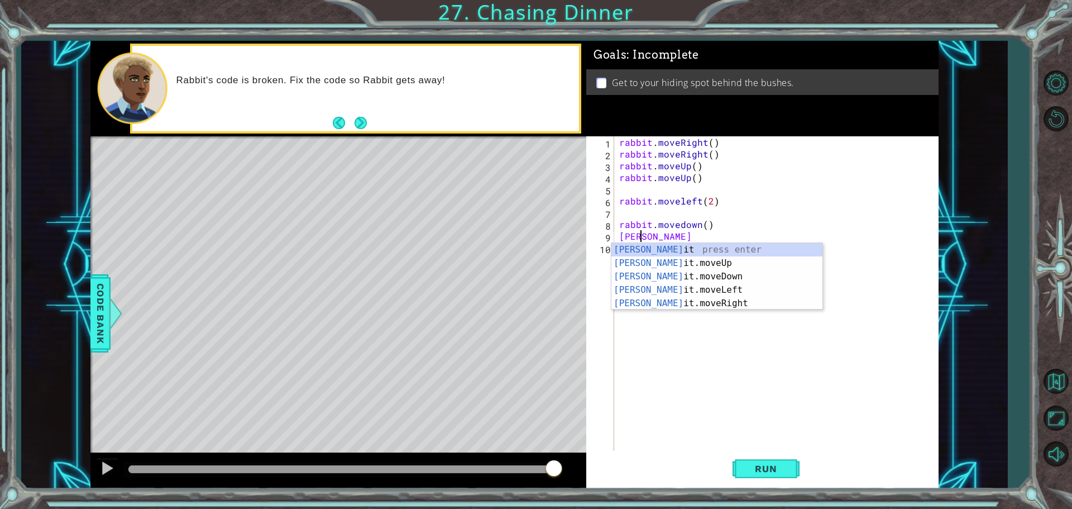
scroll to position [0, 1]
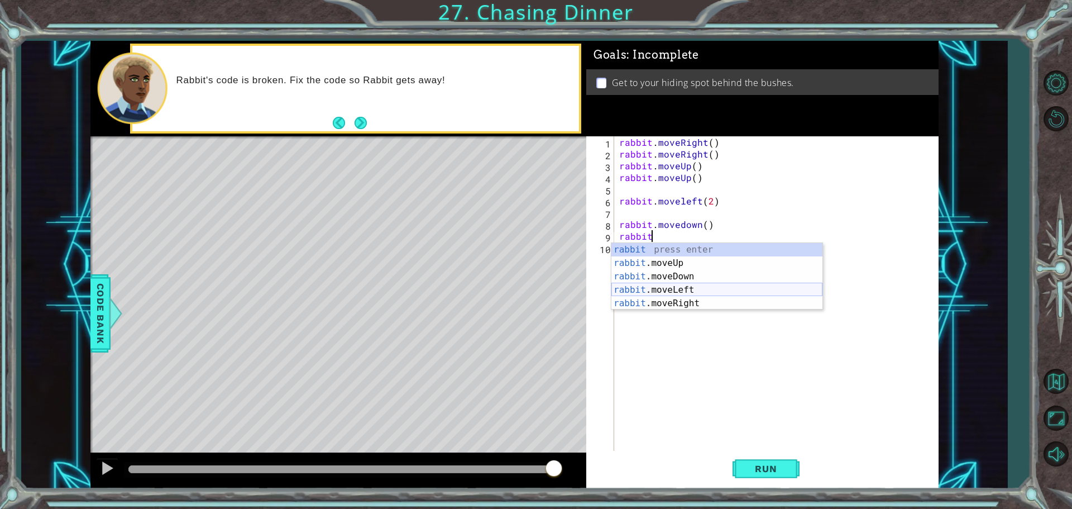
click at [653, 289] on div "rabbit press enter rabbit .moveUp press enter rabbit .moveDown press enter rabb…" at bounding box center [717, 290] width 211 height 94
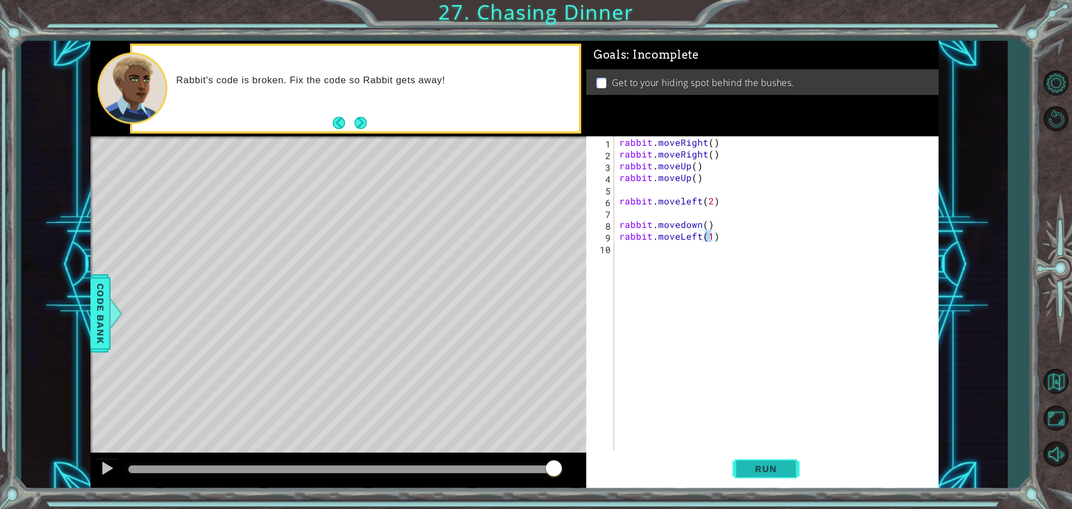
click at [760, 461] on button "Run" at bounding box center [766, 468] width 67 height 35
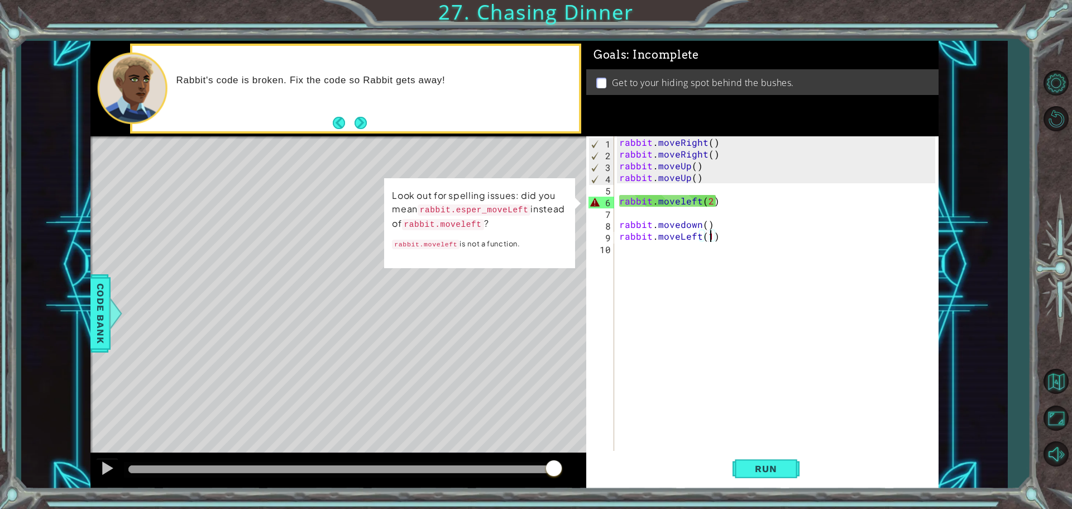
click at [681, 203] on div "rabbit . moveRight ( ) rabbit . moveRight ( ) rabbit . moveUp ( ) rabbit . move…" at bounding box center [779, 306] width 324 height 340
click at [684, 203] on div "rabbit . moveRight ( ) rabbit . moveRight ( ) rabbit . moveUp ( ) rabbit . move…" at bounding box center [779, 306] width 324 height 340
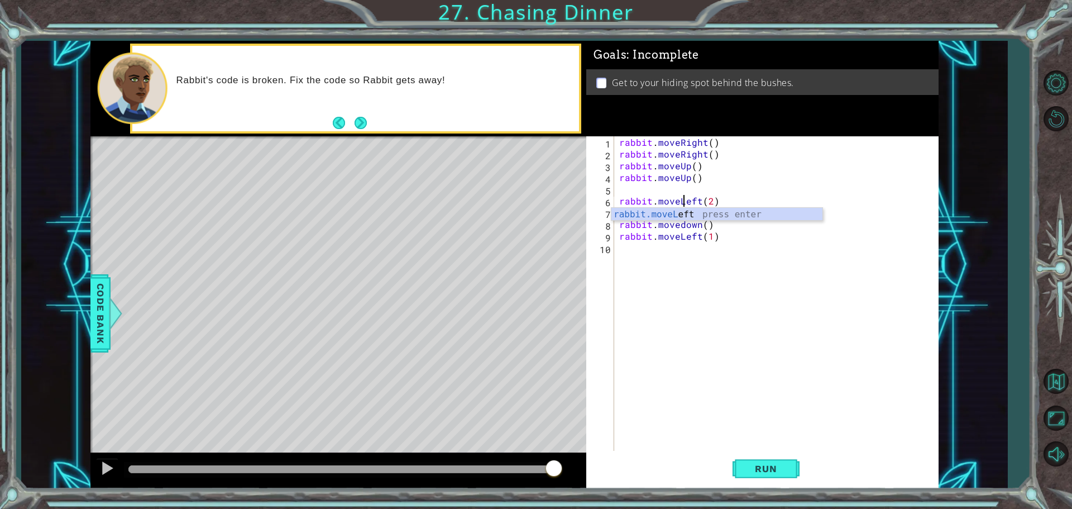
scroll to position [0, 4]
click at [768, 464] on span "Run" at bounding box center [766, 468] width 44 height 11
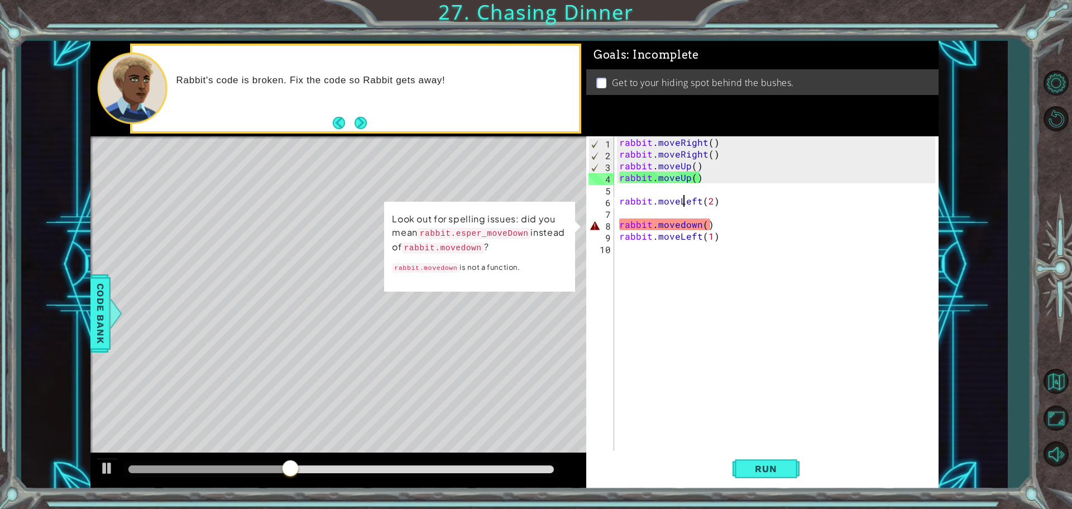
click at [683, 229] on div "rabbit . moveRight ( ) rabbit . moveRight ( ) rabbit . moveUp ( ) rabbit . move…" at bounding box center [779, 306] width 324 height 340
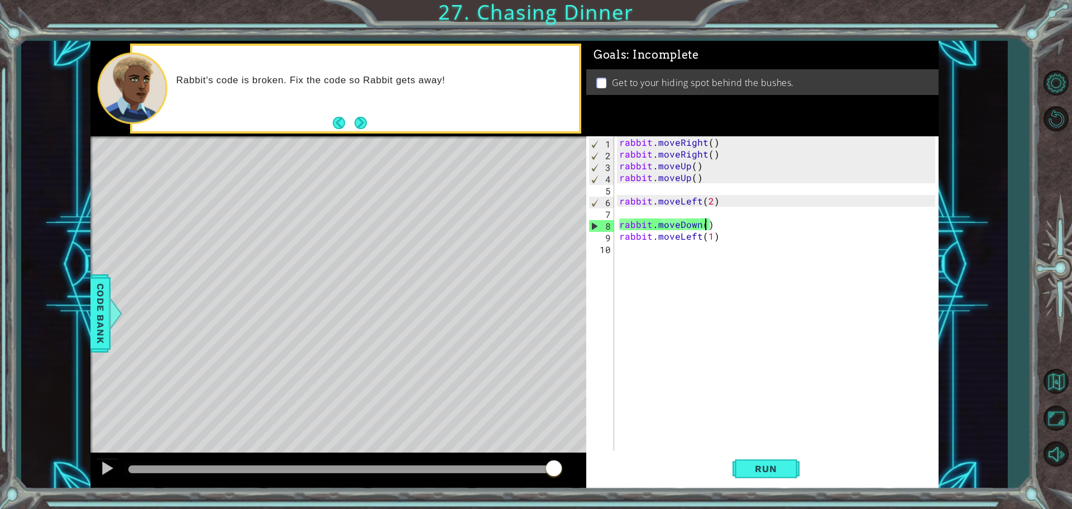
click at [705, 223] on div "rabbit . moveRight ( ) rabbit . moveRight ( ) rabbit . moveUp ( ) rabbit . move…" at bounding box center [779, 306] width 324 height 340
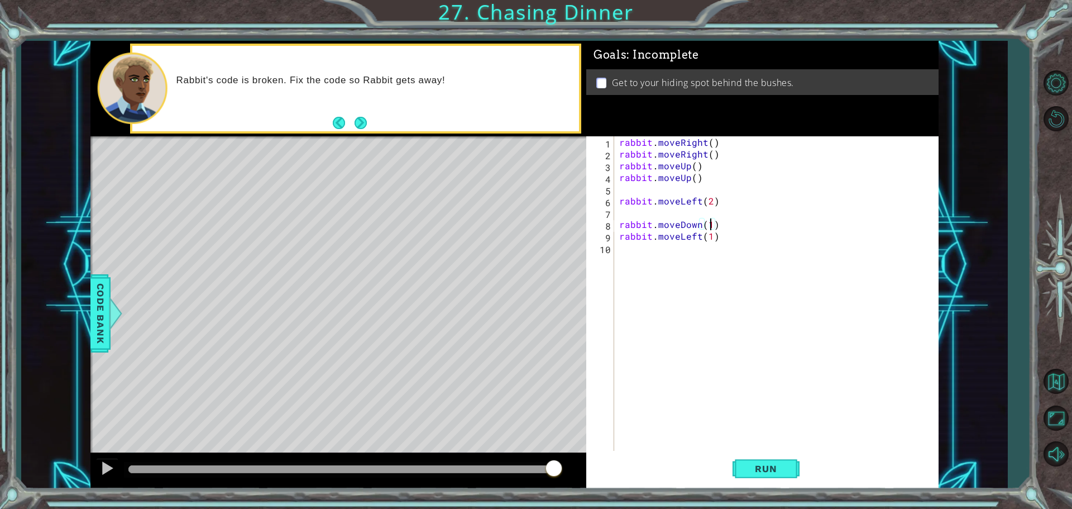
scroll to position [0, 5]
type textarea "rabbit.moveDown(1)"
click at [757, 470] on span "Run" at bounding box center [766, 468] width 44 height 11
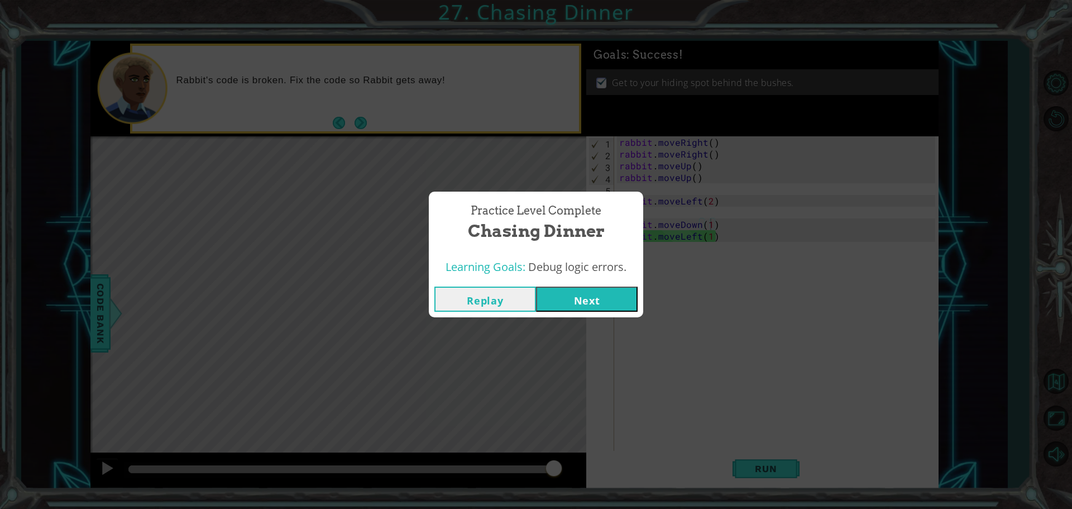
click at [573, 299] on button "Next" at bounding box center [587, 299] width 102 height 25
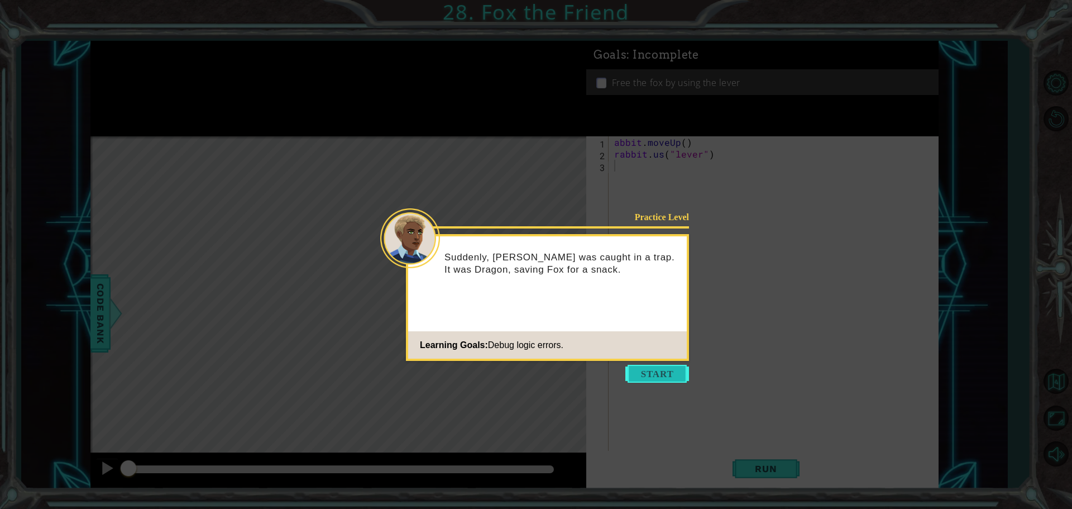
click at [646, 382] on button "Start" at bounding box center [658, 374] width 64 height 18
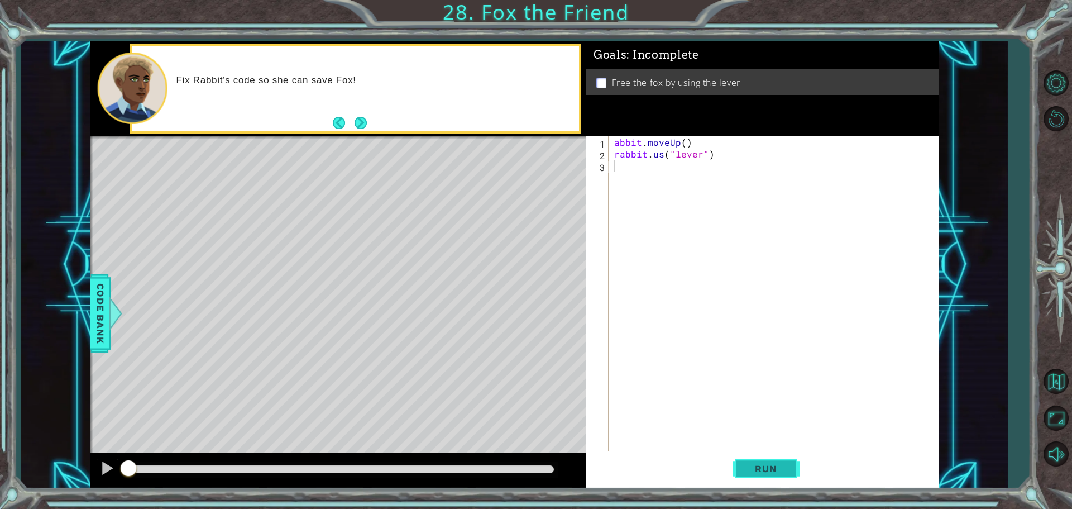
click at [788, 465] on span "Run" at bounding box center [766, 468] width 44 height 11
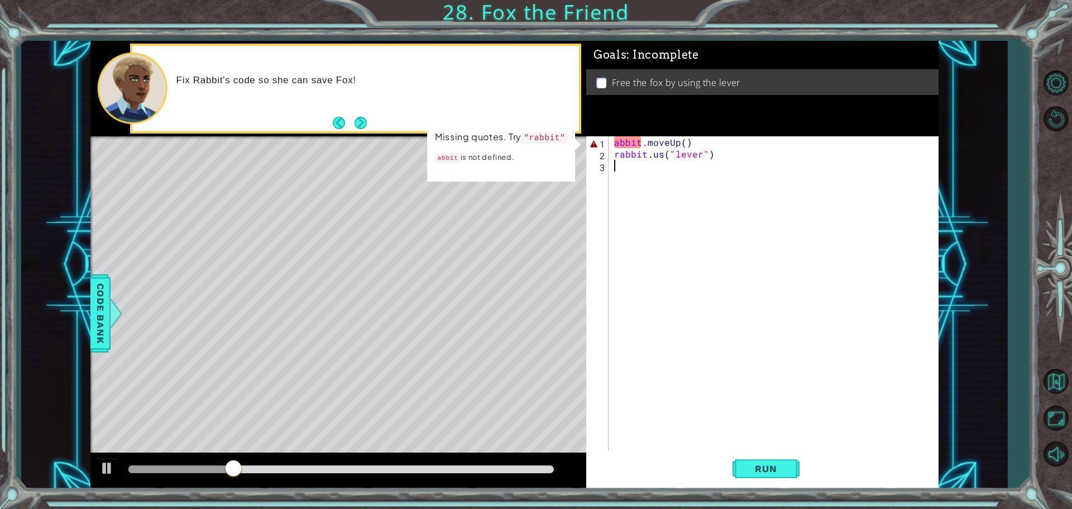
click at [613, 139] on div "abbit . moveUp ( ) rabbit . us ( "lever" )" at bounding box center [776, 306] width 329 height 340
type textarea "rabbit.moveUp()"
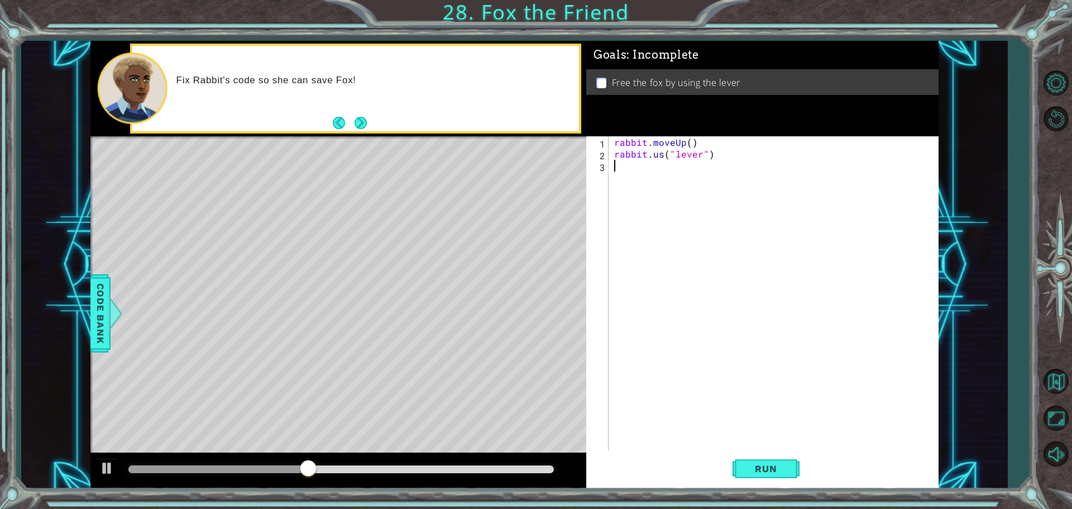
click at [653, 337] on div "rabbit . moveUp ( ) rabbit . us ( "lever" )" at bounding box center [776, 306] width 329 height 340
click at [762, 472] on span "Run" at bounding box center [766, 468] width 44 height 11
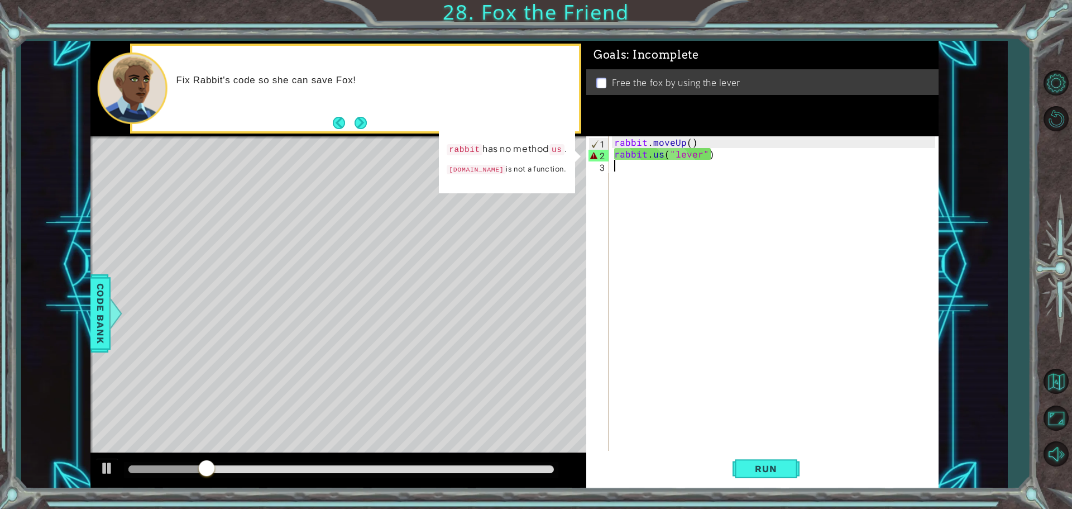
click at [663, 152] on div "rabbit . moveUp ( ) rabbit . us ( "lever" )" at bounding box center [776, 306] width 329 height 340
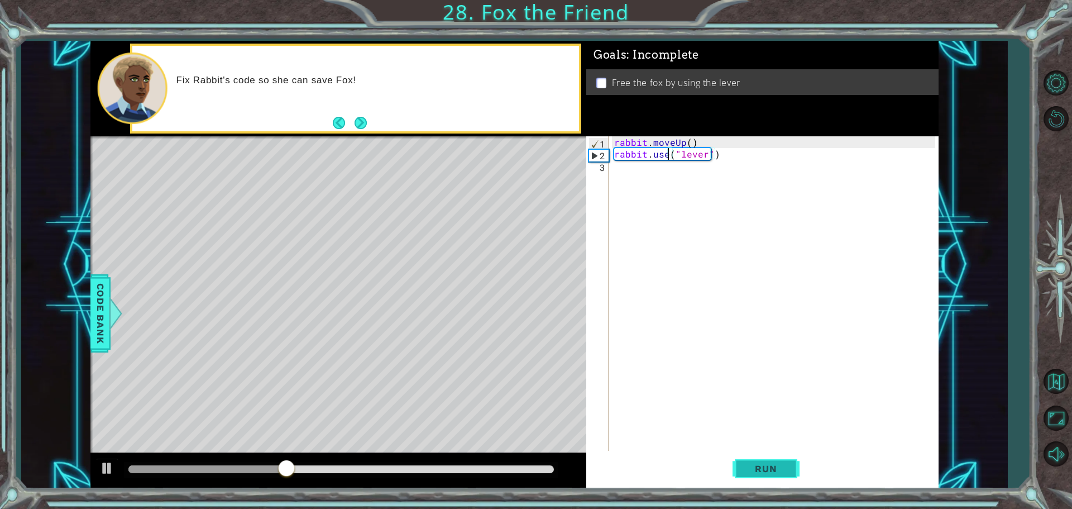
type textarea "rabbit.use("lever")"
click at [746, 466] on span "Run" at bounding box center [766, 468] width 44 height 11
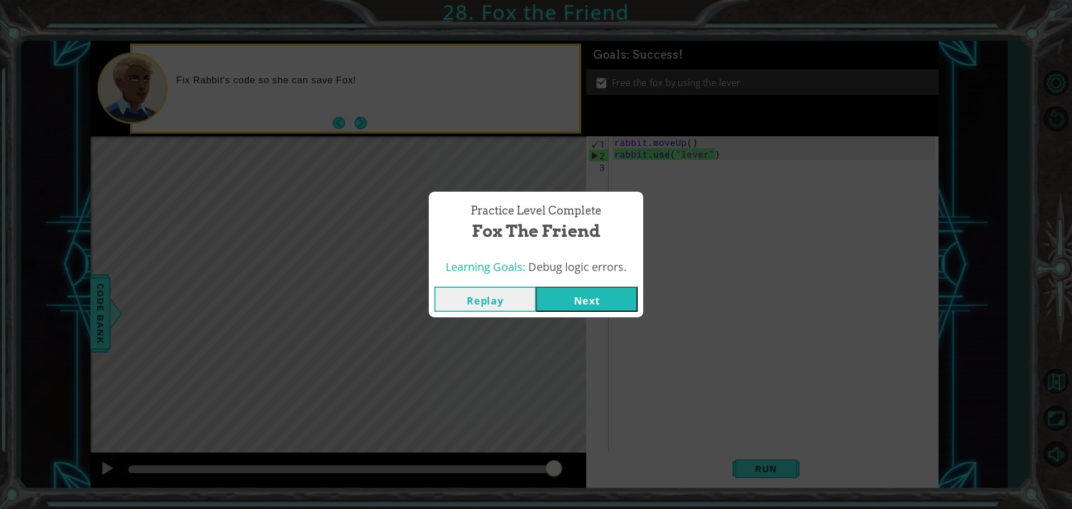
click at [562, 305] on button "Next" at bounding box center [587, 299] width 102 height 25
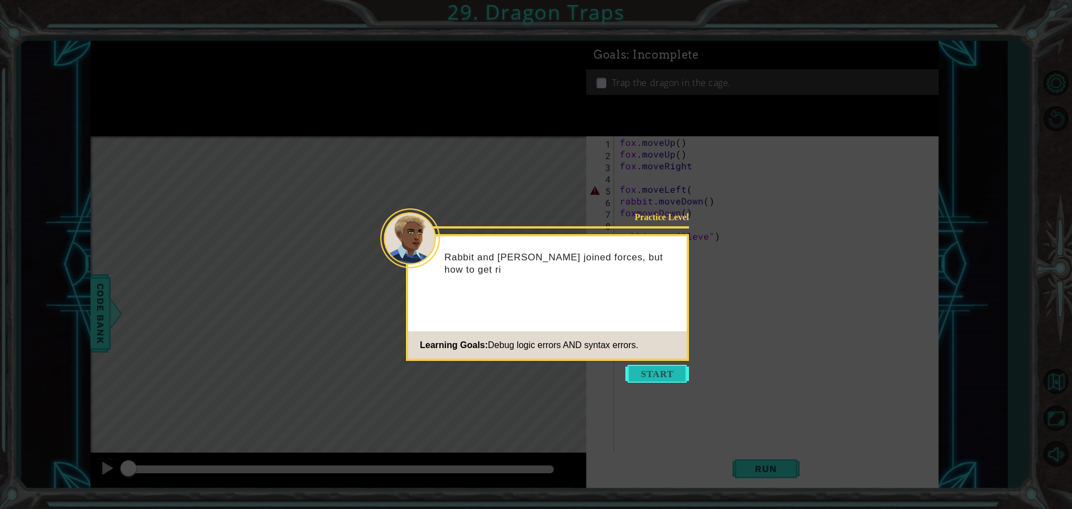
click at [658, 373] on button "Start" at bounding box center [658, 374] width 64 height 18
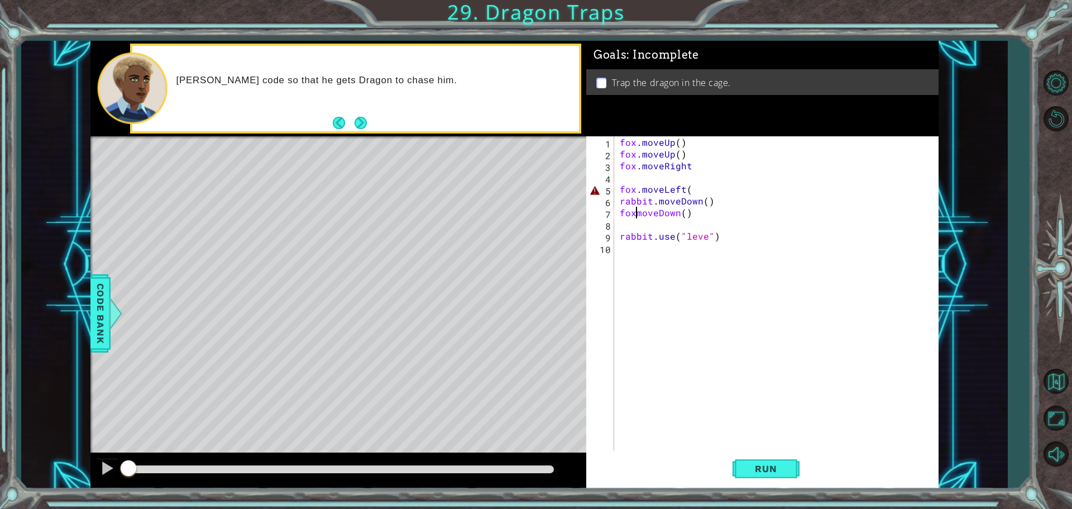
click at [636, 211] on div "fox . moveUp ( ) fox . moveUp ( ) fox . moveRight fox . moveLeft ( rabbit . mov…" at bounding box center [779, 306] width 323 height 340
click at [703, 237] on div "fox . moveUp ( ) fox . moveUp ( ) fox . moveRight fox . moveLeft ( rabbit . mov…" at bounding box center [779, 306] width 323 height 340
click at [737, 472] on button "Run" at bounding box center [766, 468] width 67 height 35
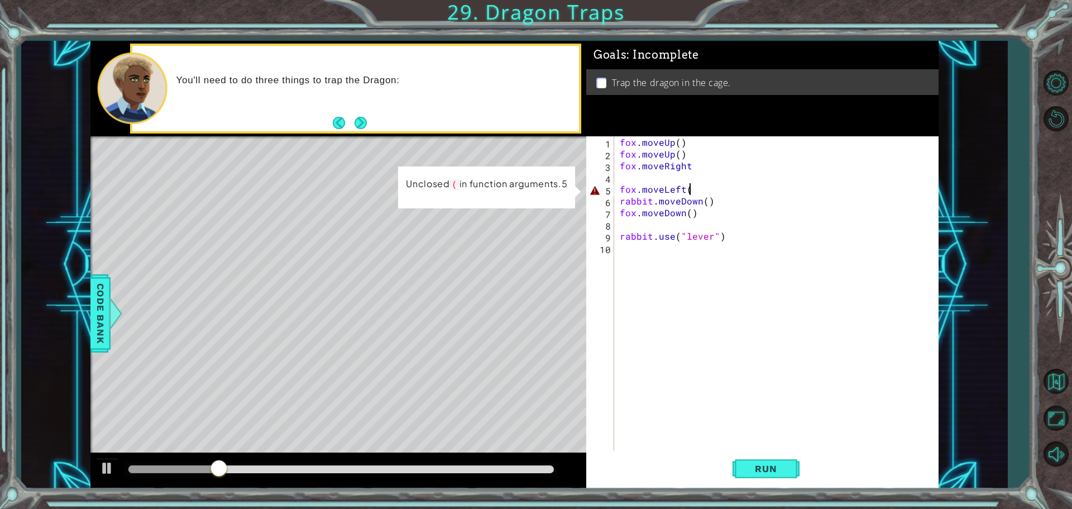
click at [694, 190] on div "fox . moveUp ( ) fox . moveUp ( ) fox . moveRight fox . moveLeft ( rabbit . mov…" at bounding box center [779, 306] width 323 height 340
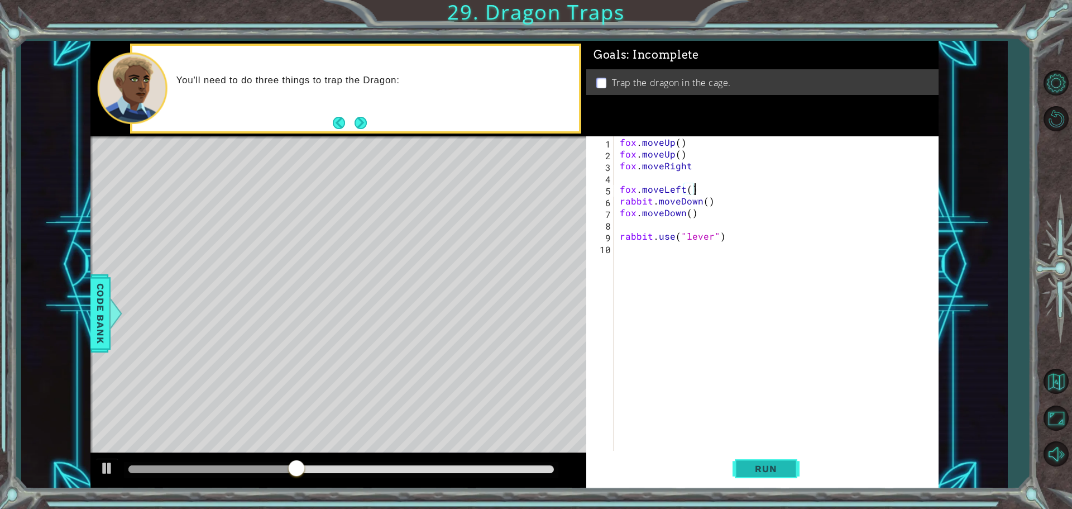
type textarea "fox.moveLeft()"
click at [784, 475] on button "Run" at bounding box center [766, 468] width 67 height 35
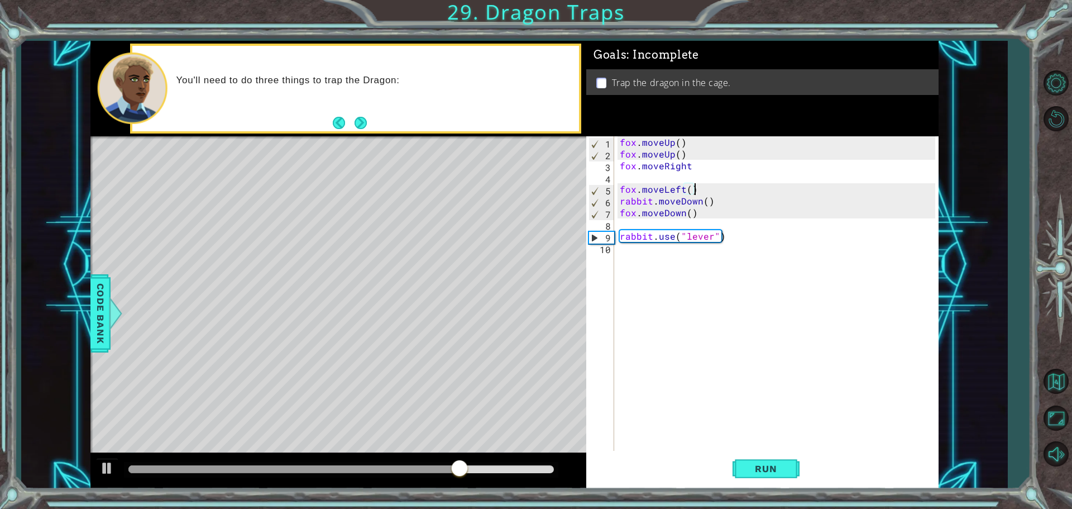
click at [674, 252] on div "fox . moveUp ( ) fox . moveUp ( ) fox . moveRight fox . moveLeft ( ) rabbit . m…" at bounding box center [779, 306] width 323 height 340
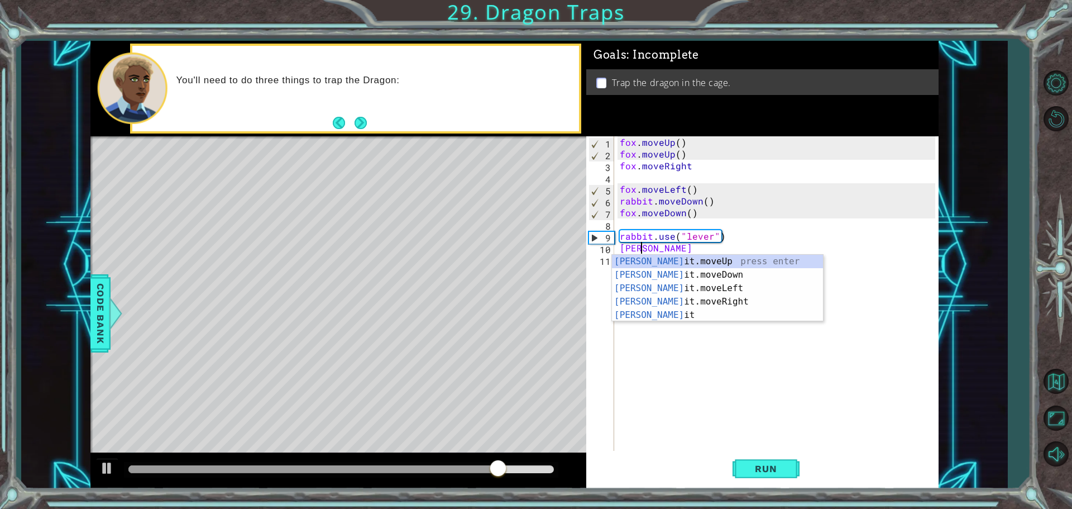
scroll to position [0, 1]
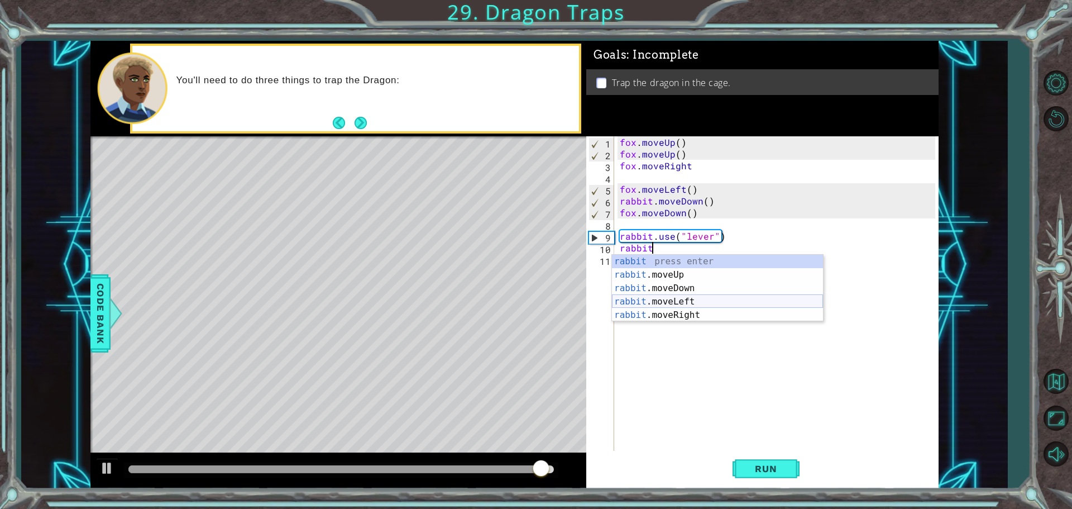
click at [693, 297] on div "rabbit press enter rabbit .moveUp press enter rabbit .moveDown press enter rabb…" at bounding box center [717, 302] width 211 height 94
type textarea "rabbit.moveLeft(1)"
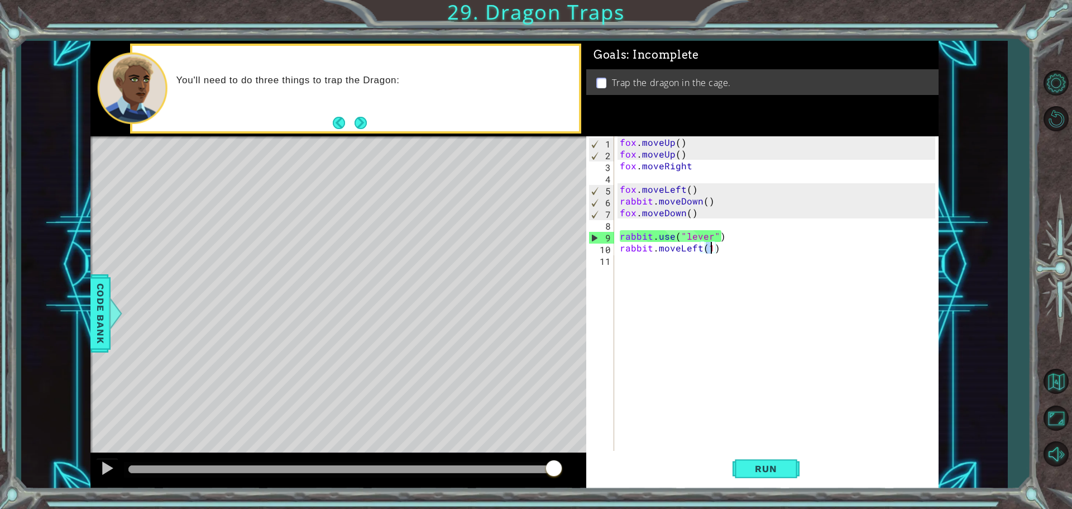
click at [679, 265] on div "fox . moveUp ( ) fox . moveUp ( ) fox . moveRight fox . moveLeft ( ) rabbit . m…" at bounding box center [779, 306] width 323 height 340
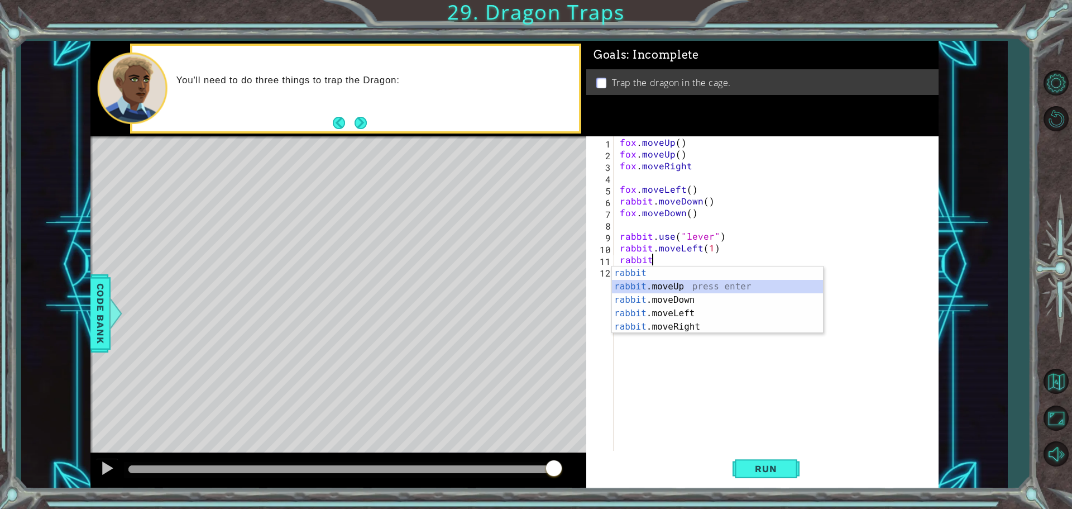
click at [688, 285] on div "rabbit press enter rabbit .moveUp press enter rabbit .moveDown press enter rabb…" at bounding box center [717, 313] width 211 height 94
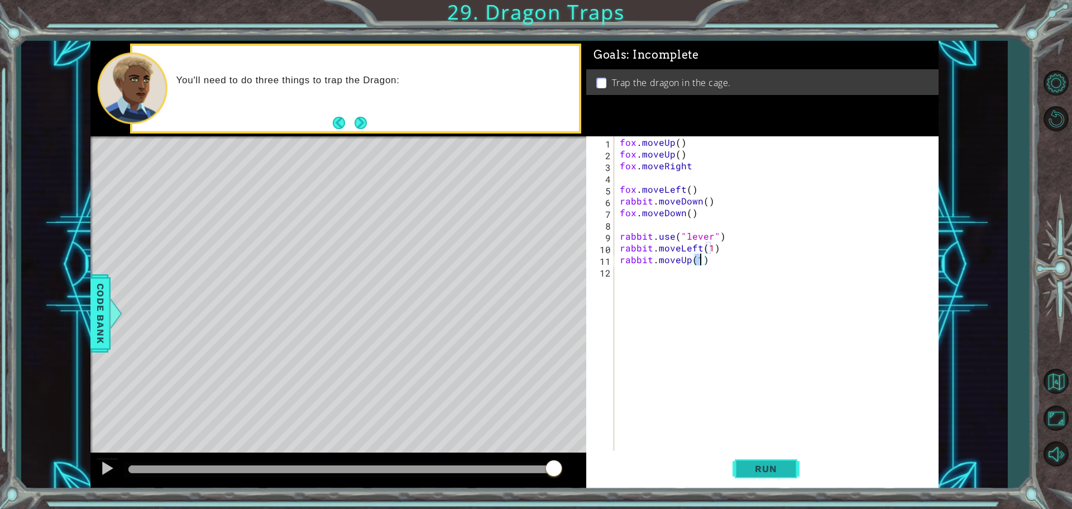
click at [754, 463] on span "Run" at bounding box center [766, 468] width 44 height 11
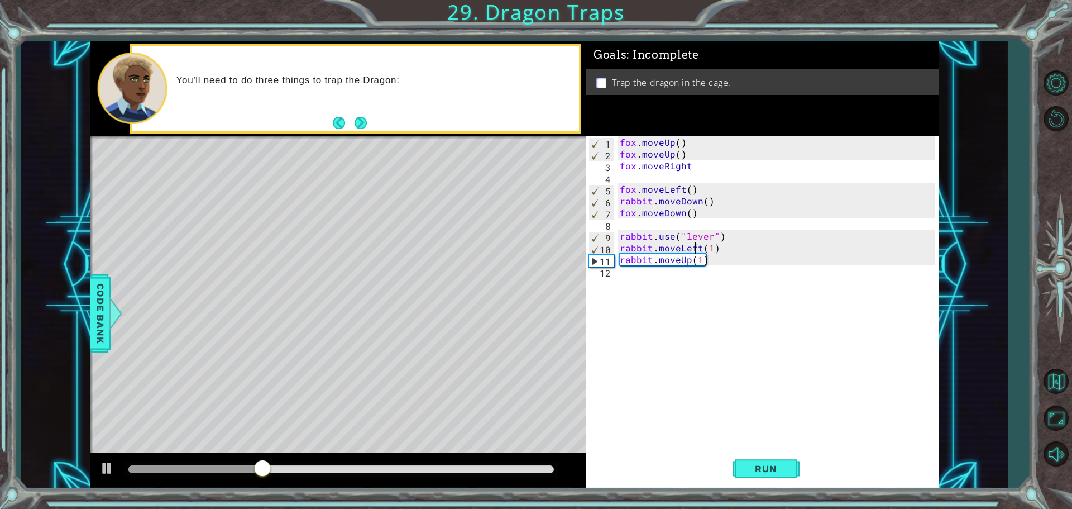
click at [698, 244] on div "fox . moveUp ( ) fox . moveUp ( ) fox . moveRight fox . moveLeft ( ) rabbit . m…" at bounding box center [779, 306] width 323 height 340
click at [700, 244] on div "fox . moveUp ( ) fox . moveUp ( ) fox . moveRight fox . moveLeft ( ) rabbit . m…" at bounding box center [779, 306] width 323 height 340
type textarea "rabbit.moveRight(1)"
click at [767, 467] on span "Run" at bounding box center [766, 468] width 44 height 11
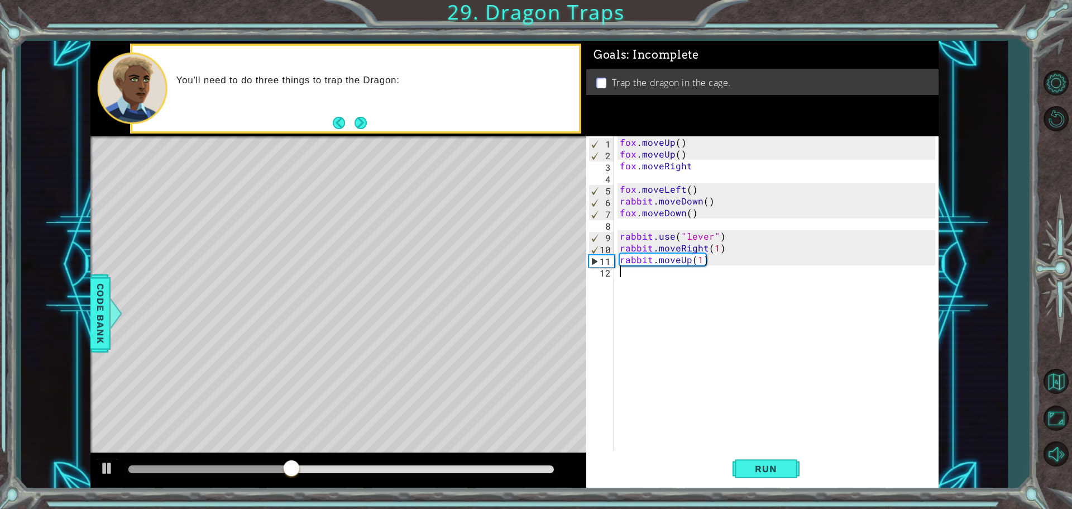
click at [686, 281] on div "fox . moveUp ( ) fox . moveUp ( ) fox . moveRight fox . moveLeft ( ) rabbit . m…" at bounding box center [779, 306] width 323 height 340
type textarea "r"
click at [605, 77] on li "Trap the dragon in the cage." at bounding box center [764, 83] width 336 height 13
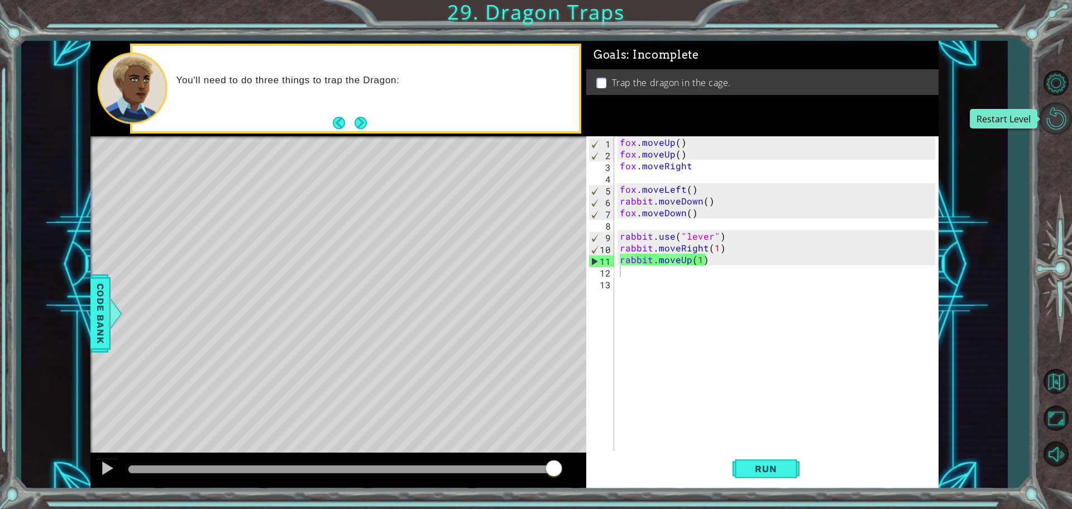
click at [1057, 126] on button "Restart Level" at bounding box center [1056, 118] width 32 height 32
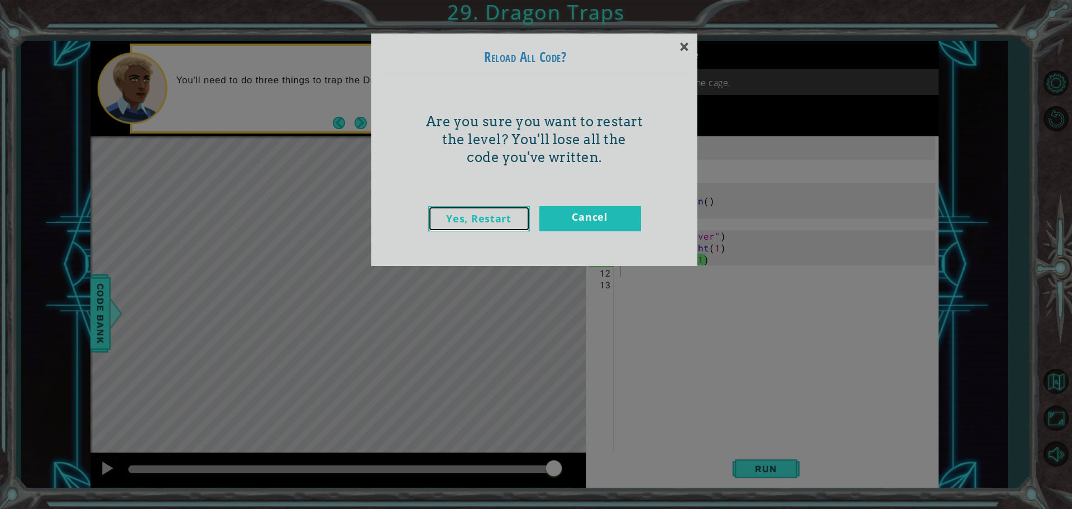
click at [497, 221] on link "Yes, Restart" at bounding box center [479, 218] width 102 height 25
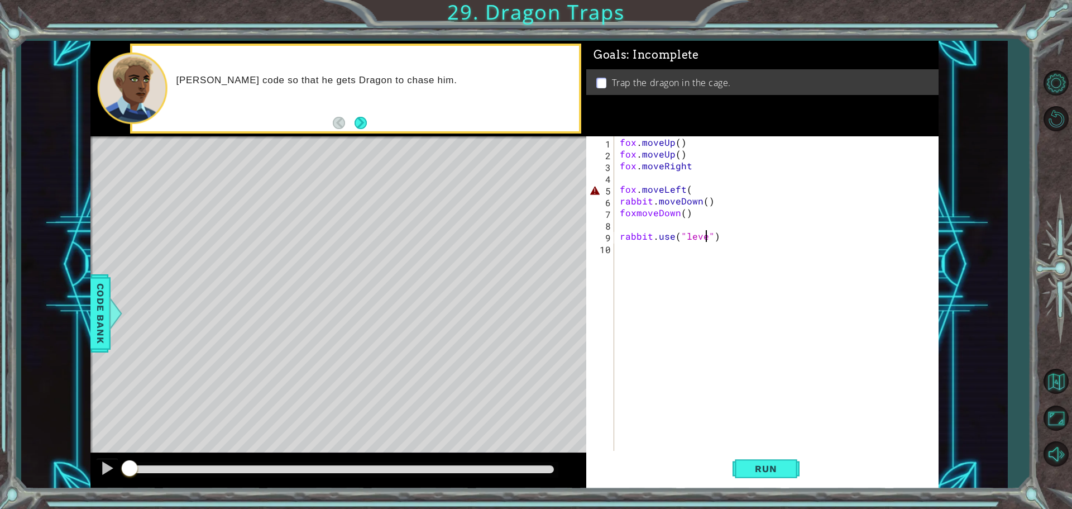
click at [704, 240] on div "fox . moveUp ( ) fox . moveUp ( ) fox . moveRight fox . moveLeft ( rabbit . mov…" at bounding box center [779, 306] width 323 height 340
click at [635, 212] on div "fox . moveUp ( ) fox . moveUp ( ) fox . moveRight fox . moveLeft ( rabbit . mov…" at bounding box center [779, 306] width 323 height 340
click at [692, 192] on div "fox . moveUp ( ) fox . moveUp ( ) fox . moveRight fox . moveLeft ( rabbit . mov…" at bounding box center [779, 306] width 323 height 340
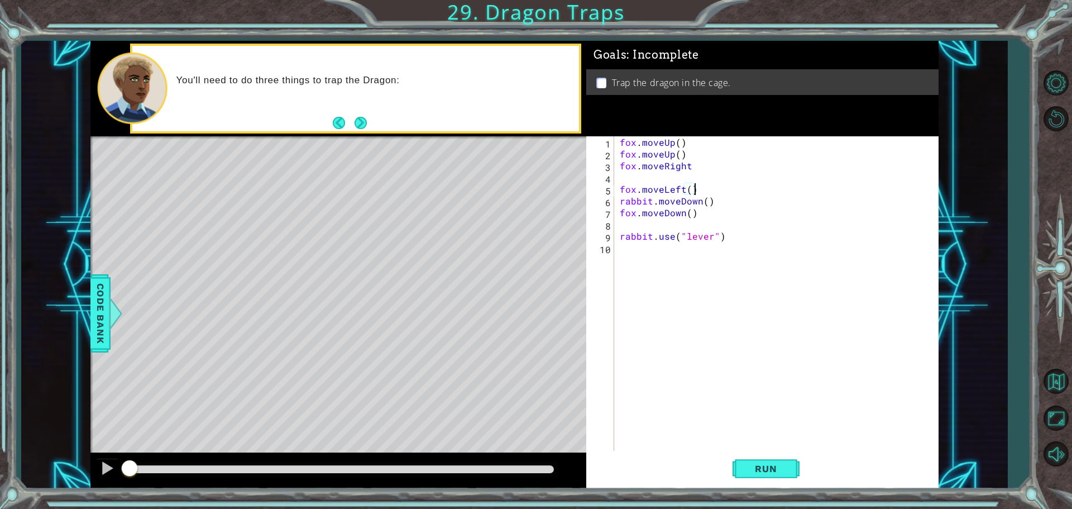
scroll to position [0, 4]
click at [758, 465] on span "Run" at bounding box center [766, 468] width 44 height 11
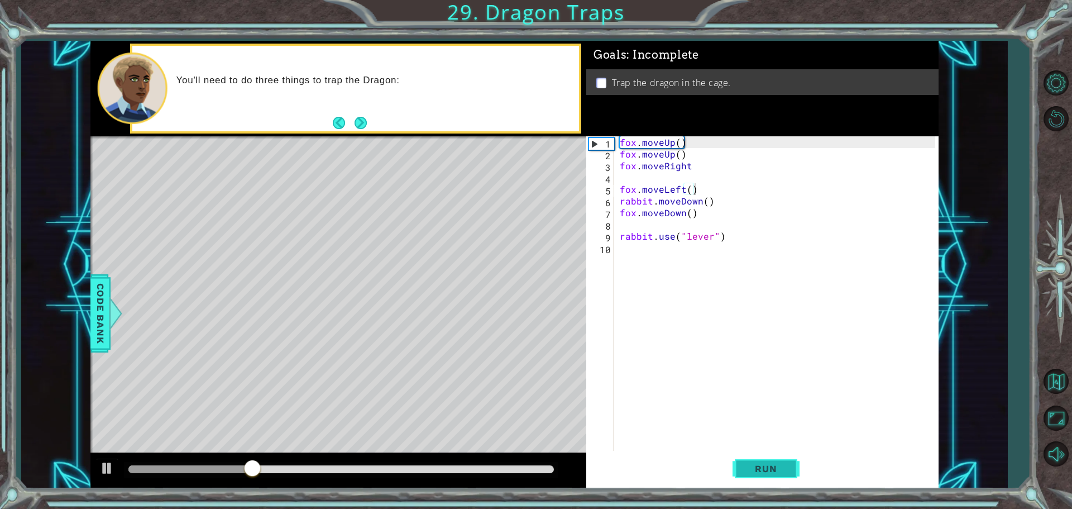
click at [761, 471] on span "Run" at bounding box center [766, 468] width 44 height 11
drag, startPoint x: 751, startPoint y: 461, endPoint x: 108, endPoint y: 470, distance: 642.9
click at [108, 470] on div "1 ההההההההההההההההההההההההההההההההההההההההההההההההההההההההההההההההההההההההההההה…" at bounding box center [514, 265] width 848 height 448
click at [108, 470] on div at bounding box center [107, 468] width 15 height 15
drag, startPoint x: 300, startPoint y: 469, endPoint x: 87, endPoint y: 479, distance: 214.2
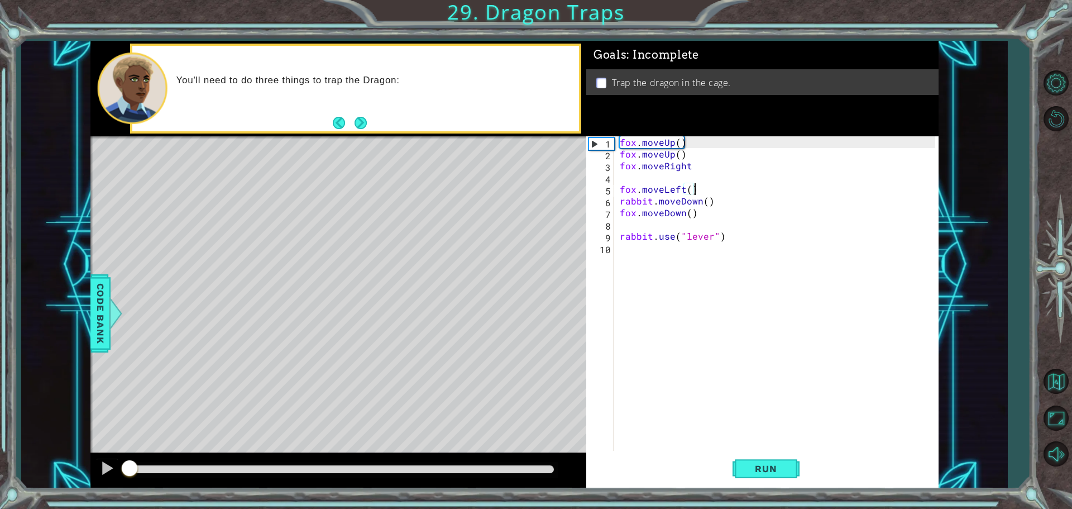
click at [87, 479] on div "1 ההההההההההההההההההההההההההההההההההההההההההההההההההההההההההההההההההההההההההההה…" at bounding box center [514, 265] width 986 height 448
click at [767, 461] on button "Run" at bounding box center [766, 468] width 67 height 35
click at [693, 166] on div "fox . moveUp ( ) fox . moveUp ( ) fox . moveRight fox . moveLeft ( ) rabbit . m…" at bounding box center [779, 306] width 323 height 340
click at [689, 168] on div "fox . moveUp ( ) fox . moveUp ( ) fox . moveRight fox . moveLeft ( ) rabbit . m…" at bounding box center [779, 306] width 323 height 340
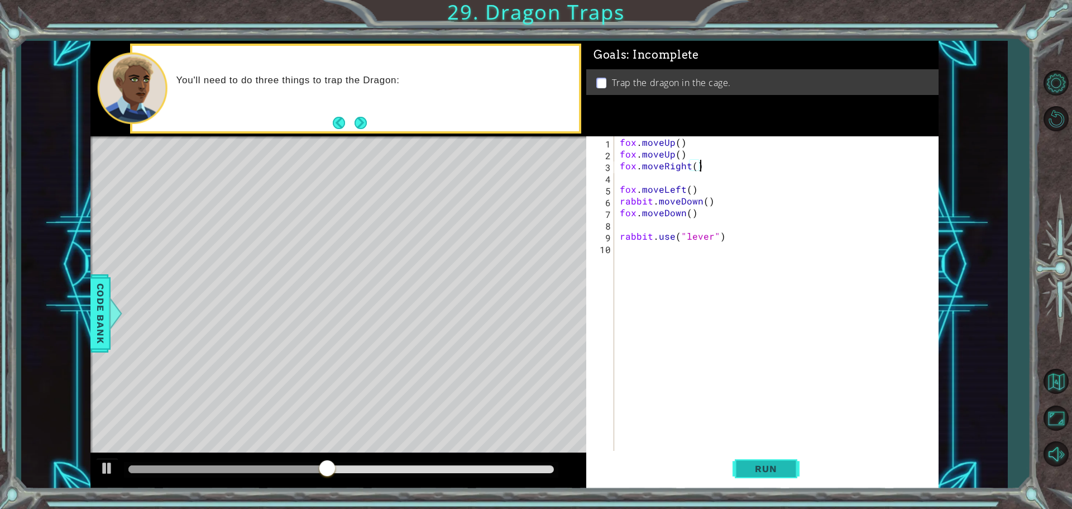
click at [789, 467] on button "Run" at bounding box center [766, 468] width 67 height 35
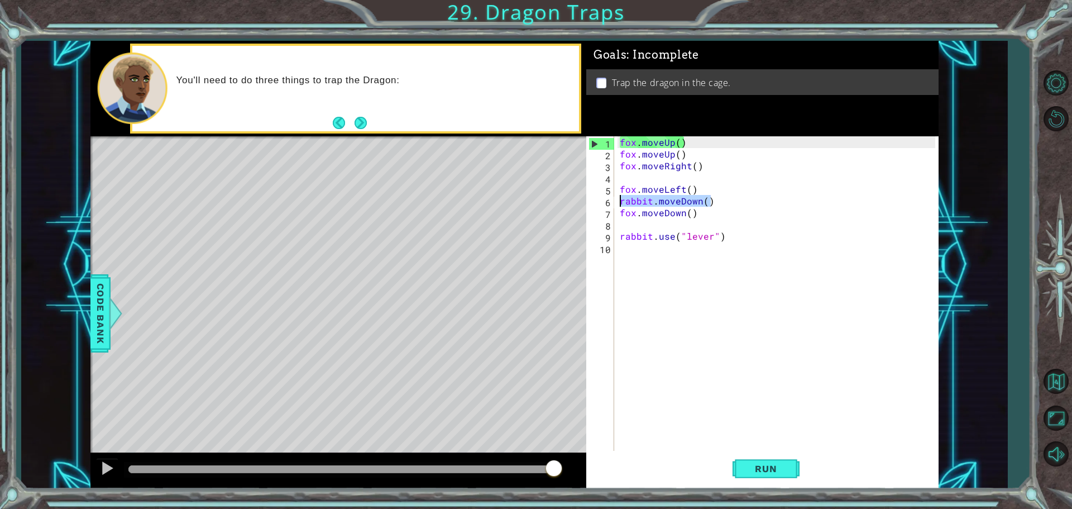
drag, startPoint x: 713, startPoint y: 202, endPoint x: 596, endPoint y: 207, distance: 116.3
click at [610, 203] on div "fox.moveRight() 1 2 3 4 5 6 7 8 9 10 fox . moveUp ( ) fox . moveUp ( ) fox . mo…" at bounding box center [760, 294] width 349 height 317
type textarea "rabbit.moveDown()"
drag, startPoint x: 548, startPoint y: 471, endPoint x: 330, endPoint y: 471, distance: 218.4
click at [330, 471] on div at bounding box center [333, 469] width 20 height 20
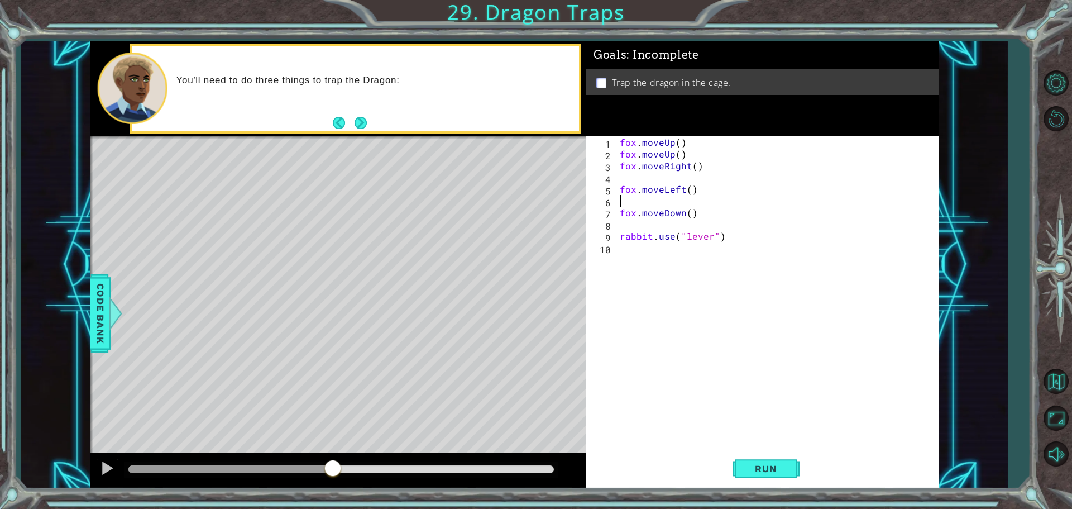
scroll to position [0, 0]
click at [747, 463] on span "Run" at bounding box center [766, 468] width 44 height 11
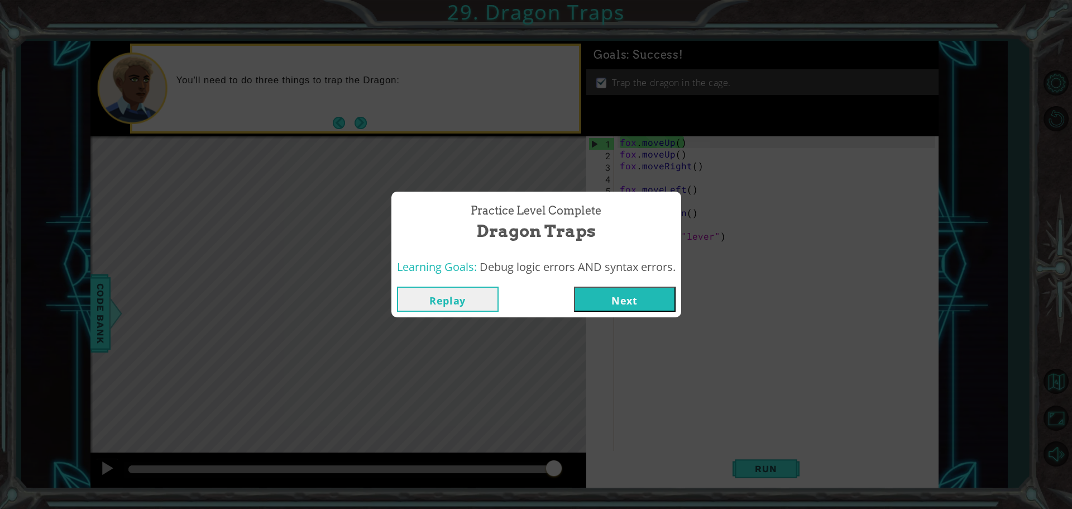
click at [660, 295] on button "Next" at bounding box center [625, 299] width 102 height 25
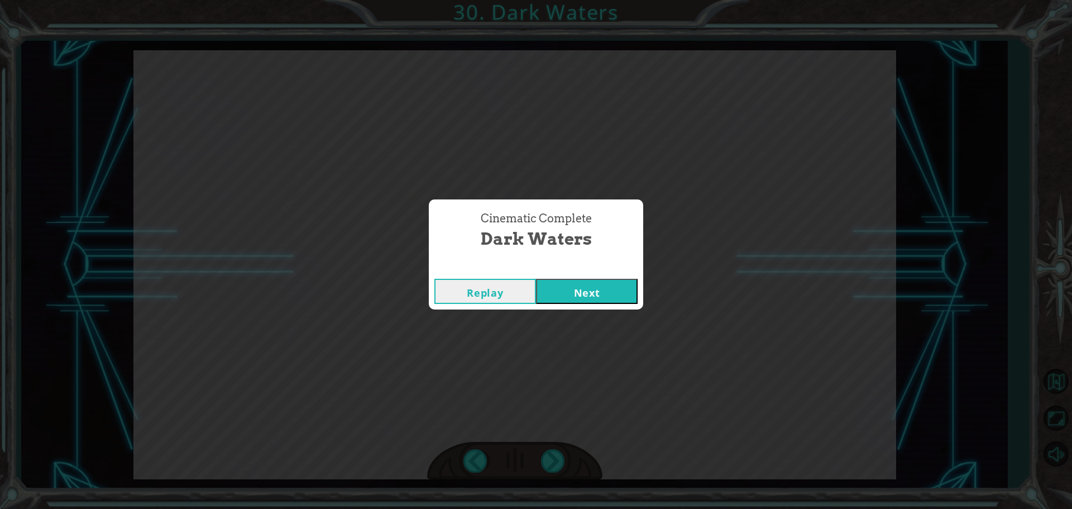
click at [614, 293] on button "Next" at bounding box center [587, 291] width 102 height 25
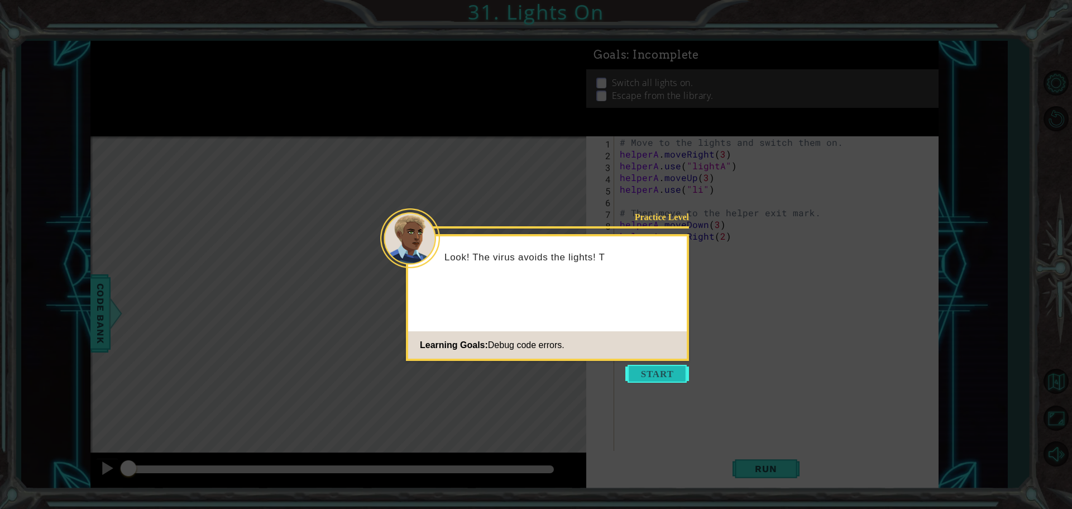
click at [675, 371] on button "Start" at bounding box center [658, 374] width 64 height 18
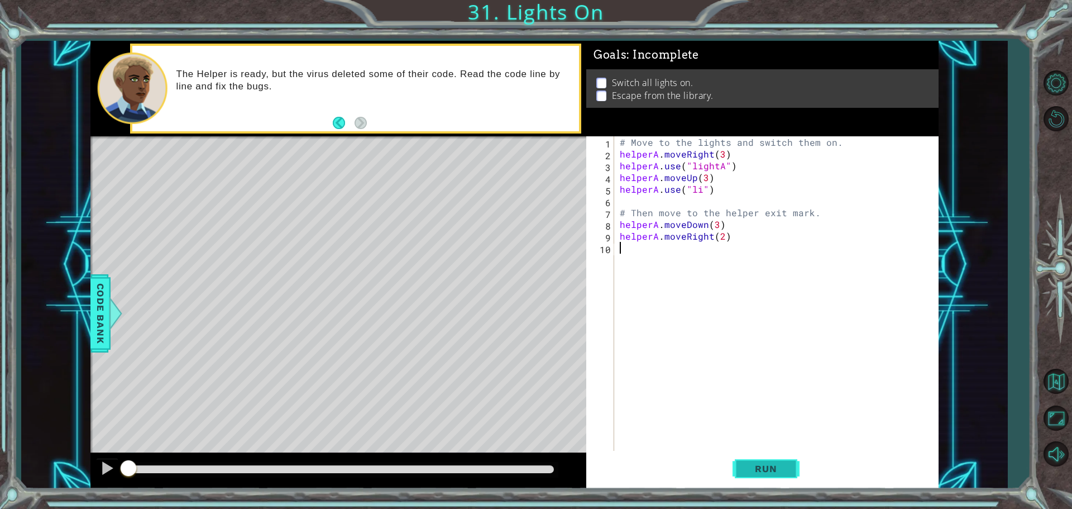
click at [753, 462] on button "Run" at bounding box center [766, 468] width 67 height 35
drag, startPoint x: 400, startPoint y: 466, endPoint x: 90, endPoint y: 484, distance: 309.9
click at [90, 484] on div at bounding box center [338, 471] width 496 height 36
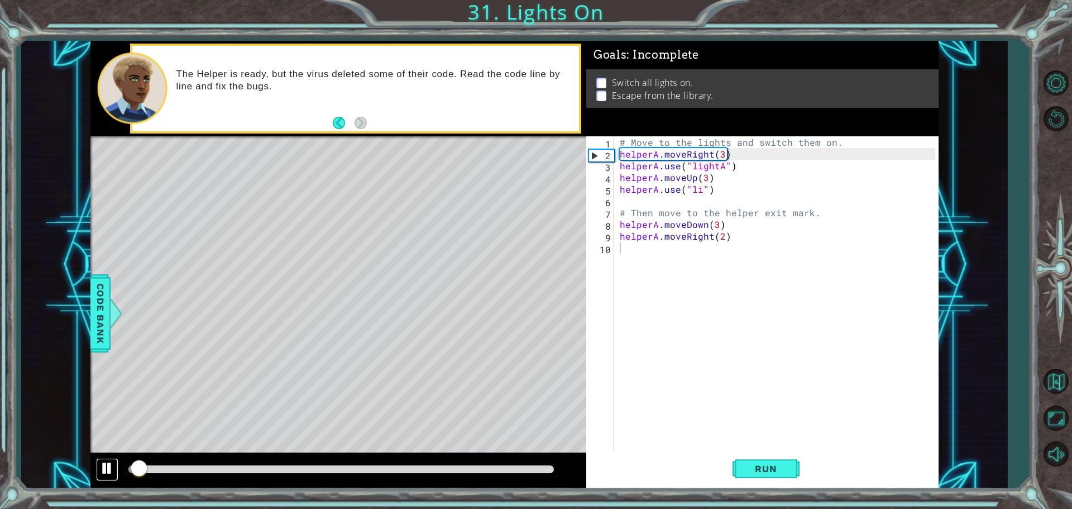
click at [103, 471] on div at bounding box center [107, 468] width 15 height 15
click at [698, 192] on div "# Move to the lights and switch them on. helperA . moveRight ( 3 ) helperA . us…" at bounding box center [779, 306] width 323 height 340
click at [700, 192] on div "# Move to the lights and switch them on. helperA . moveRight ( 3 ) helperA . us…" at bounding box center [779, 306] width 323 height 340
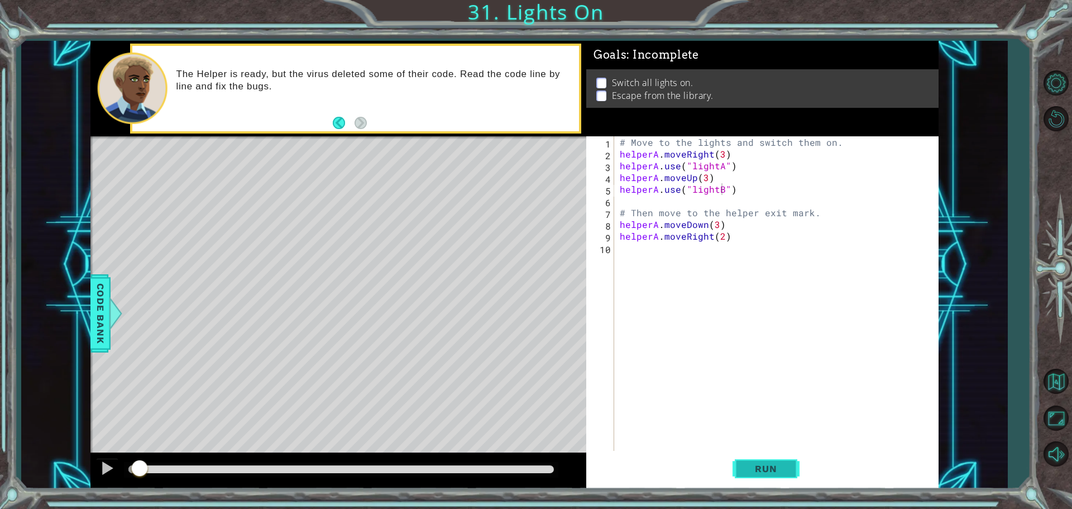
click at [787, 466] on span "Run" at bounding box center [766, 468] width 44 height 11
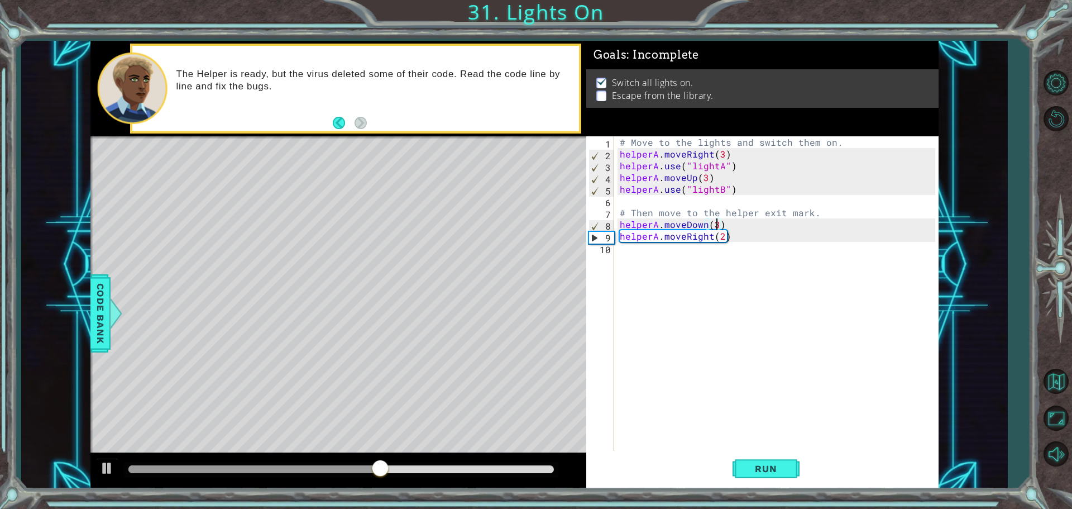
click at [716, 227] on div "# Move to the lights and switch them on. helperA . moveRight ( 3 ) helperA . us…" at bounding box center [779, 306] width 323 height 340
type textarea "helperA.moveDown(1)"
click at [765, 461] on button "Run" at bounding box center [766, 468] width 67 height 35
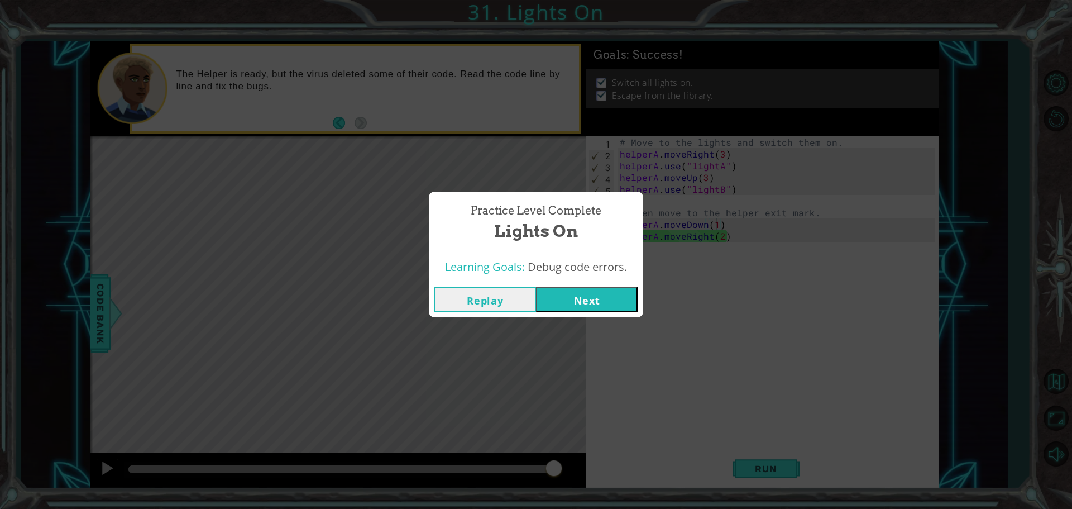
click at [596, 289] on button "Next" at bounding box center [587, 299] width 102 height 25
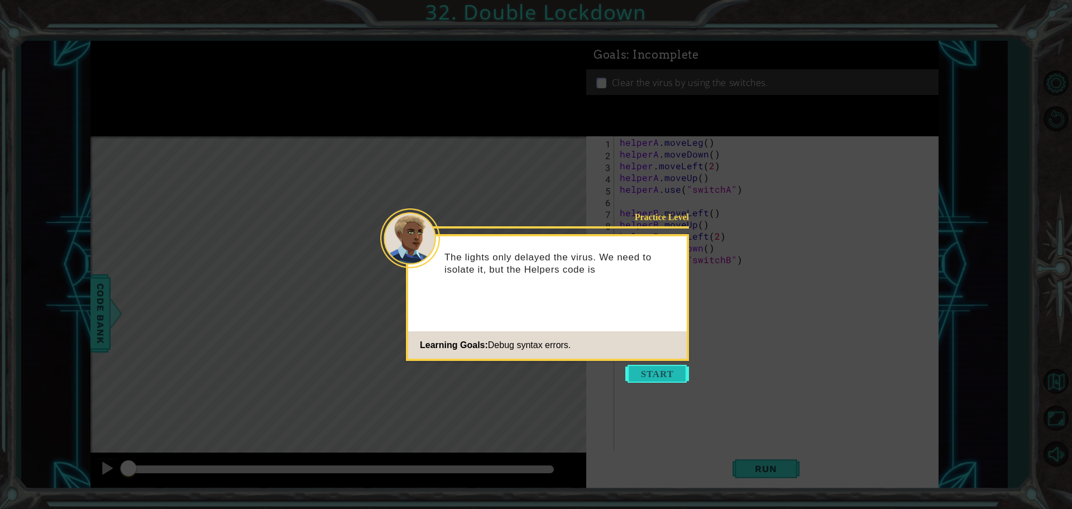
click at [666, 380] on button "Start" at bounding box center [658, 374] width 64 height 18
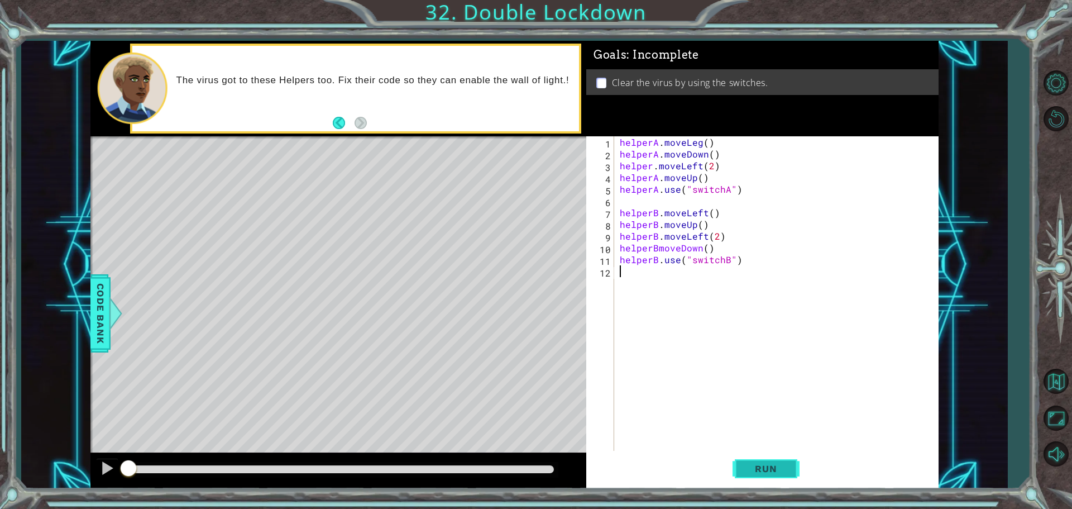
click at [767, 460] on button "Run" at bounding box center [766, 468] width 67 height 35
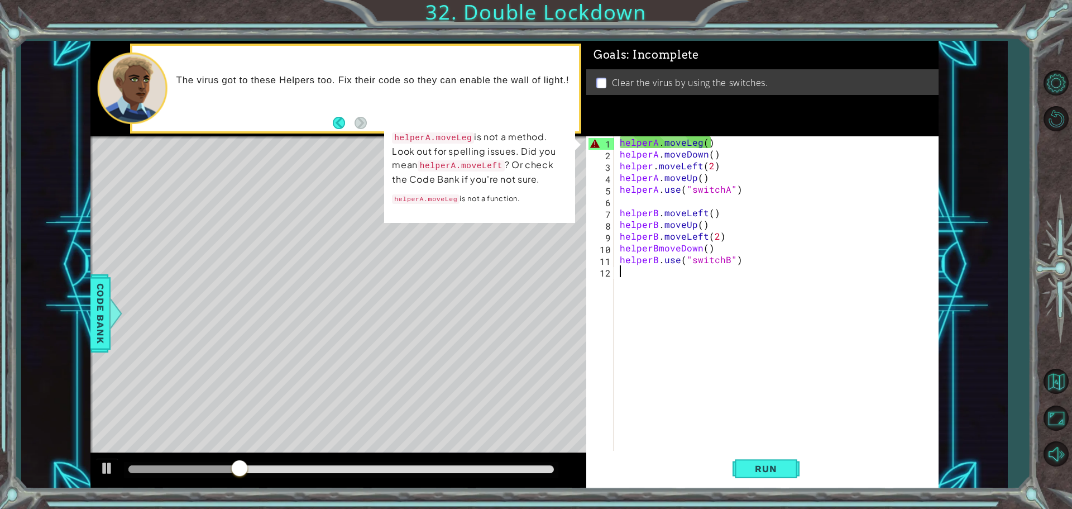
click at [701, 144] on div "helperA . moveLeg ( ) helperA . moveDown ( ) helper . moveLeft ( 2 ) helperA . …" at bounding box center [779, 306] width 323 height 340
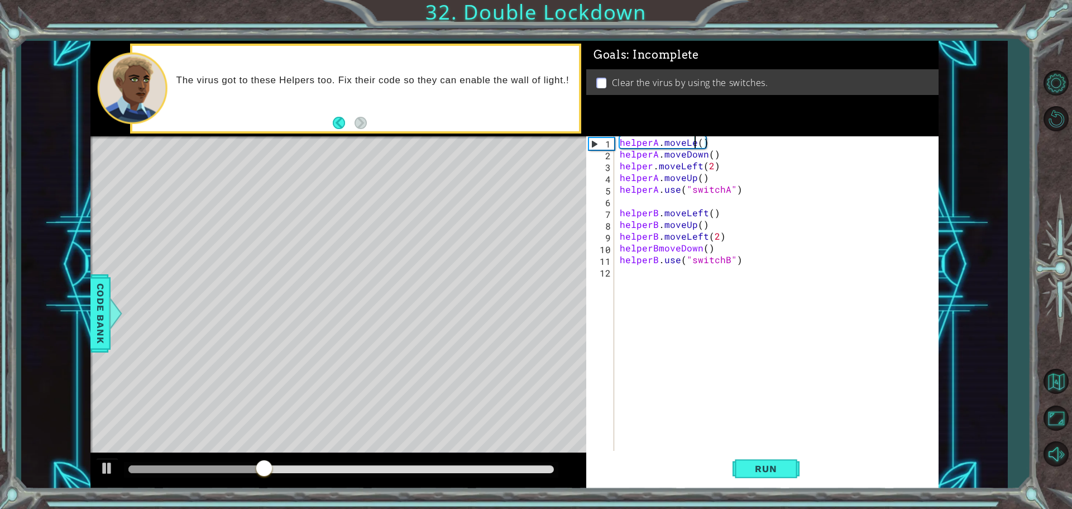
scroll to position [0, 5]
click at [762, 464] on span "Run" at bounding box center [766, 468] width 44 height 11
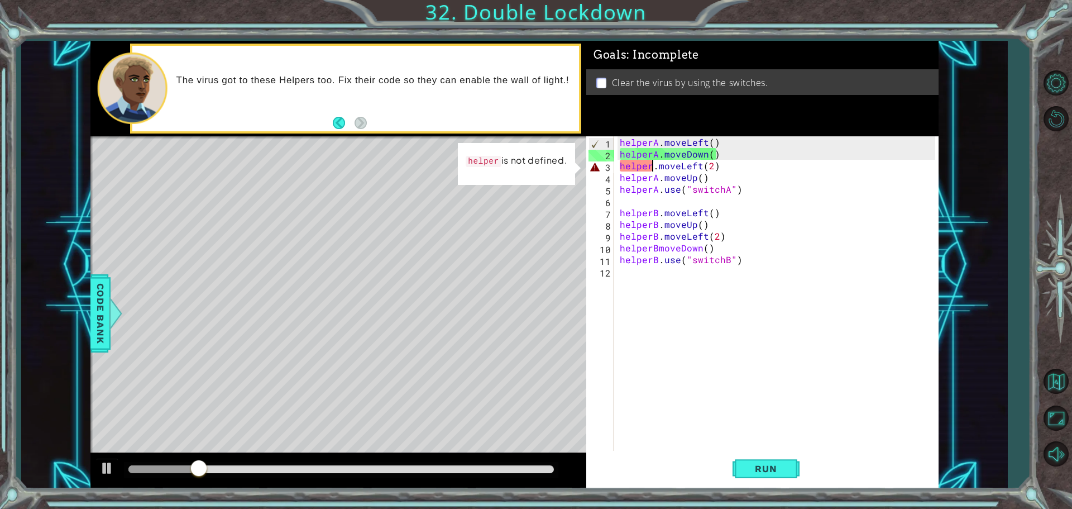
click at [650, 167] on div "helperA . moveLeft ( ) helperA . moveDown ( ) helper . moveLeft ( 2 ) helperA .…" at bounding box center [779, 306] width 323 height 340
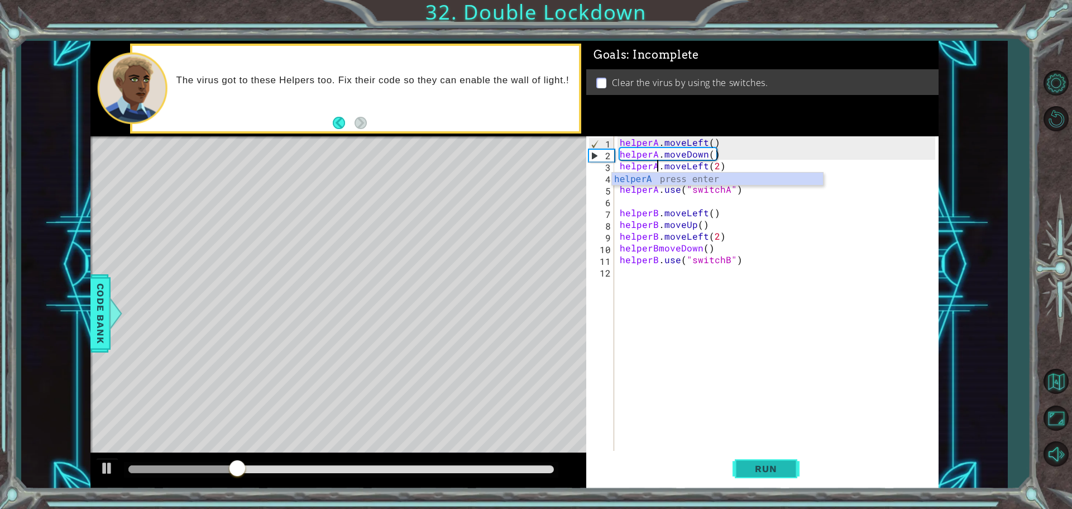
click at [762, 470] on span "Run" at bounding box center [766, 468] width 44 height 11
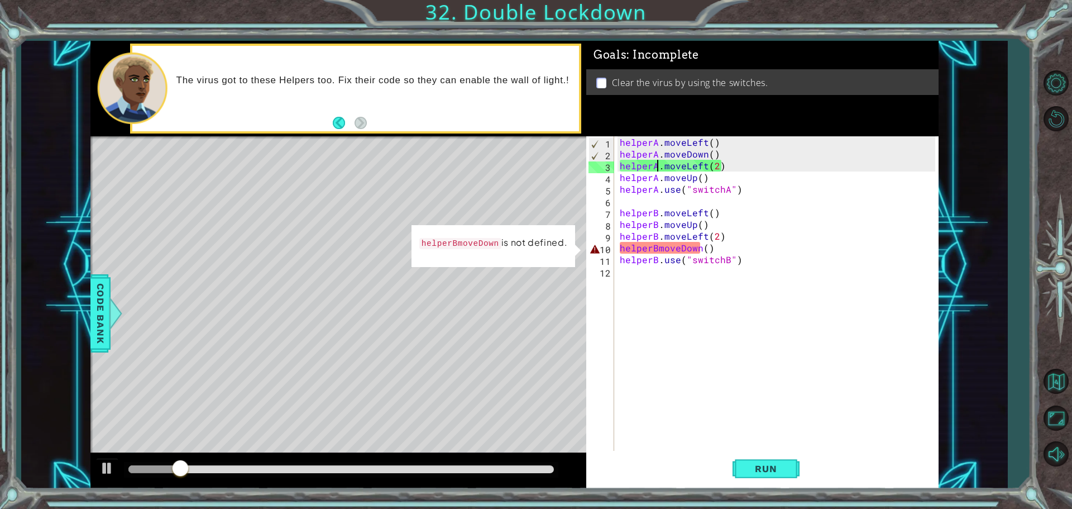
click at [658, 246] on div "helperA . moveLeft ( ) helperA . moveDown ( ) helperA . moveLeft ( 2 ) helperA …" at bounding box center [779, 306] width 323 height 340
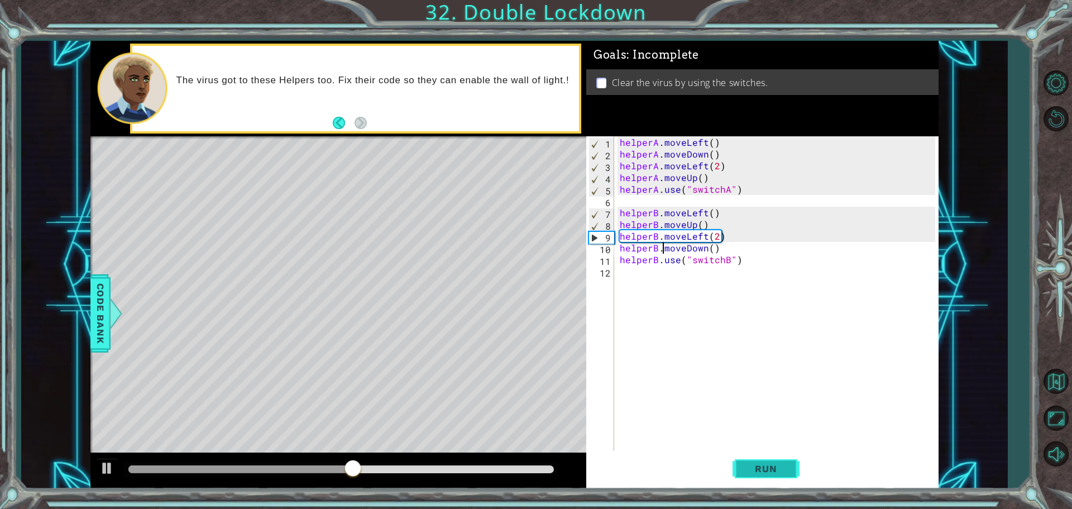
type textarea "helperB.moveDown()"
click at [763, 467] on span "Run" at bounding box center [766, 468] width 44 height 11
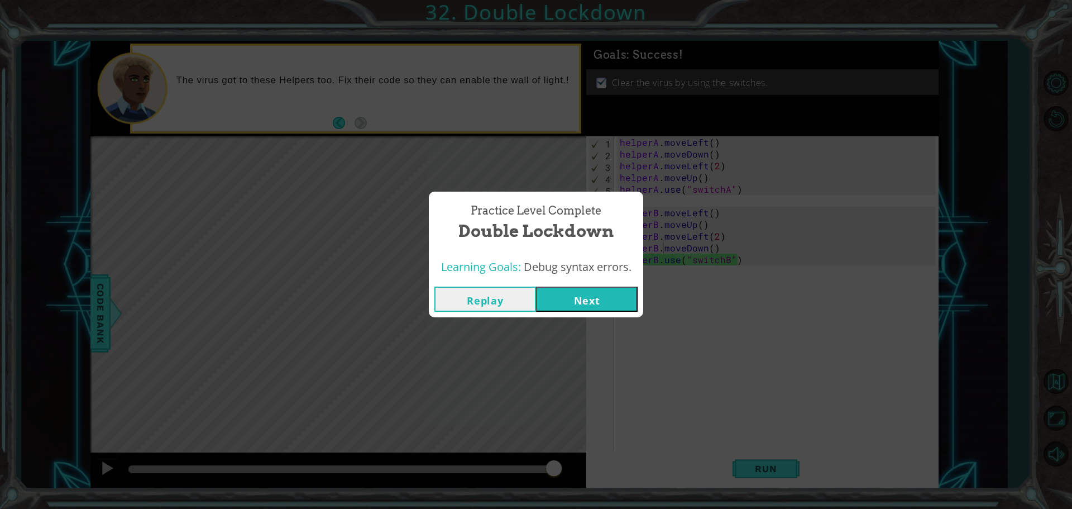
click at [609, 296] on button "Next" at bounding box center [587, 299] width 102 height 25
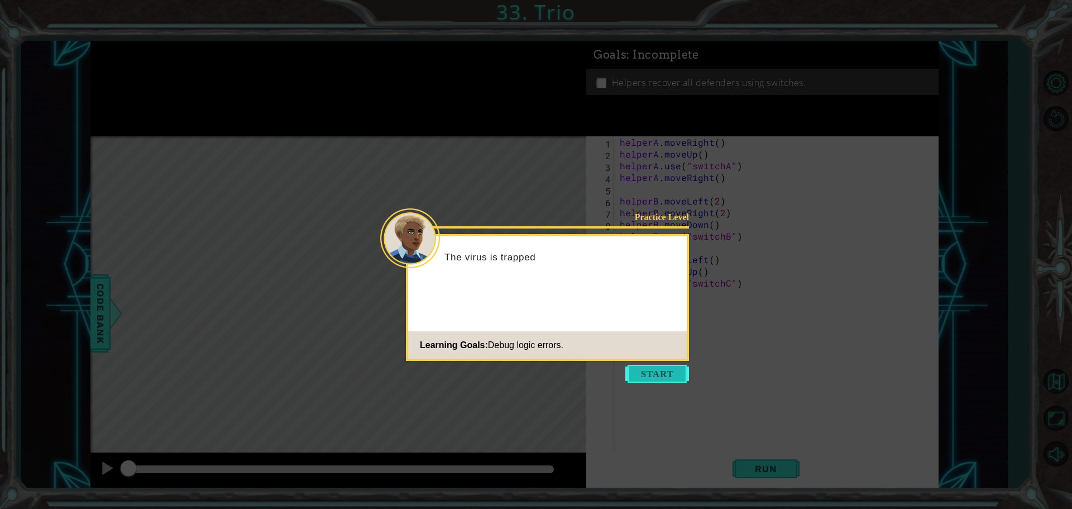
click at [676, 366] on button "Start" at bounding box center [658, 374] width 64 height 18
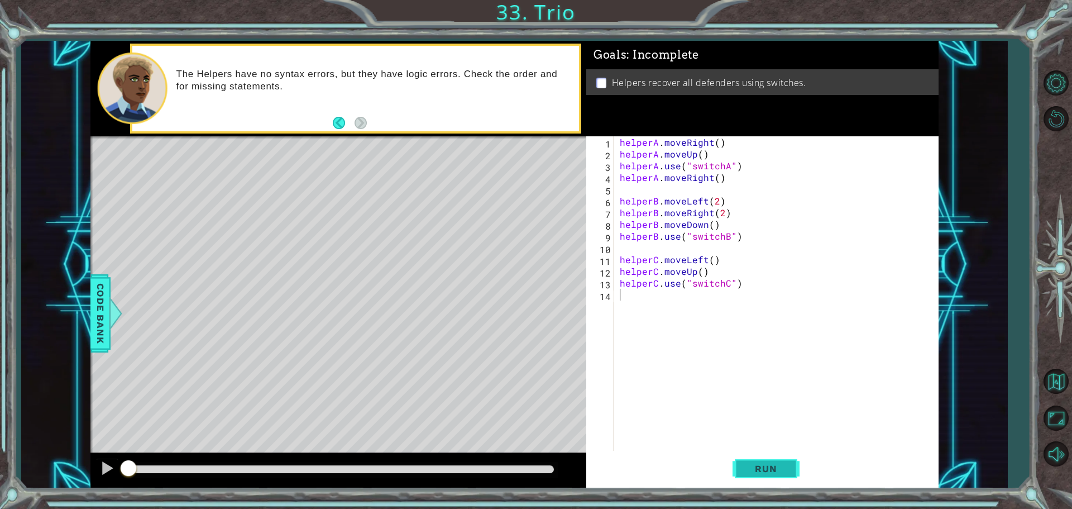
click at [757, 466] on span "Run" at bounding box center [766, 468] width 44 height 11
drag, startPoint x: 264, startPoint y: 472, endPoint x: 86, endPoint y: 498, distance: 179.4
click at [95, 502] on div "1 ההההההההההההההההההההההההההההההההההההההההההההההההההההההההההההההההההההההההההההה…" at bounding box center [536, 254] width 1072 height 509
click at [104, 467] on div at bounding box center [107, 468] width 15 height 15
click at [711, 144] on div "helperA . moveRight ( ) helperA . moveUp ( ) helperA . use ( "switchA" ) helper…" at bounding box center [779, 306] width 323 height 340
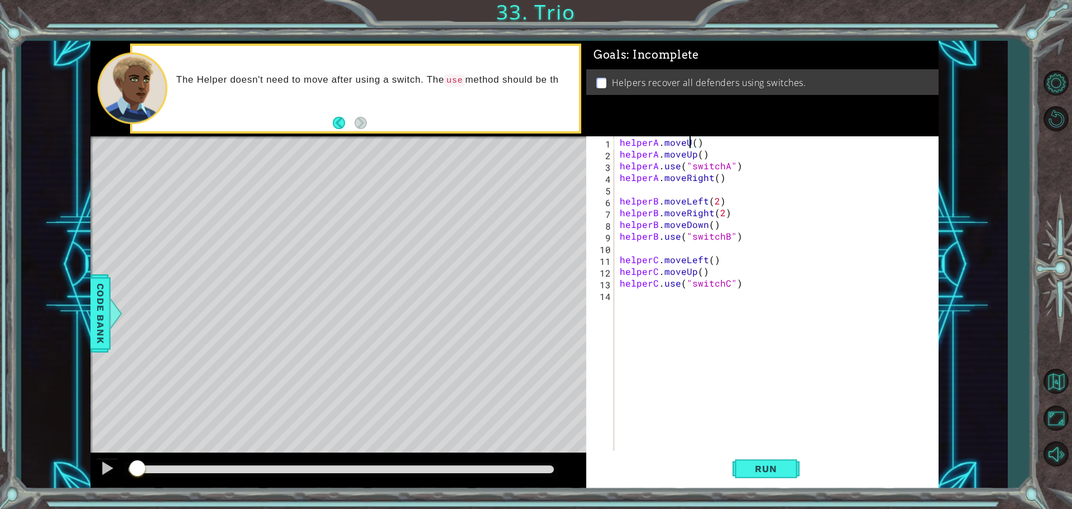
scroll to position [0, 4]
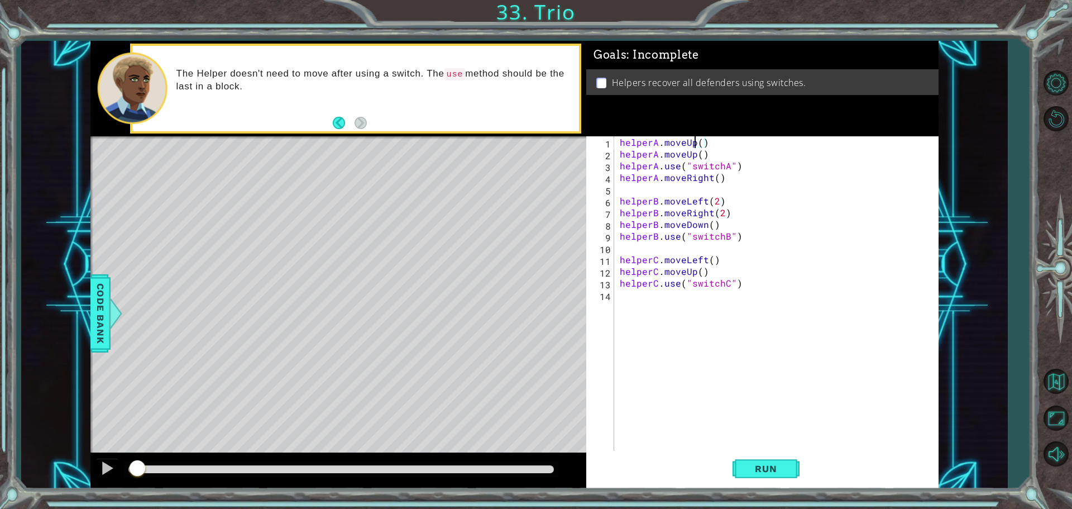
click at [694, 155] on div "helperA . moveUp ( ) helperA . moveUp ( ) helperA . use ( "switchA" ) helperA .…" at bounding box center [779, 306] width 323 height 340
click at [791, 466] on button "Run" at bounding box center [766, 468] width 67 height 35
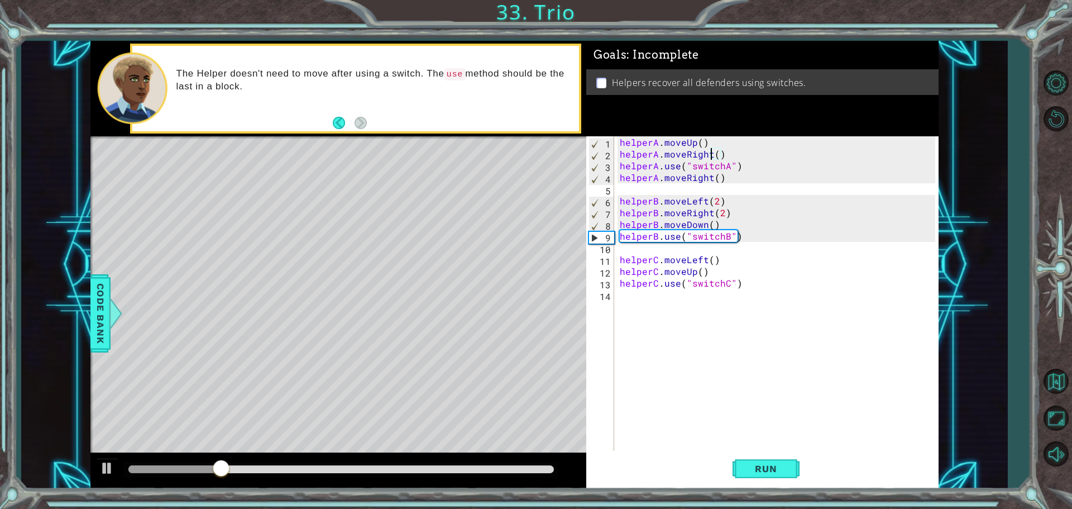
click at [693, 140] on div "helperA . moveUp ( ) helperA . moveRight ( ) helperA . use ( "switchA" ) helper…" at bounding box center [779, 306] width 323 height 340
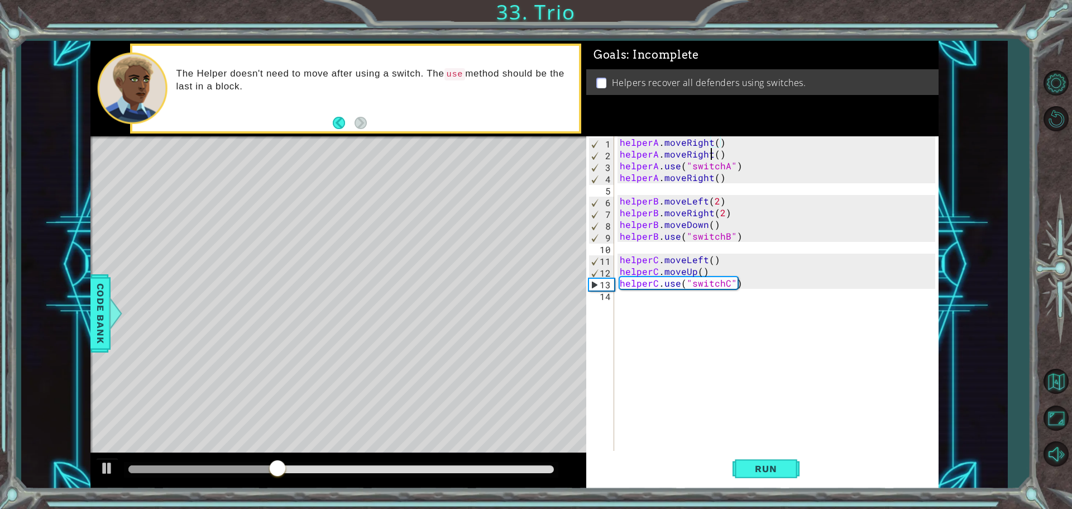
click at [709, 156] on div "helperA . moveRight ( ) helperA . moveRight ( ) helperA . use ( "switchA" ) hel…" at bounding box center [779, 306] width 323 height 340
type textarea "helperA.moveUp()"
click at [746, 464] on span "Run" at bounding box center [766, 468] width 44 height 11
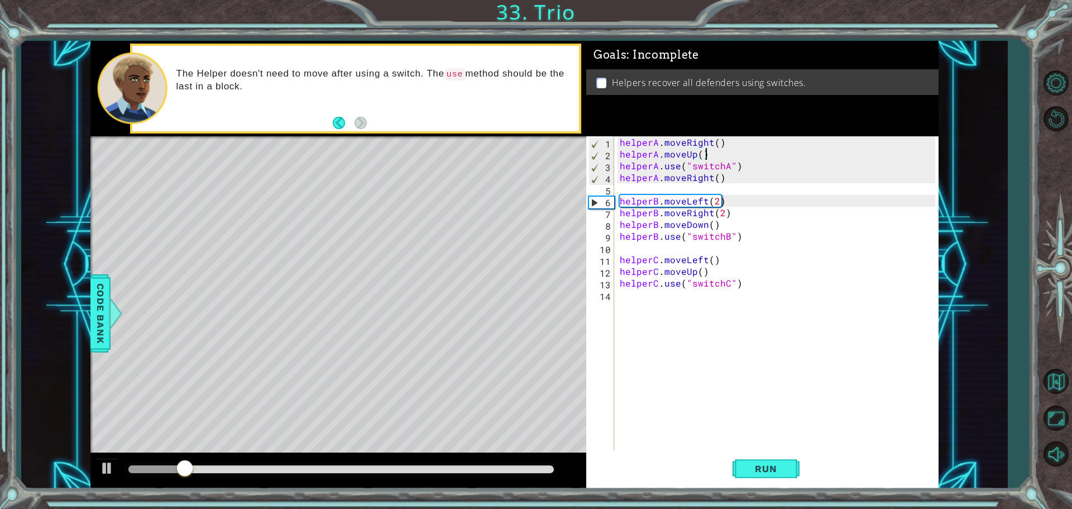
click at [712, 158] on div "helperA . moveRight ( ) helperA . moveUp ( ) helperA . use ( "switchA" ) helper…" at bounding box center [779, 306] width 323 height 340
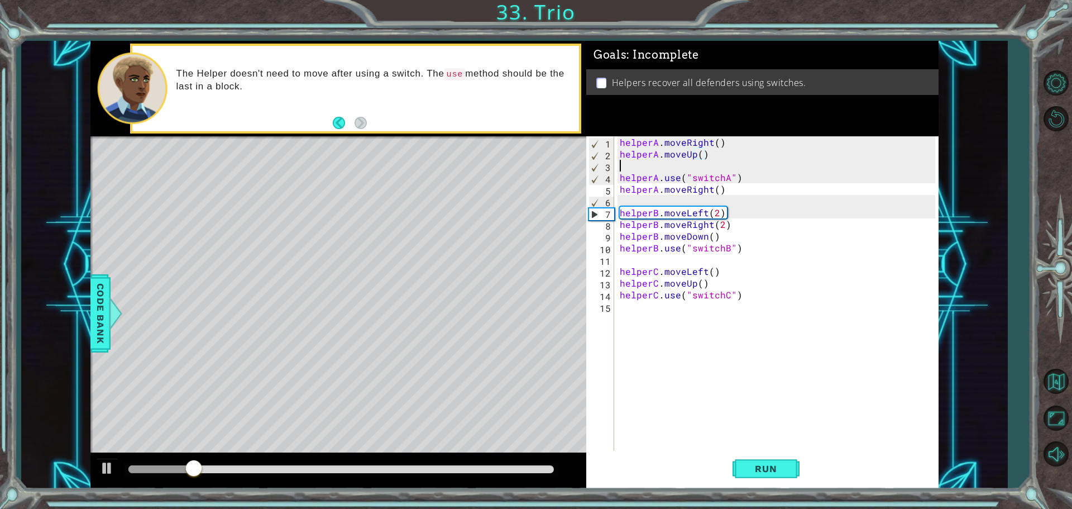
scroll to position [0, 0]
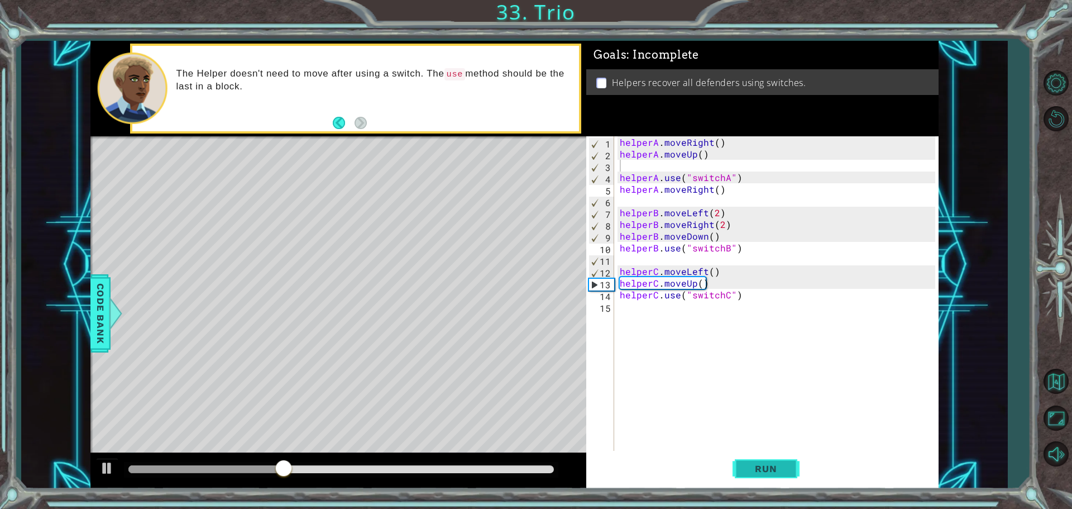
click at [759, 471] on span "Run" at bounding box center [766, 468] width 44 height 11
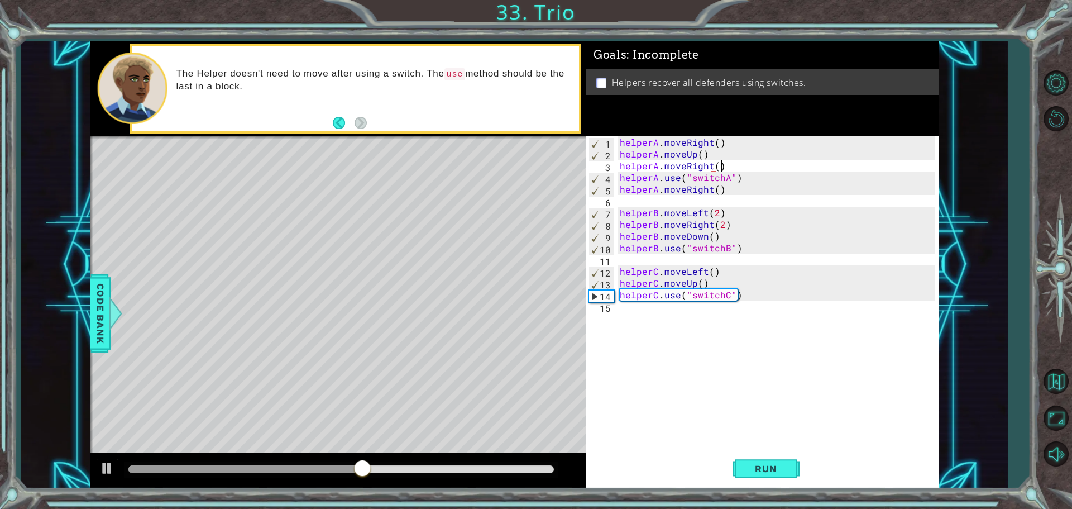
scroll to position [0, 6]
click at [756, 470] on span "Run" at bounding box center [766, 468] width 44 height 11
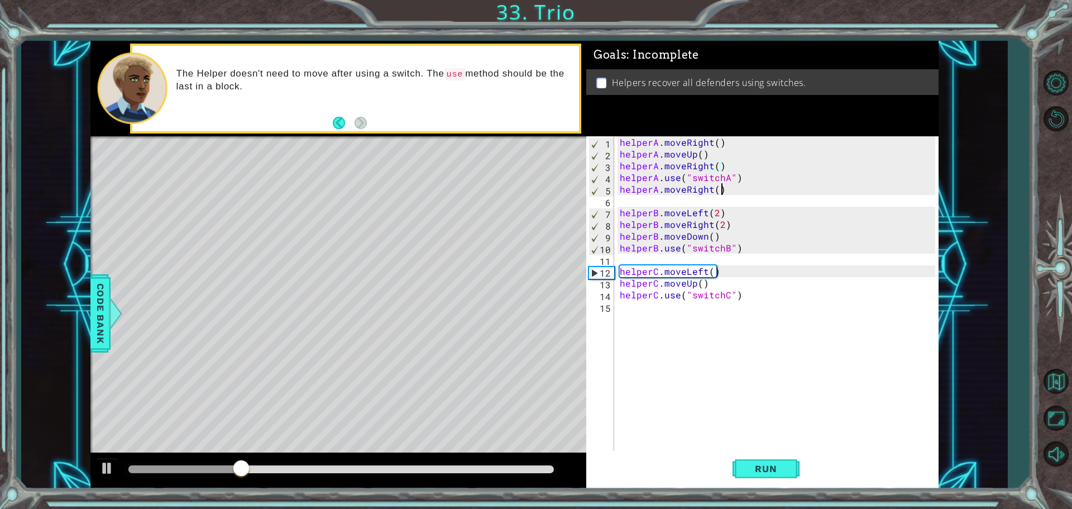
click at [729, 193] on div "helperA . moveRight ( ) helperA . moveUp ( ) helperA . moveRight ( ) helperA . …" at bounding box center [779, 306] width 323 height 340
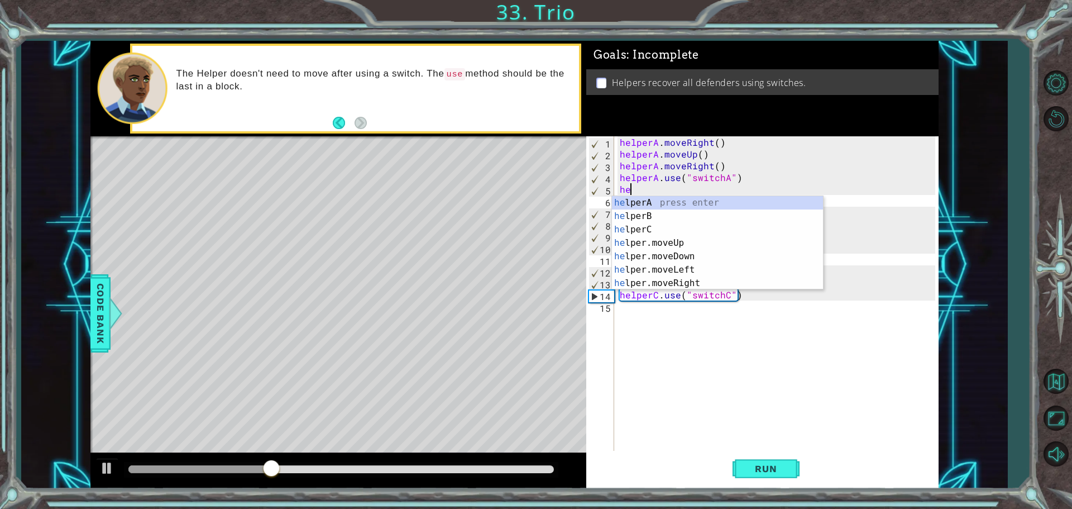
scroll to position [0, 0]
type textarea "h"
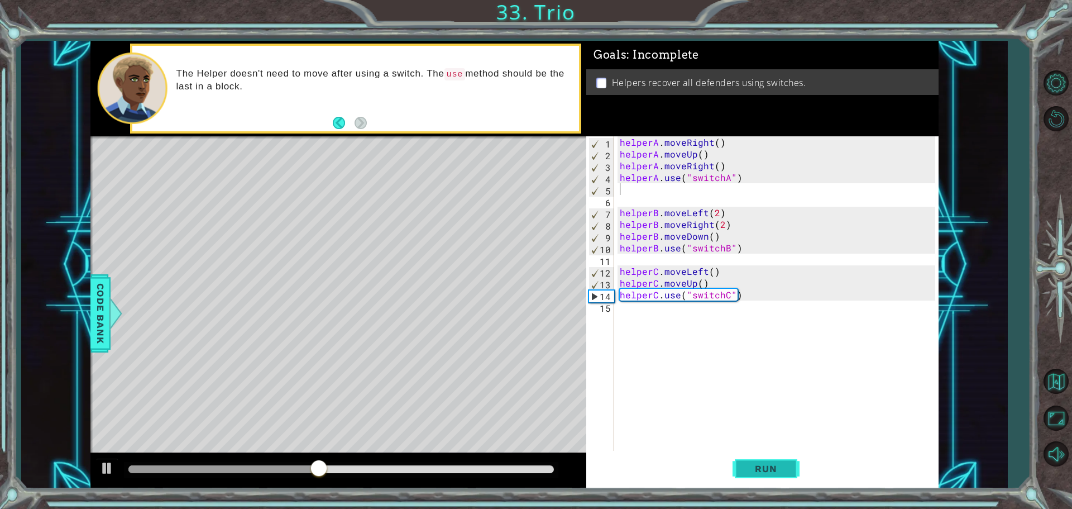
click at [781, 482] on button "Run" at bounding box center [766, 468] width 67 height 35
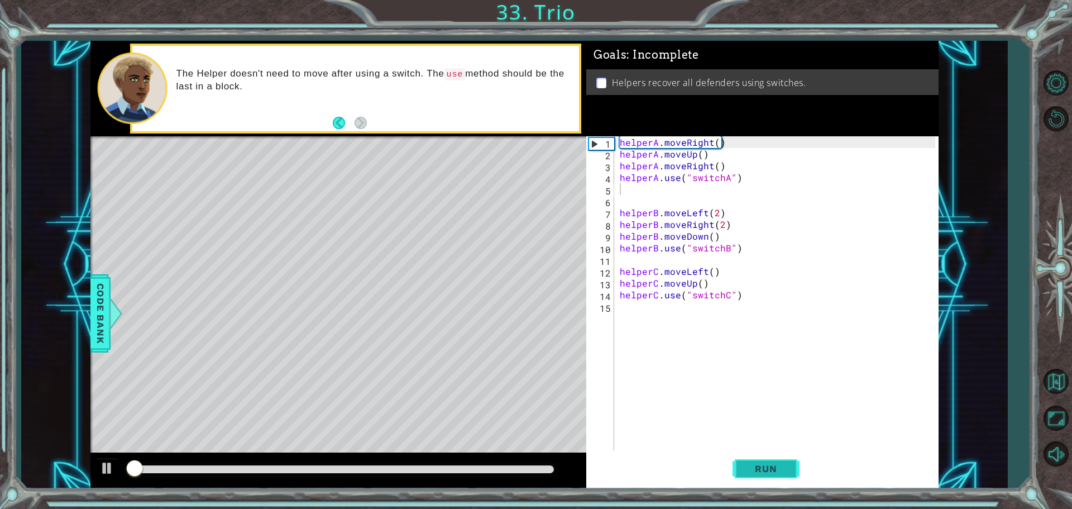
click at [778, 462] on button "Run" at bounding box center [766, 468] width 67 height 35
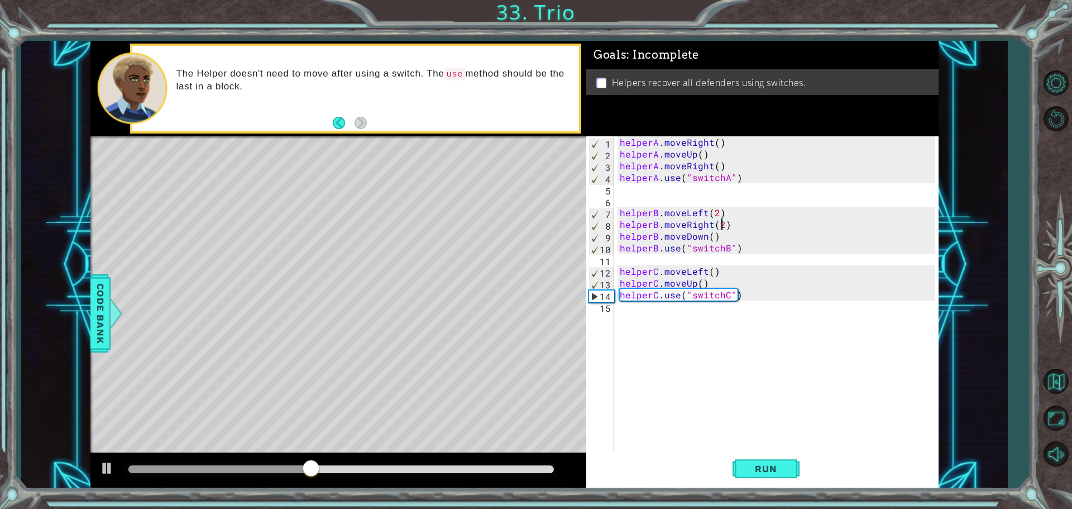
click at [723, 227] on div "helperA . moveRight ( ) helperA . moveUp ( ) helperA . moveRight ( ) helperA . …" at bounding box center [779, 306] width 323 height 340
click at [728, 227] on div "helperA . moveRight ( ) helperA . moveUp ( ) helperA . moveRight ( ) helperA . …" at bounding box center [779, 306] width 323 height 340
click at [712, 239] on div "helperA . moveRight ( ) helperA . moveUp ( ) helperA . moveRight ( ) helperA . …" at bounding box center [779, 306] width 323 height 340
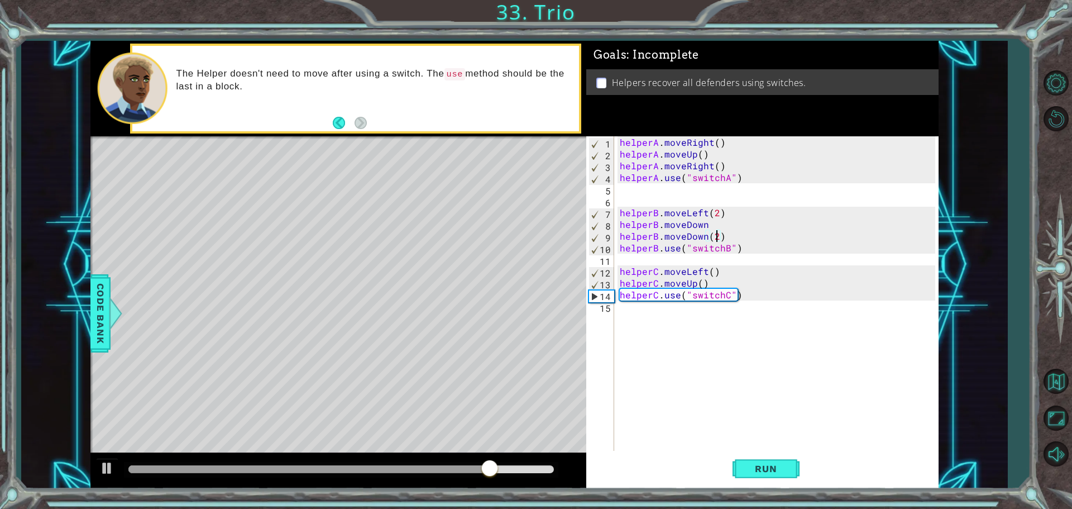
click at [703, 236] on div "helperA . moveRight ( ) helperA . moveUp ( ) helperA . moveRight ( ) helperA . …" at bounding box center [779, 306] width 323 height 340
click at [704, 236] on div "helperA . moveRight ( ) helperA . moveUp ( ) helperA . moveRight ( ) helperA . …" at bounding box center [779, 306] width 323 height 340
click at [749, 471] on span "Run" at bounding box center [766, 468] width 44 height 11
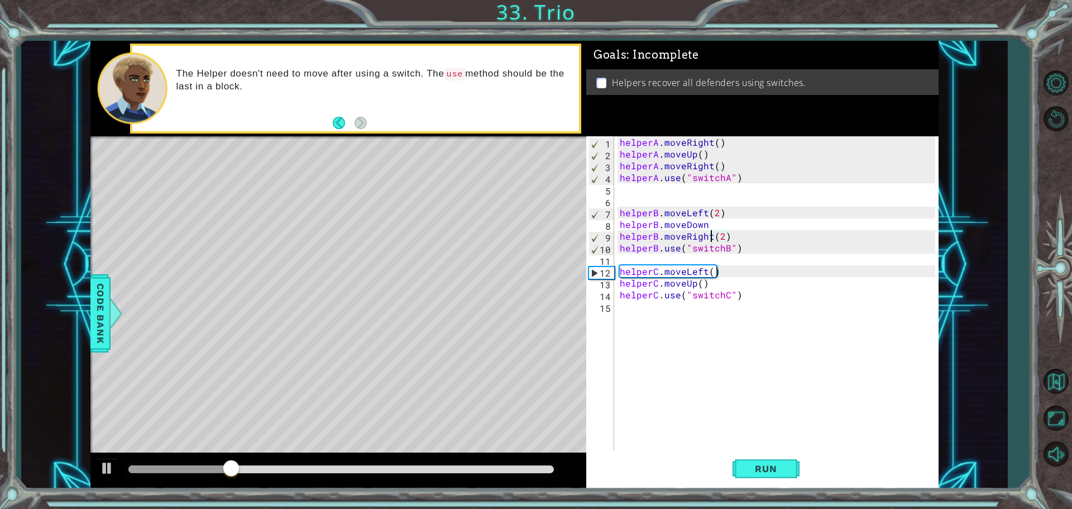
click at [714, 222] on div "helperA . moveRight ( ) helperA . moveUp ( ) helperA . moveRight ( ) helperA . …" at bounding box center [779, 306] width 323 height 340
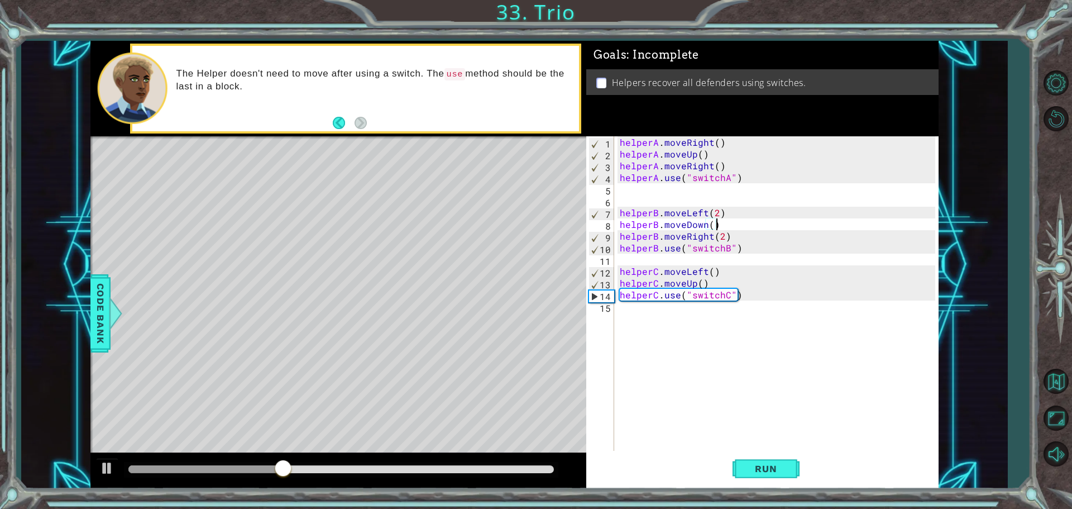
click at [712, 227] on div "helperA . moveRight ( ) helperA . moveUp ( ) helperA . moveRight ( ) helperA . …" at bounding box center [779, 306] width 323 height 340
click at [782, 465] on span "Run" at bounding box center [766, 468] width 44 height 11
click at [708, 276] on div "helperA . moveRight ( ) helperA . moveUp ( ) helperA . moveRight ( ) helperA . …" at bounding box center [779, 306] width 323 height 340
click at [710, 286] on div "helperA . moveRight ( ) helperA . moveUp ( ) helperA . moveRight ( ) helperA . …" at bounding box center [779, 306] width 323 height 340
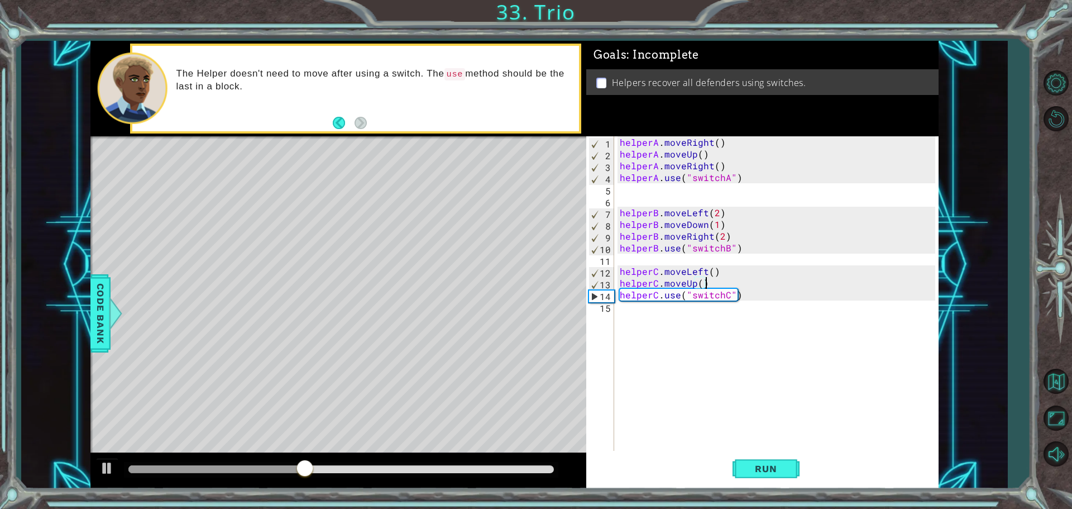
type textarea "helperC.moveUp()"
type textarea "helperC.moveRight()"
click at [774, 464] on span "Run" at bounding box center [766, 468] width 44 height 11
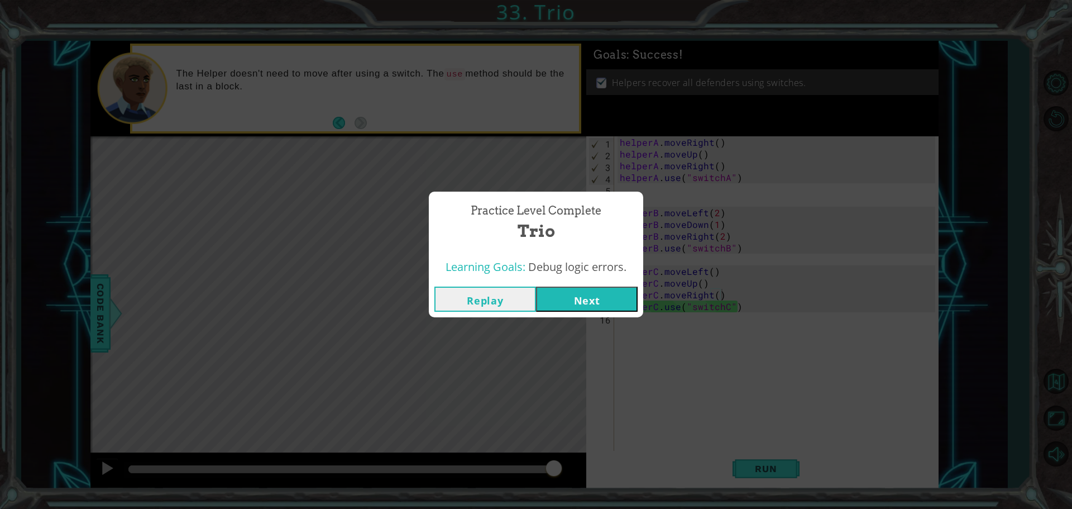
click at [591, 306] on button "Next" at bounding box center [587, 299] width 102 height 25
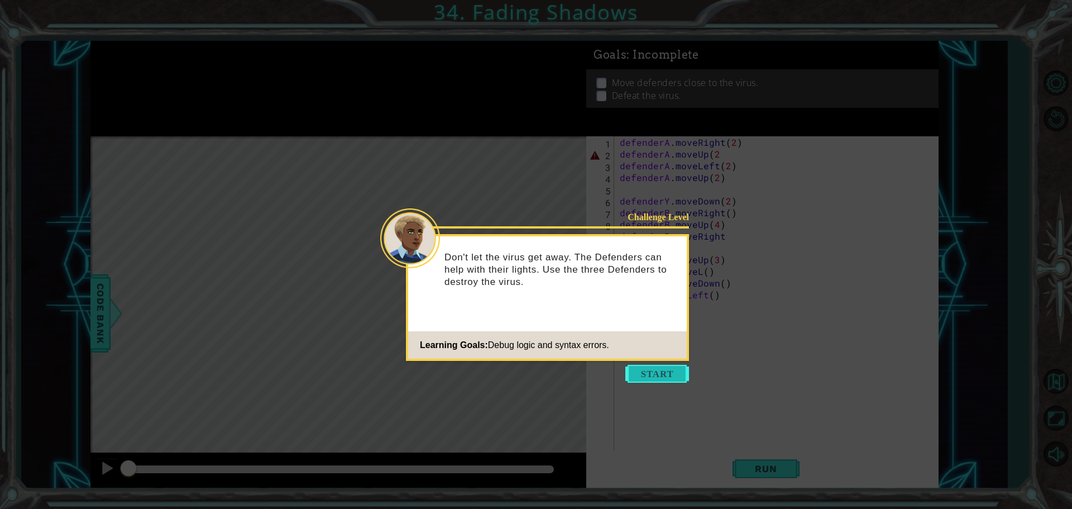
click at [658, 367] on button "Start" at bounding box center [658, 374] width 64 height 18
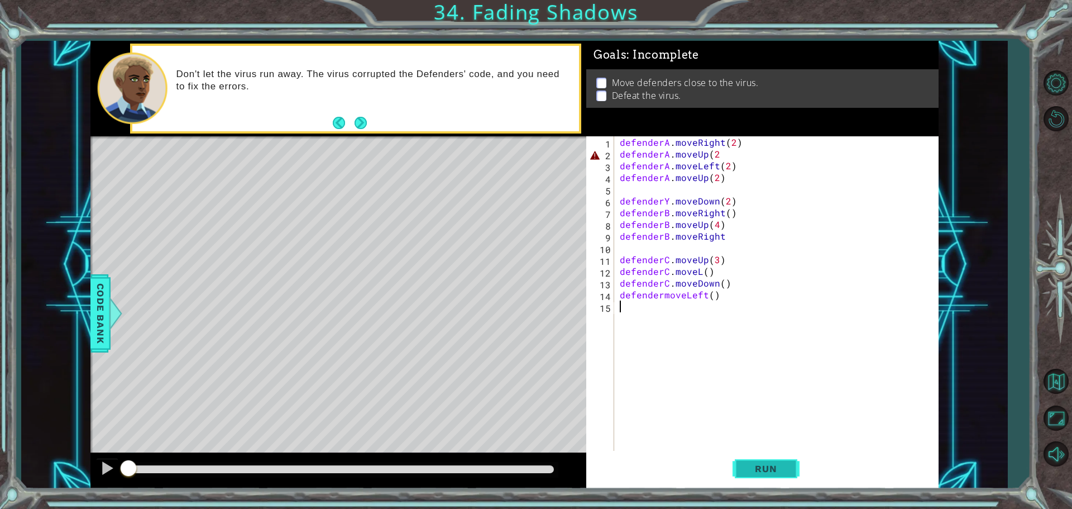
click at [751, 464] on span "Run" at bounding box center [766, 468] width 44 height 11
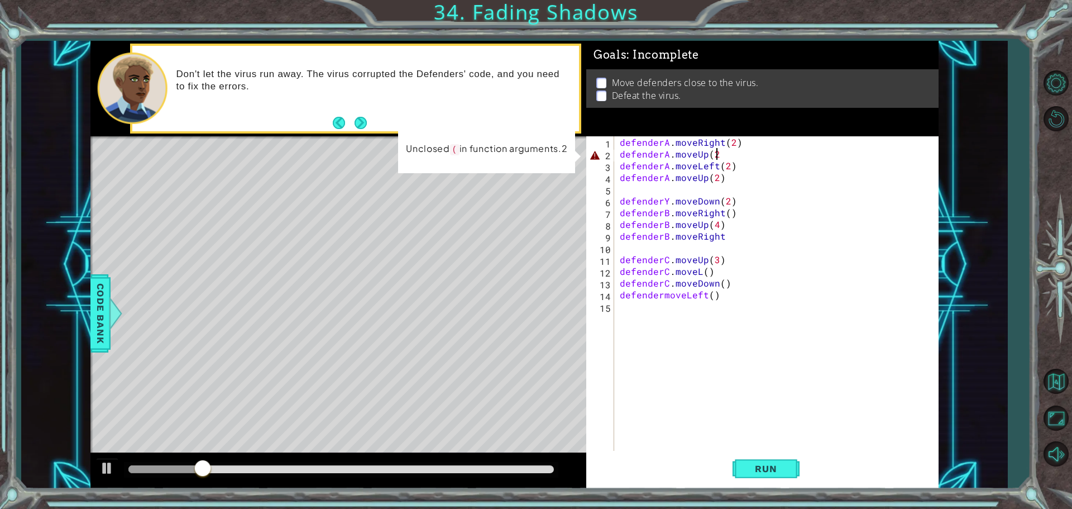
click at [720, 154] on div "defenderA . moveRight ( 2 ) defenderA . moveUp ( 2 defenderA . moveLeft ( 2 ) d…" at bounding box center [779, 306] width 323 height 340
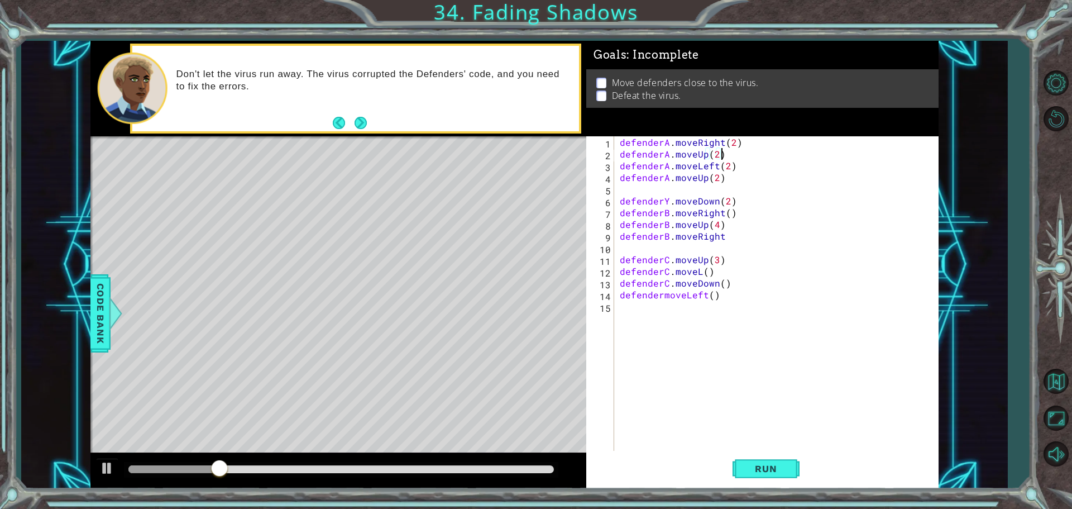
scroll to position [0, 6]
drag, startPoint x: 777, startPoint y: 465, endPoint x: 784, endPoint y: 466, distance: 6.2
click at [784, 466] on span "Run" at bounding box center [766, 468] width 44 height 11
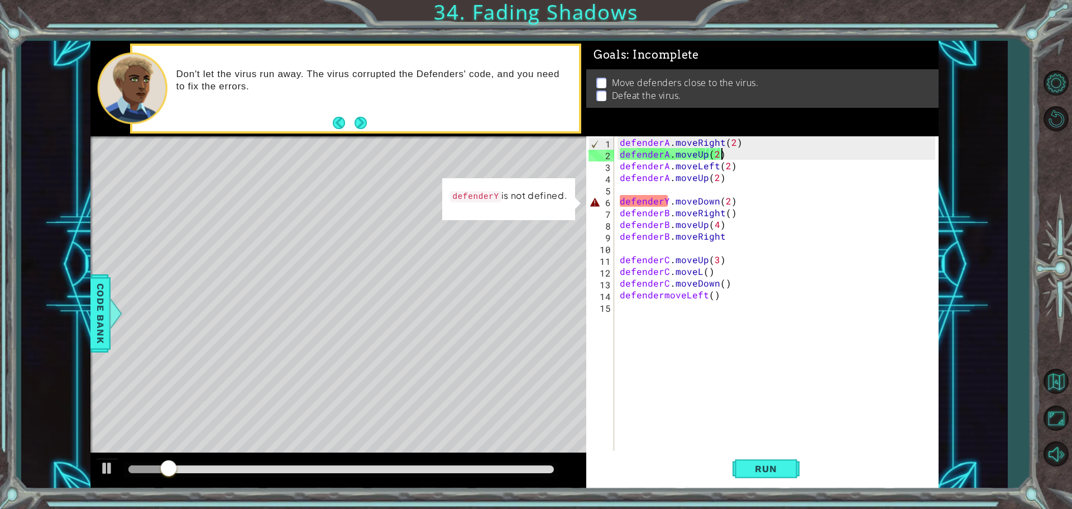
click at [665, 203] on div "defenderA . moveRight ( 2 ) defenderA . moveUp ( 2 ) defenderA . moveLeft ( 2 )…" at bounding box center [779, 306] width 323 height 340
click at [670, 203] on div "defenderA . moveRight ( 2 ) defenderA . moveUp ( 2 ) defenderA . moveLeft ( 2 )…" at bounding box center [779, 306] width 323 height 340
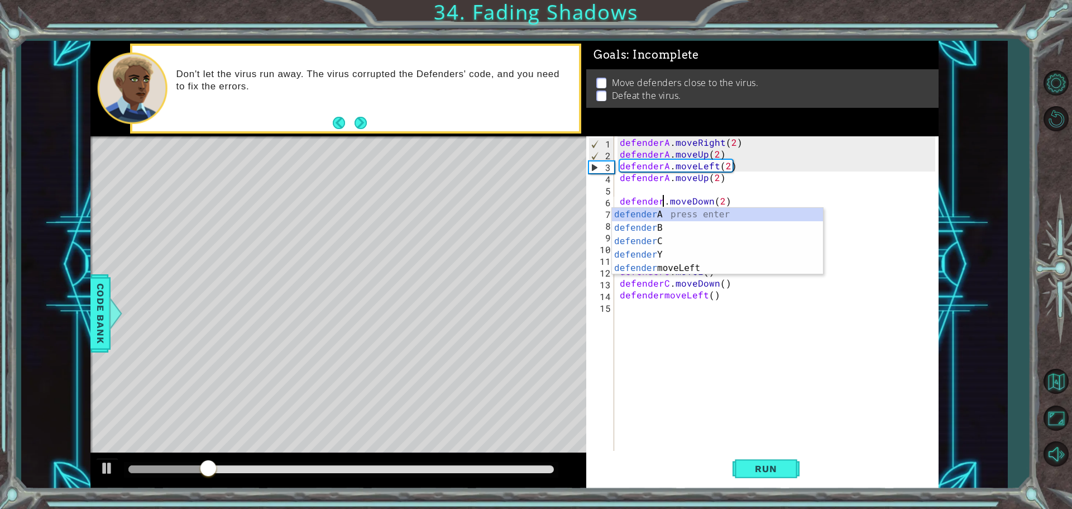
type textarea "defenderb.moveDown(2)"
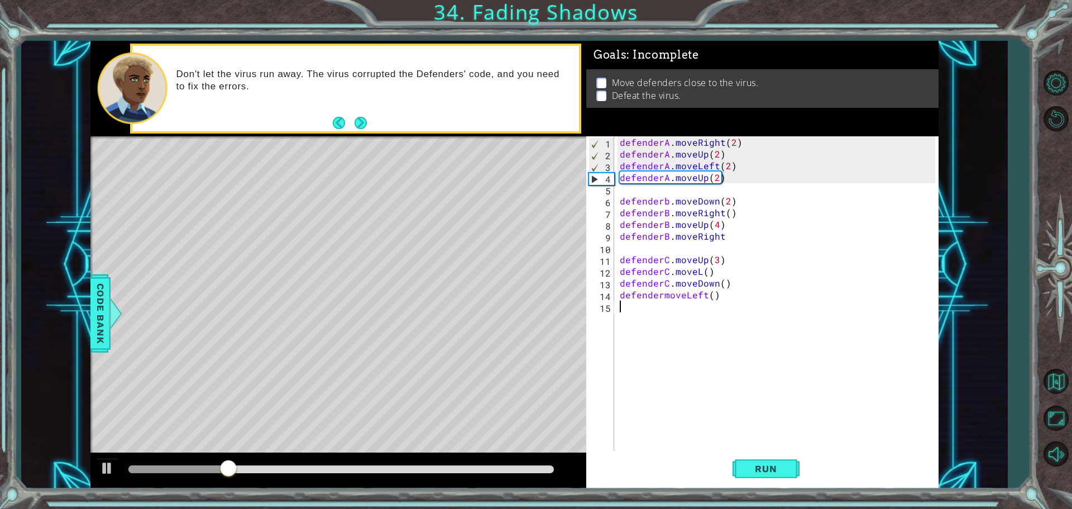
click at [703, 398] on div "defenderA . moveRight ( 2 ) defenderA . moveUp ( 2 ) defenderA . moveLeft ( 2 )…" at bounding box center [779, 306] width 323 height 340
click at [751, 460] on button "Run" at bounding box center [766, 468] width 67 height 35
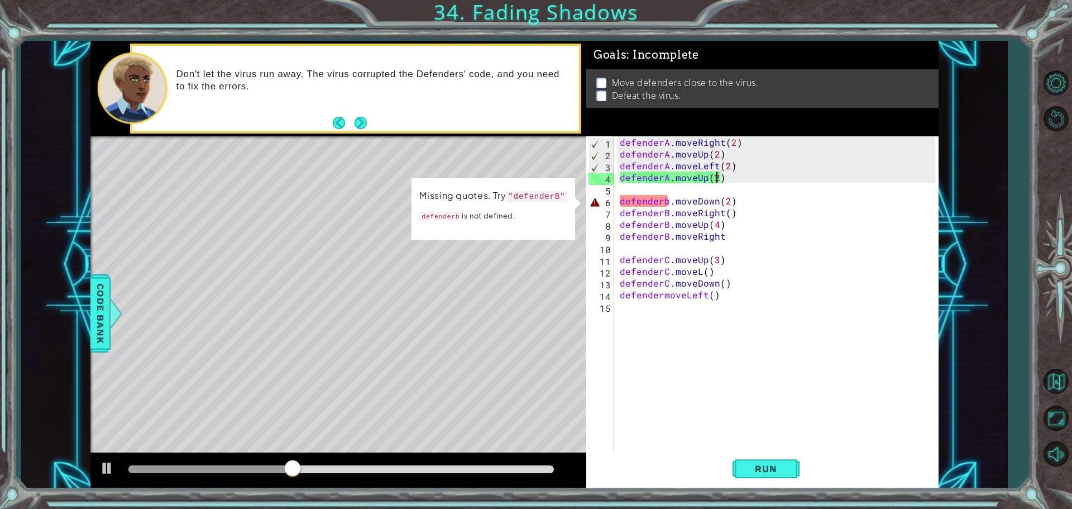
click at [714, 182] on div "defenderA . moveRight ( 2 ) defenderA . moveUp ( 2 ) defenderA . moveLeft ( 2 )…" at bounding box center [779, 306] width 323 height 340
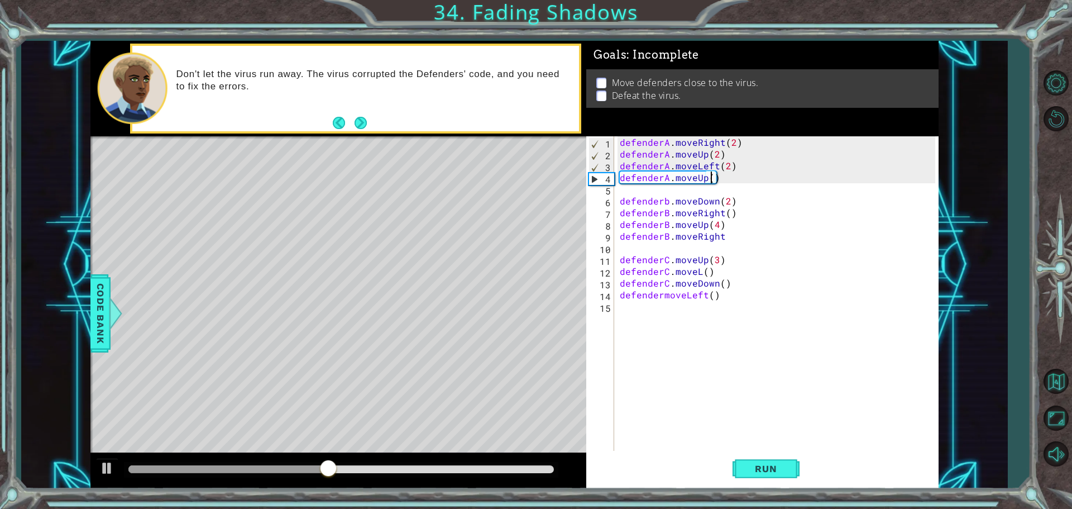
scroll to position [0, 6]
click at [773, 458] on button "Run" at bounding box center [766, 468] width 67 height 35
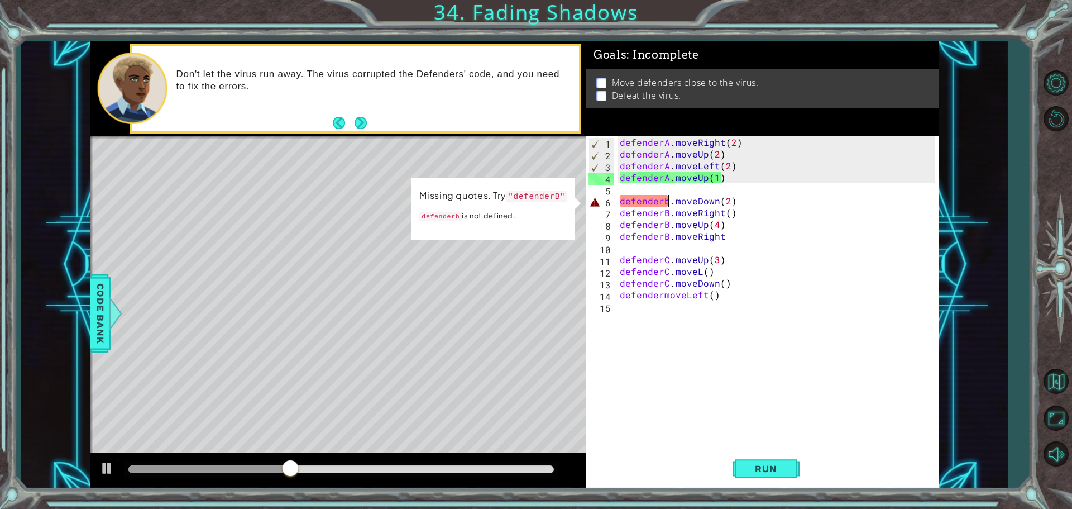
click at [666, 202] on div "defenderA . moveRight ( 2 ) defenderA . moveUp ( 2 ) defenderA . moveLeft ( 2 )…" at bounding box center [779, 306] width 323 height 340
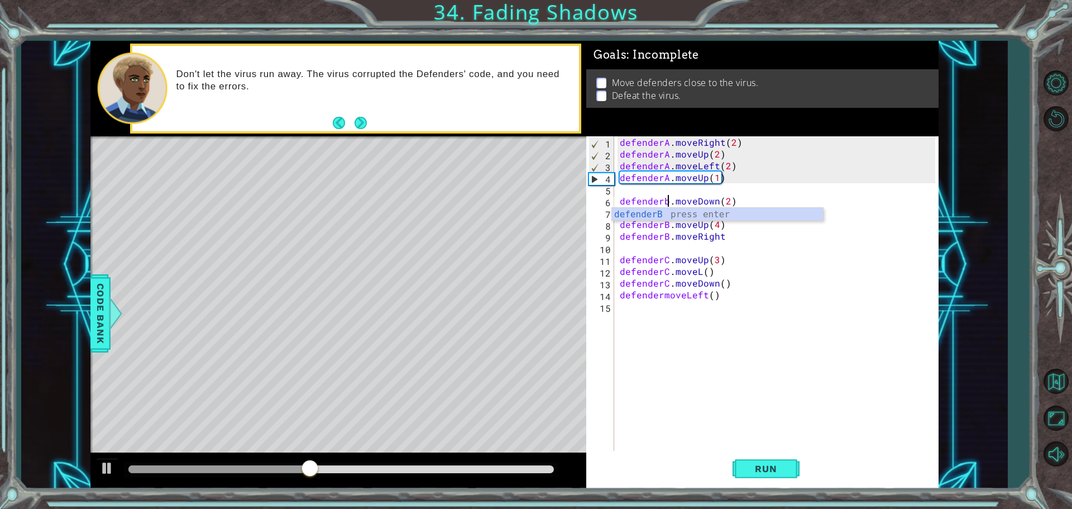
scroll to position [0, 3]
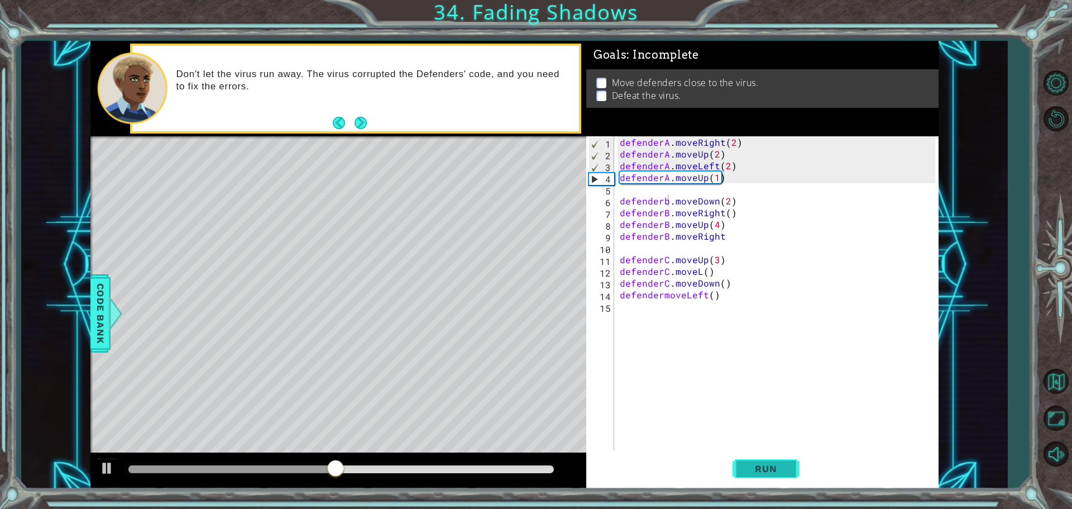
click at [766, 458] on button "Run" at bounding box center [766, 468] width 67 height 35
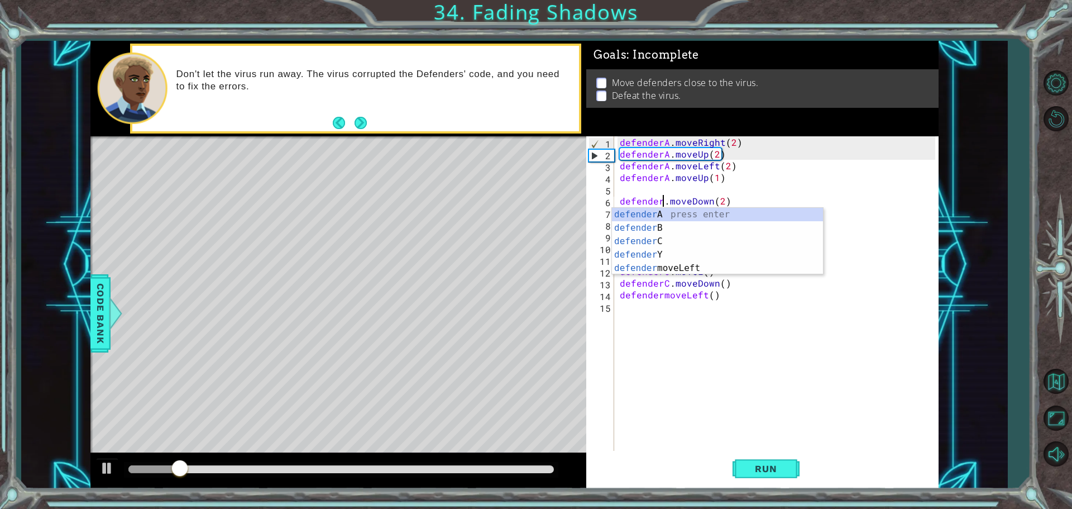
type textarea "defenderB.moveDown(2)"
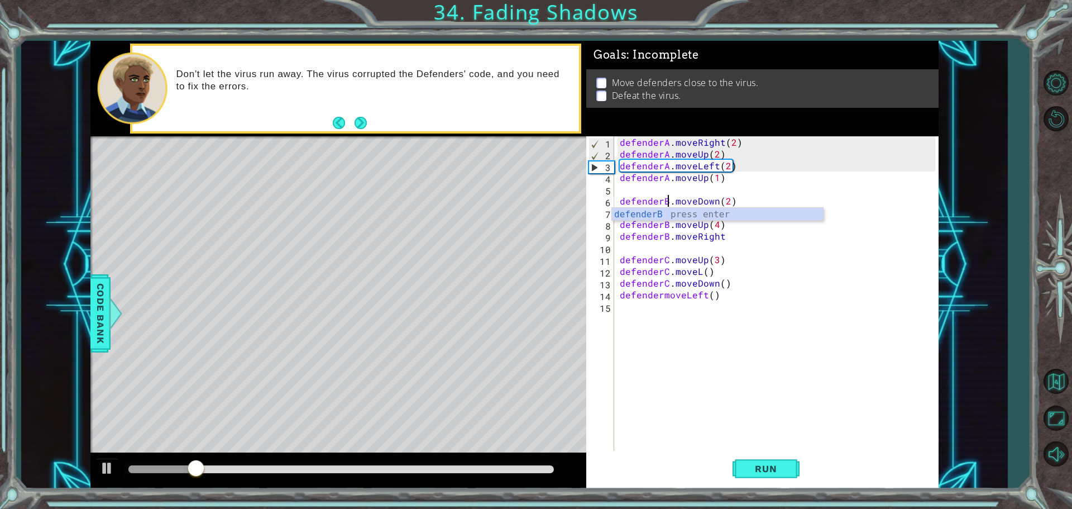
click at [733, 384] on div "defenderA . moveRight ( 2 ) defenderA . moveUp ( 2 ) defenderA . moveLeft ( 2 )…" at bounding box center [779, 306] width 323 height 340
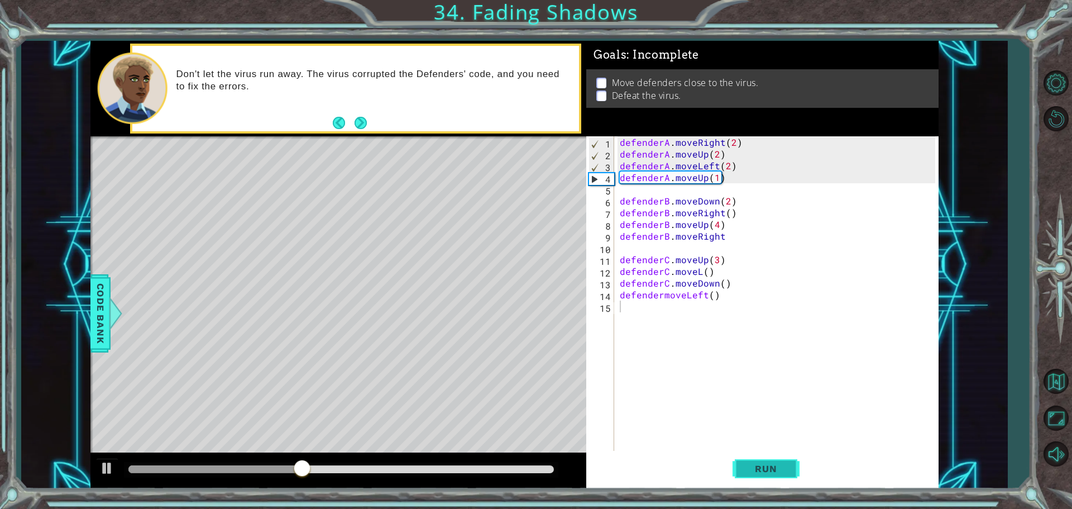
click at [756, 464] on span "Run" at bounding box center [766, 468] width 44 height 11
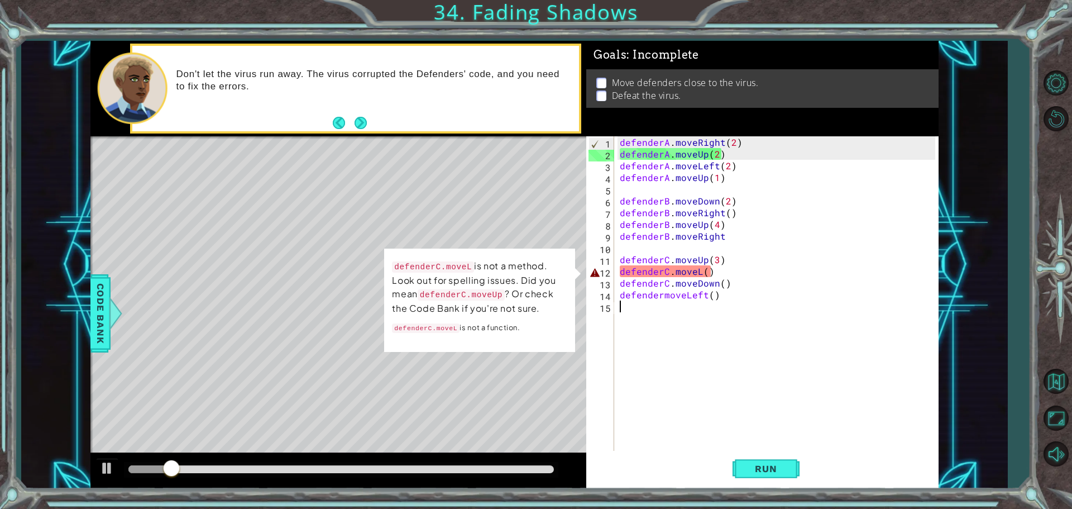
click at [701, 274] on div "defenderA . moveRight ( 2 ) defenderA . moveUp ( 2 ) defenderA . moveLeft ( 2 )…" at bounding box center [779, 306] width 323 height 340
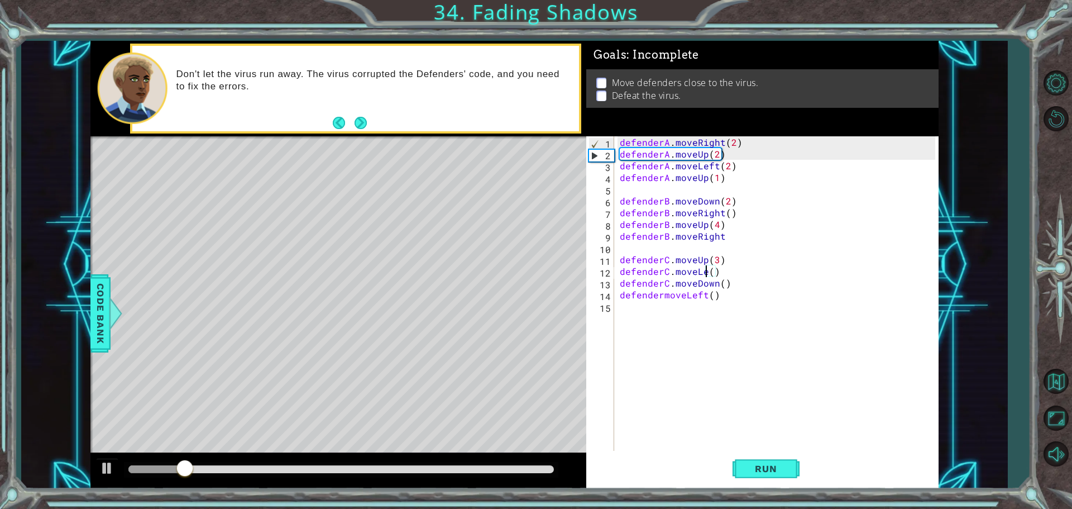
scroll to position [0, 6]
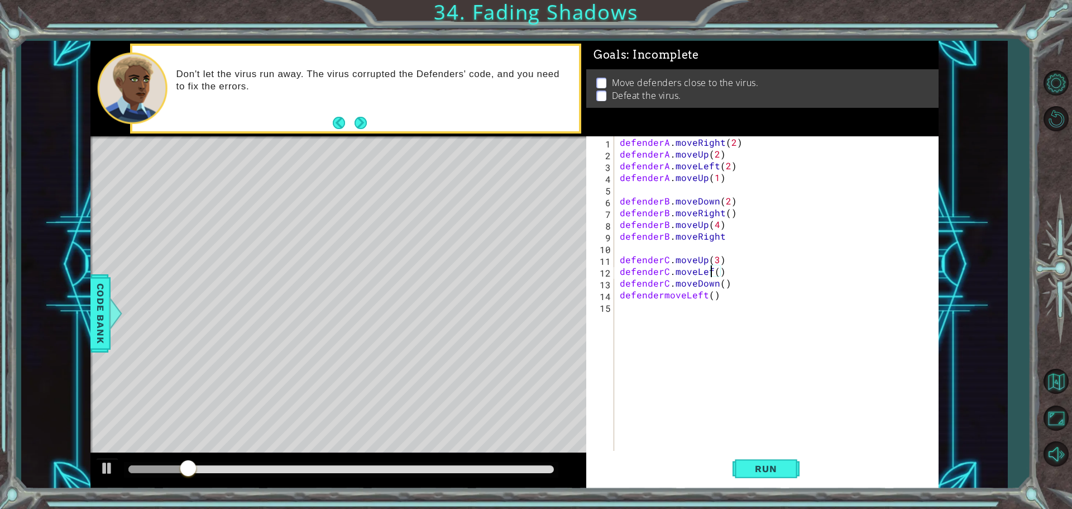
type textarea "defenderC.moveLeft()"
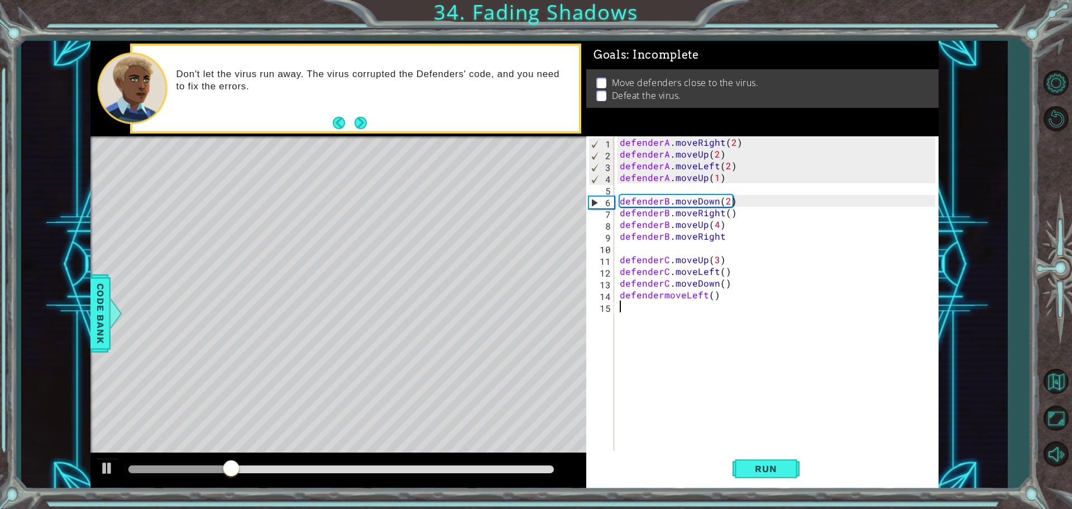
click at [658, 300] on div "defenderA . moveRight ( 2 ) defenderA . moveUp ( 2 ) defenderA . moveLeft ( 2 )…" at bounding box center [779, 306] width 323 height 340
click at [662, 297] on div "defenderA . moveRight ( 2 ) defenderA . moveUp ( 2 ) defenderA . moveLeft ( 2 )…" at bounding box center [779, 306] width 323 height 340
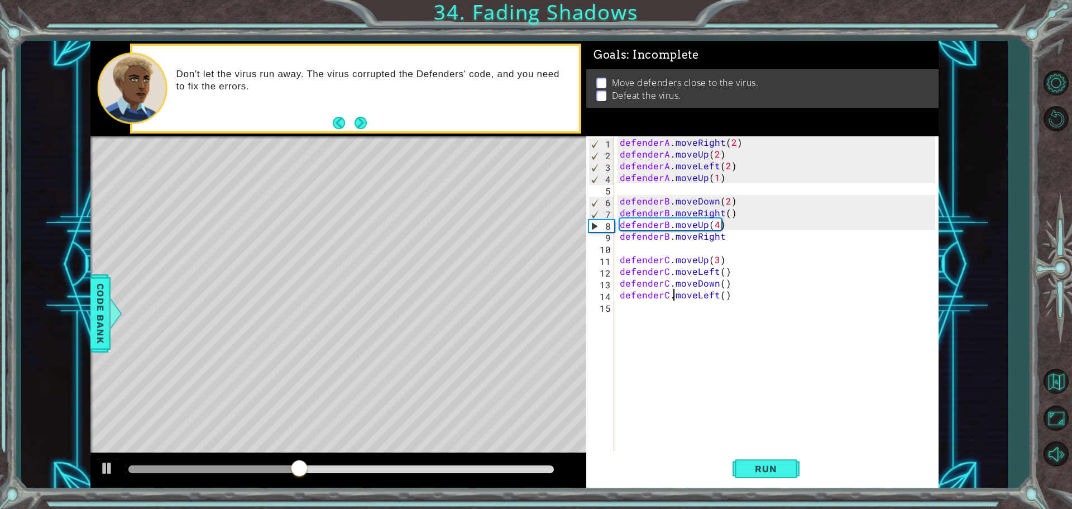
scroll to position [0, 3]
click at [760, 476] on button "Run" at bounding box center [766, 468] width 67 height 35
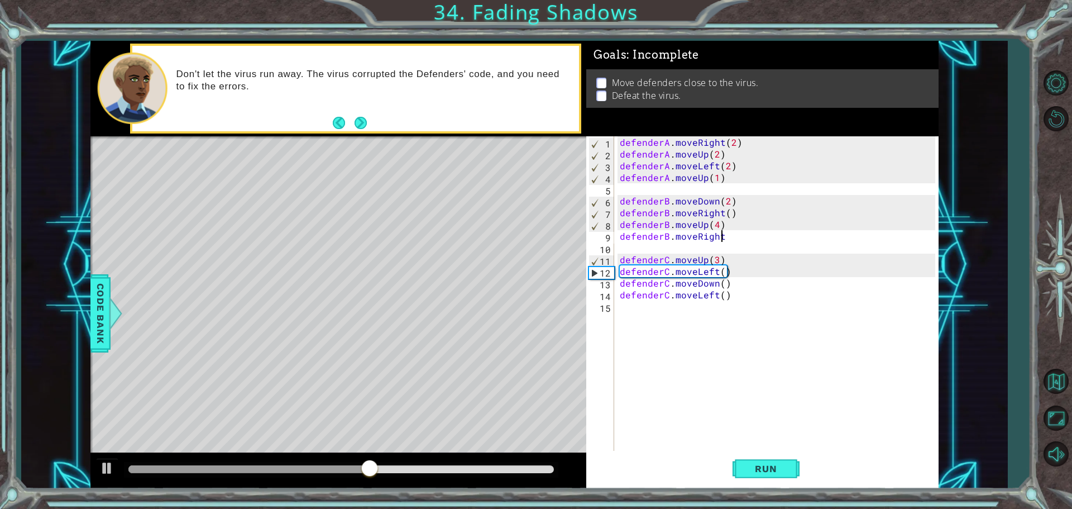
click at [729, 235] on div "defenderA . moveRight ( 2 ) defenderA . moveUp ( 2 ) defenderA . moveLeft ( 2 )…" at bounding box center [779, 306] width 323 height 340
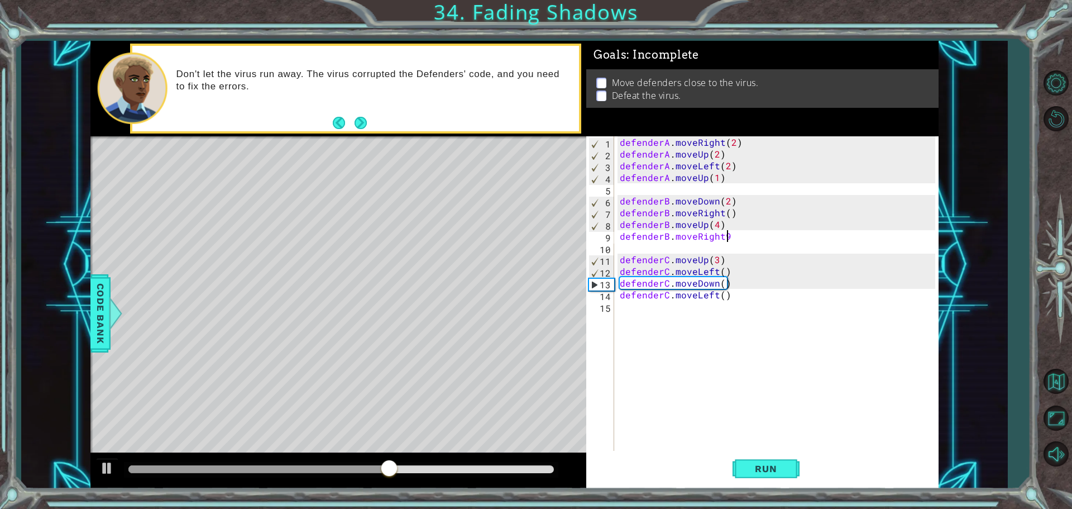
scroll to position [0, 6]
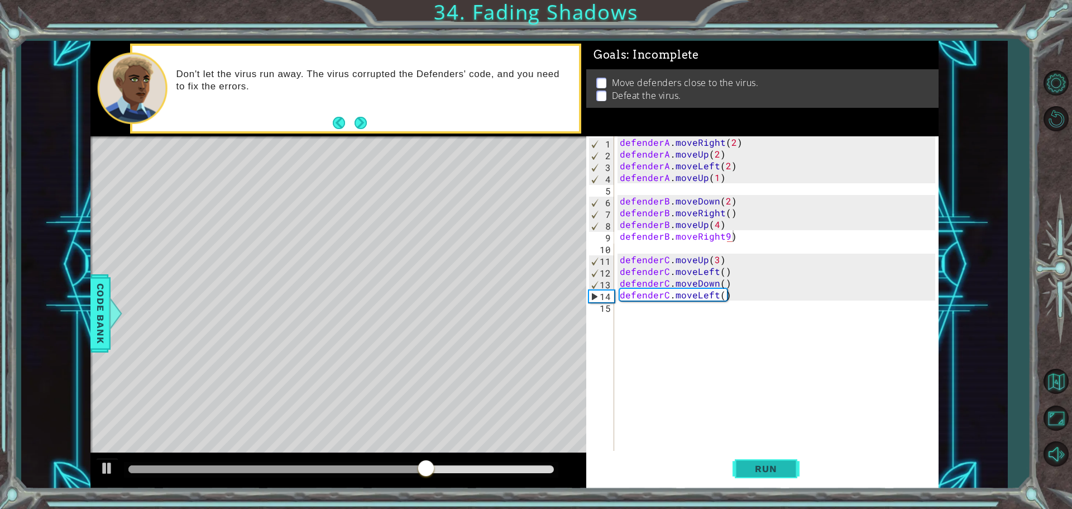
click at [757, 471] on span "Run" at bounding box center [766, 468] width 44 height 11
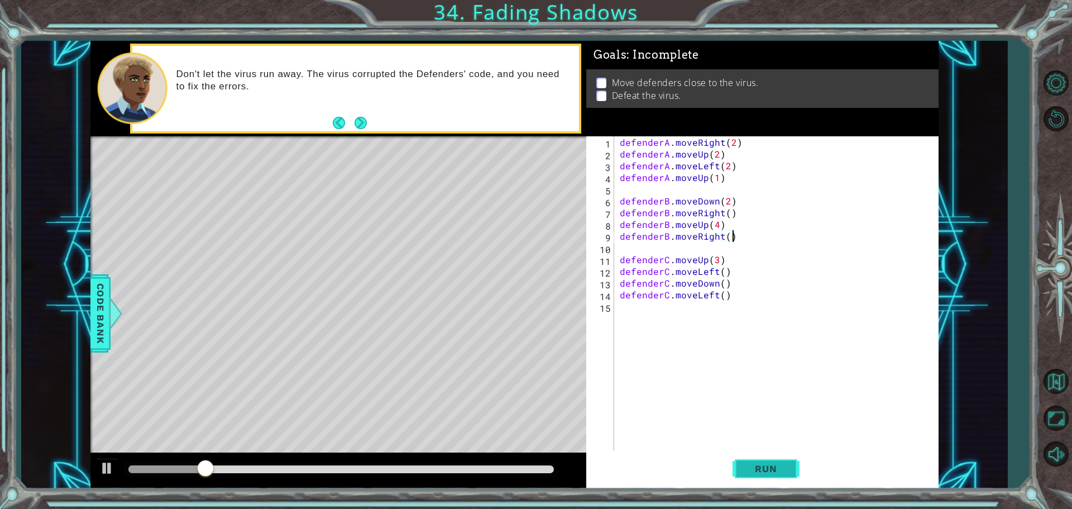
type textarea "defenderB.moveRight()"
click at [752, 459] on button "Run" at bounding box center [766, 468] width 67 height 35
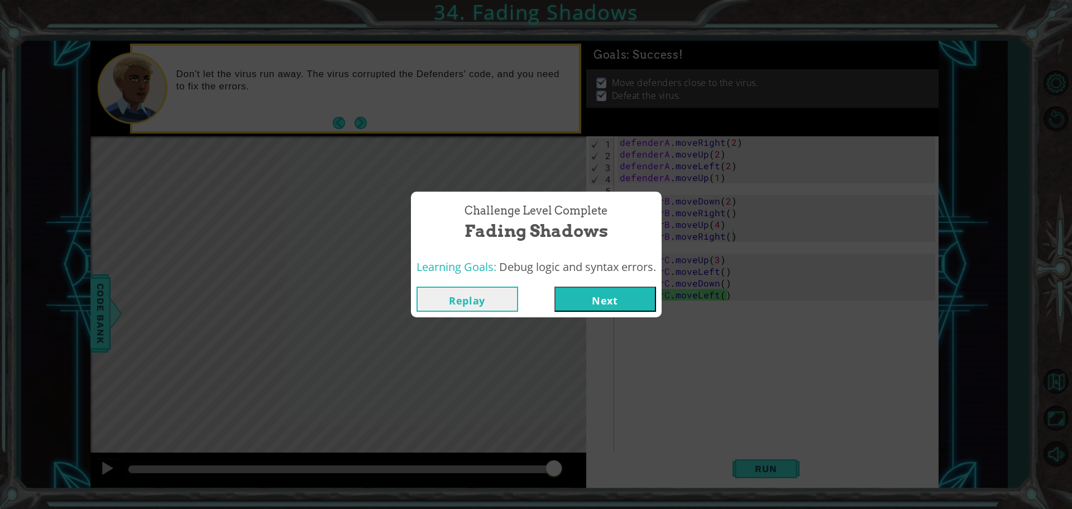
click at [627, 293] on button "Next" at bounding box center [606, 299] width 102 height 25
